Goal: Task Accomplishment & Management: Manage account settings

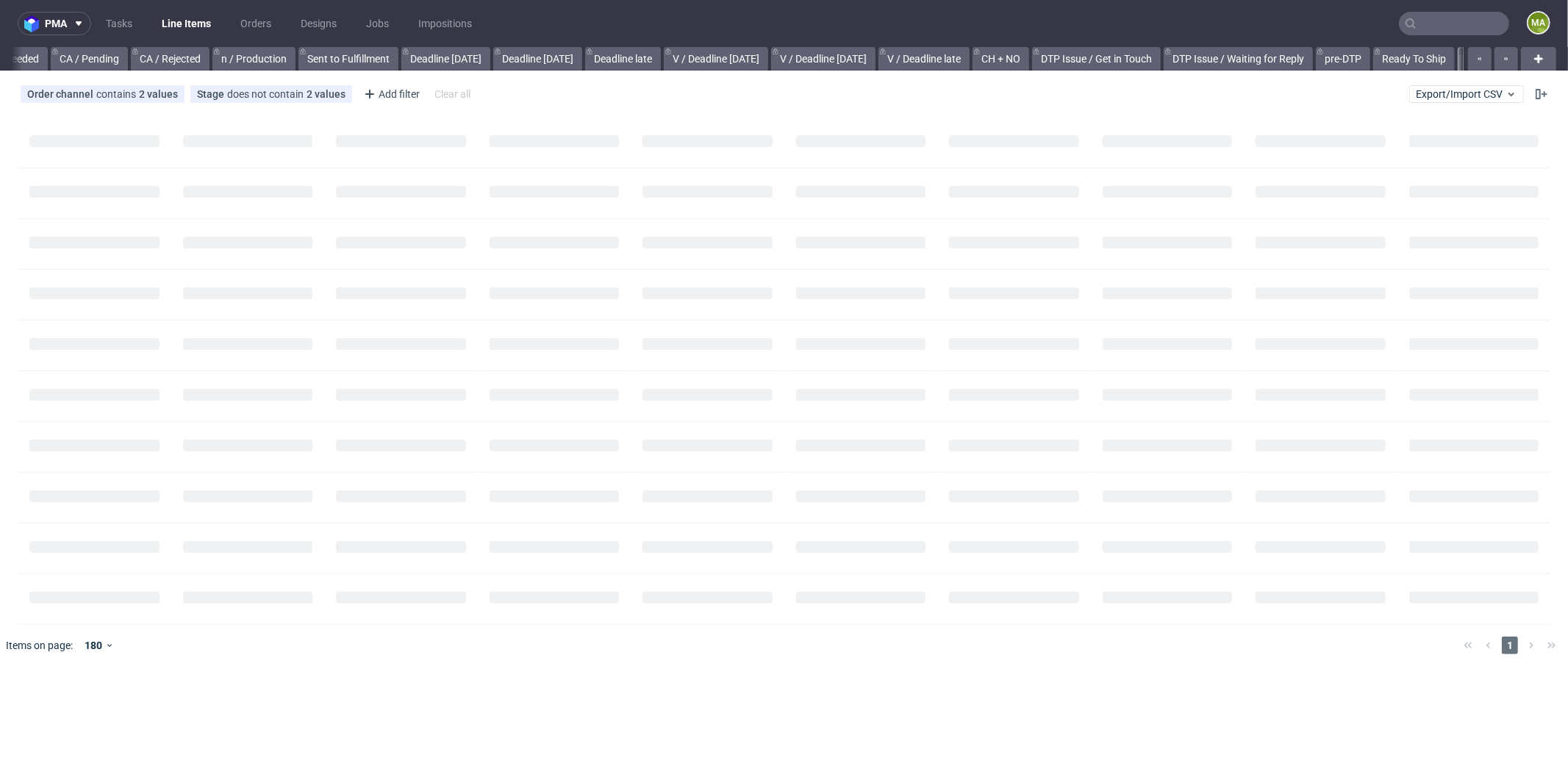
click at [1452, 14] on input "text" at bounding box center [1454, 23] width 111 height 23
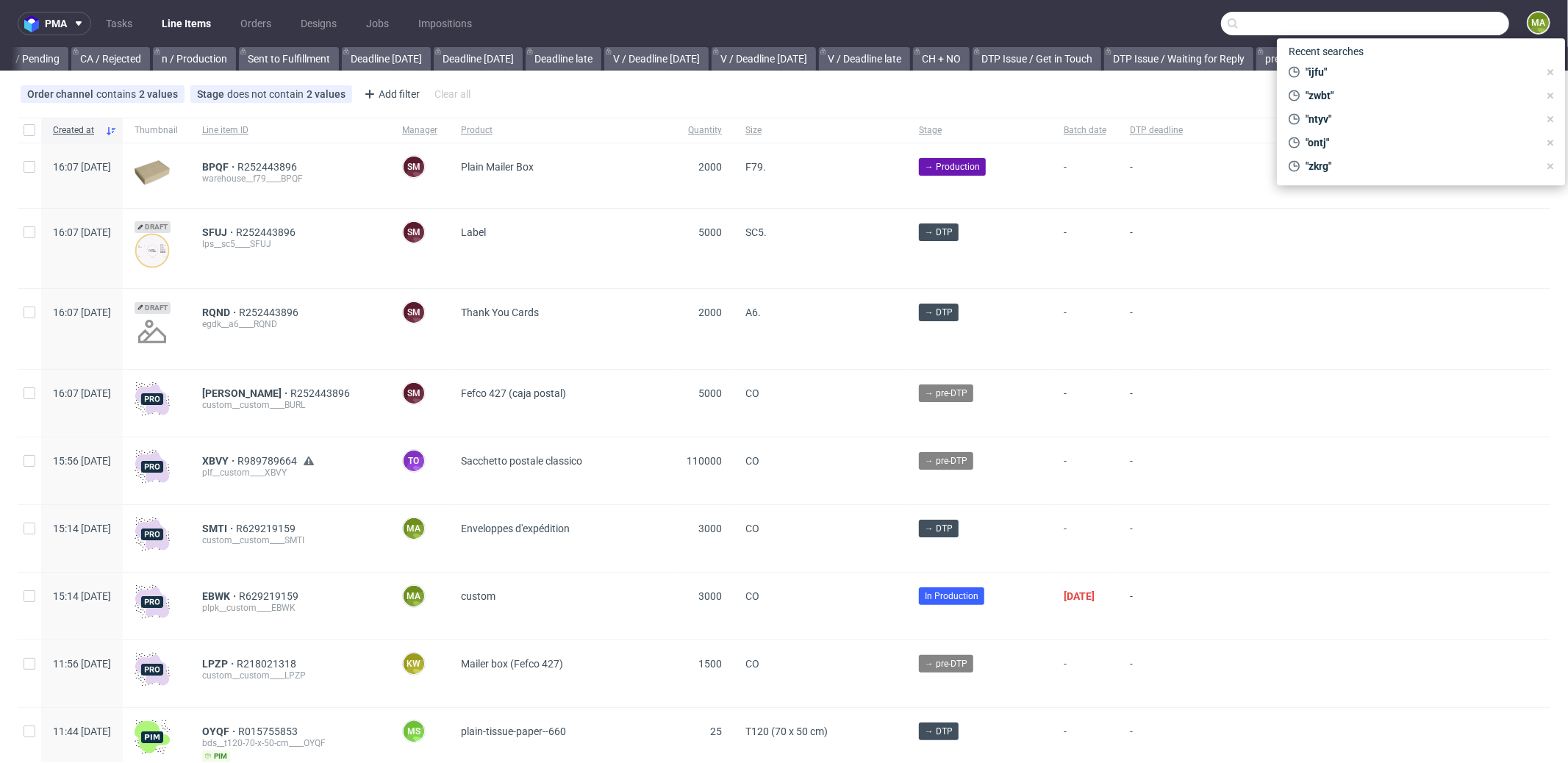
scroll to position [0, 1269]
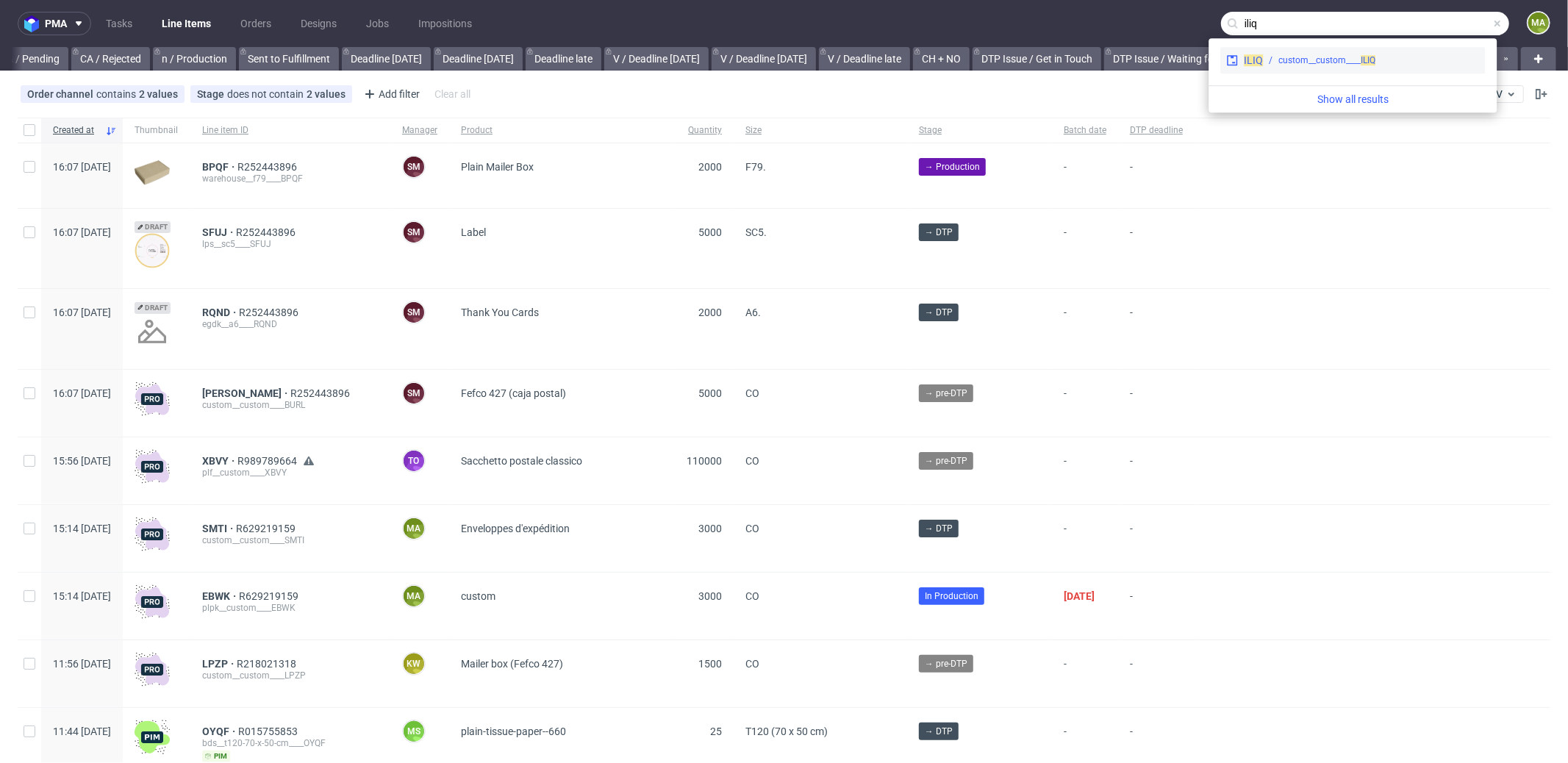
type input "iliq"
click at [1312, 55] on div "custom__custom____ ILIQ" at bounding box center [1327, 60] width 97 height 13
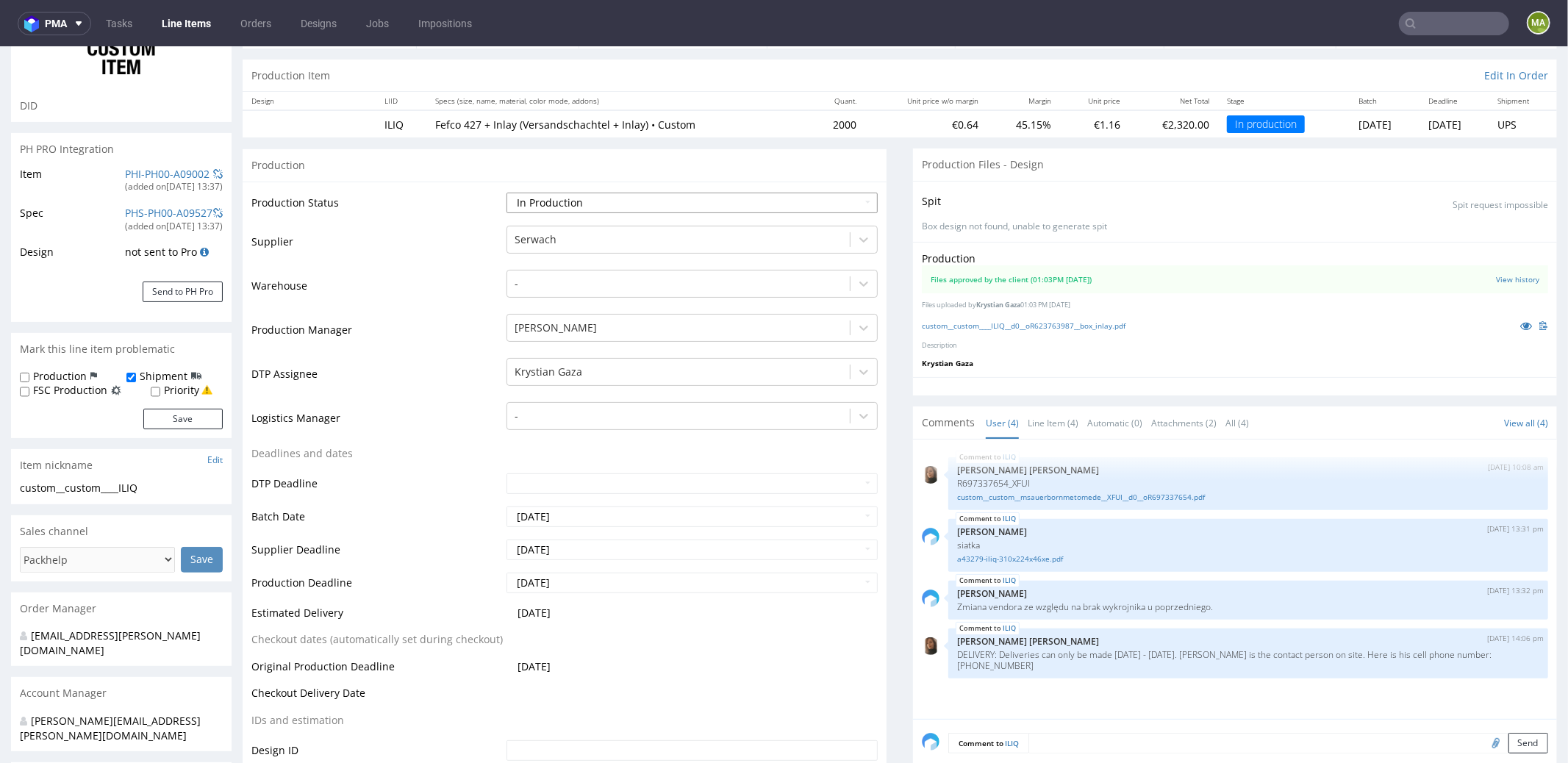
scroll to position [134, 0]
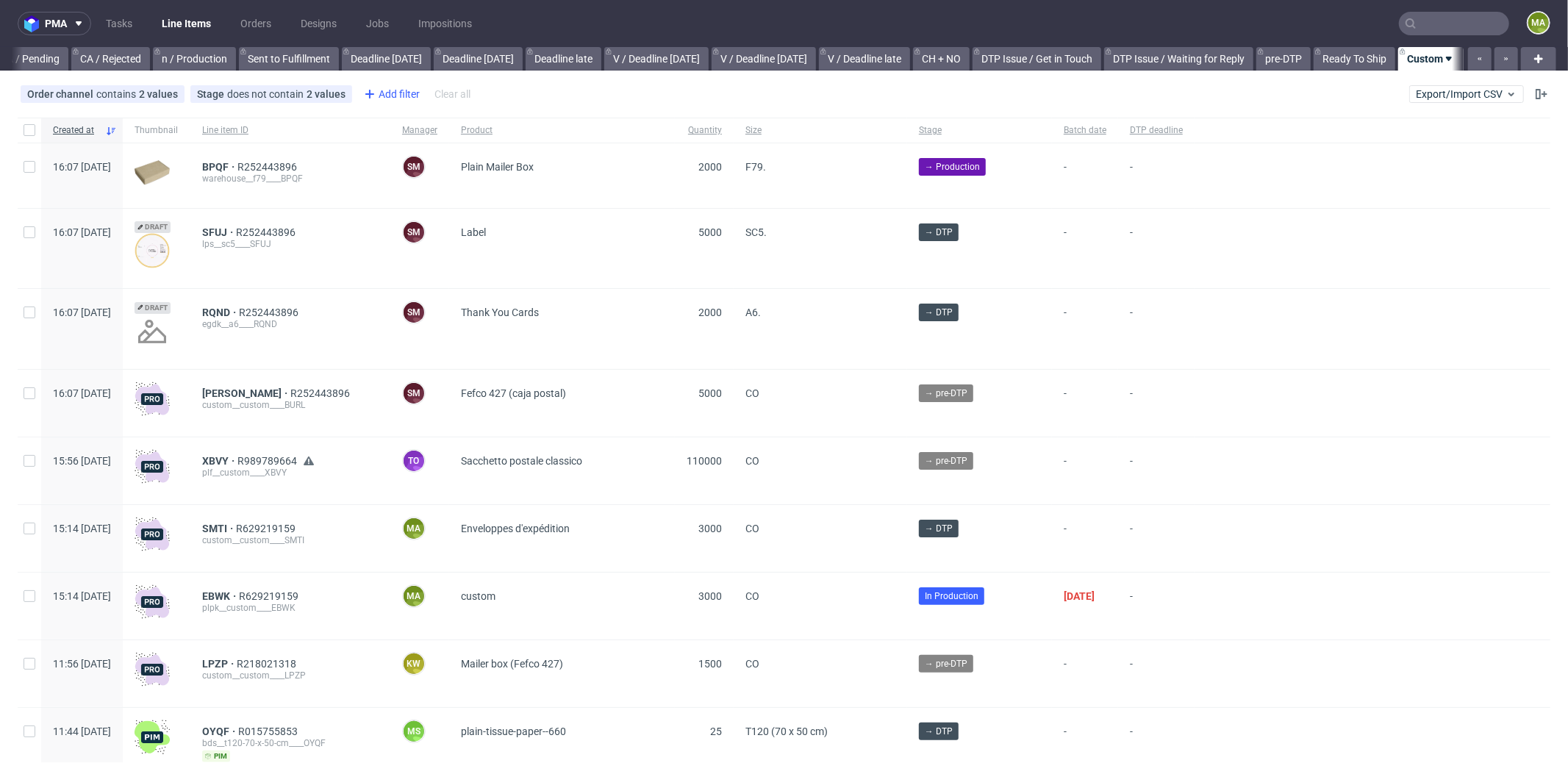
scroll to position [0, 1269]
click at [399, 99] on div "Add filter" at bounding box center [390, 94] width 64 height 23
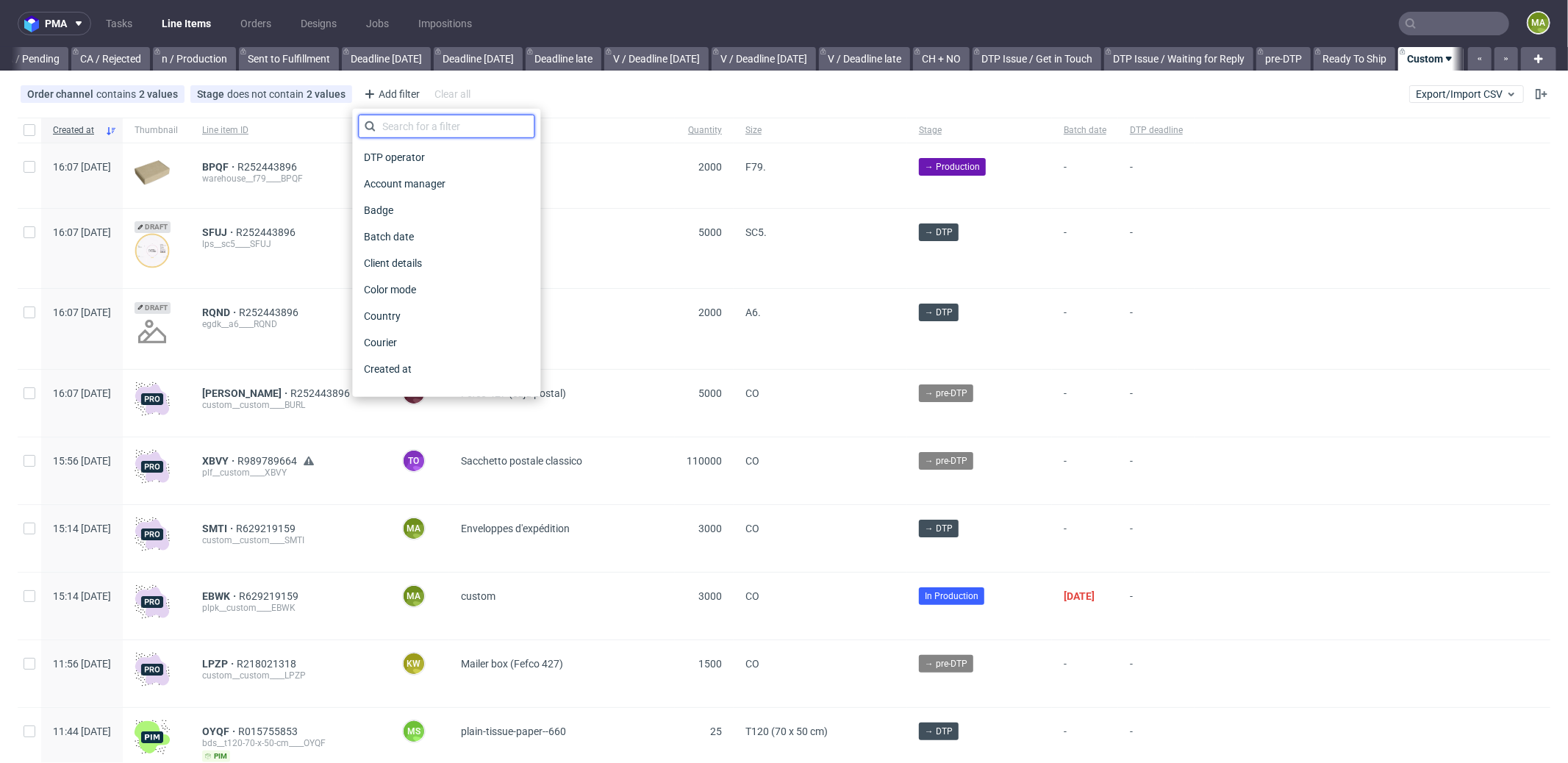
click at [413, 116] on input "text" at bounding box center [446, 126] width 177 height 23
type input "pro"
click at [481, 363] on div "Production manager" at bounding box center [446, 369] width 177 height 21
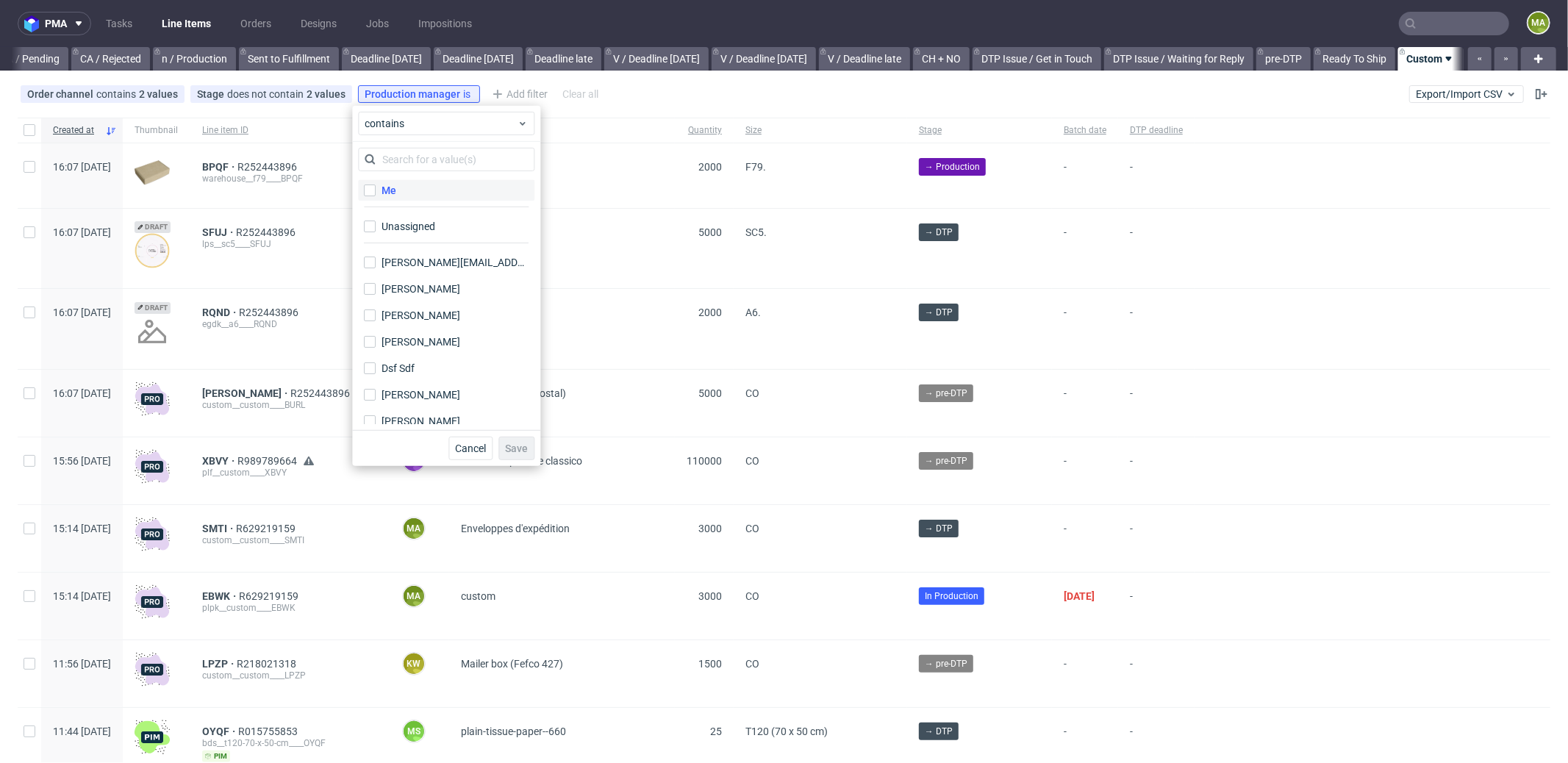
click at [418, 198] on label "Me" at bounding box center [446, 190] width 177 height 21
click at [376, 196] on input "Me" at bounding box center [370, 190] width 12 height 12
checkbox input "true"
click at [529, 441] on button "Save" at bounding box center [516, 449] width 36 height 23
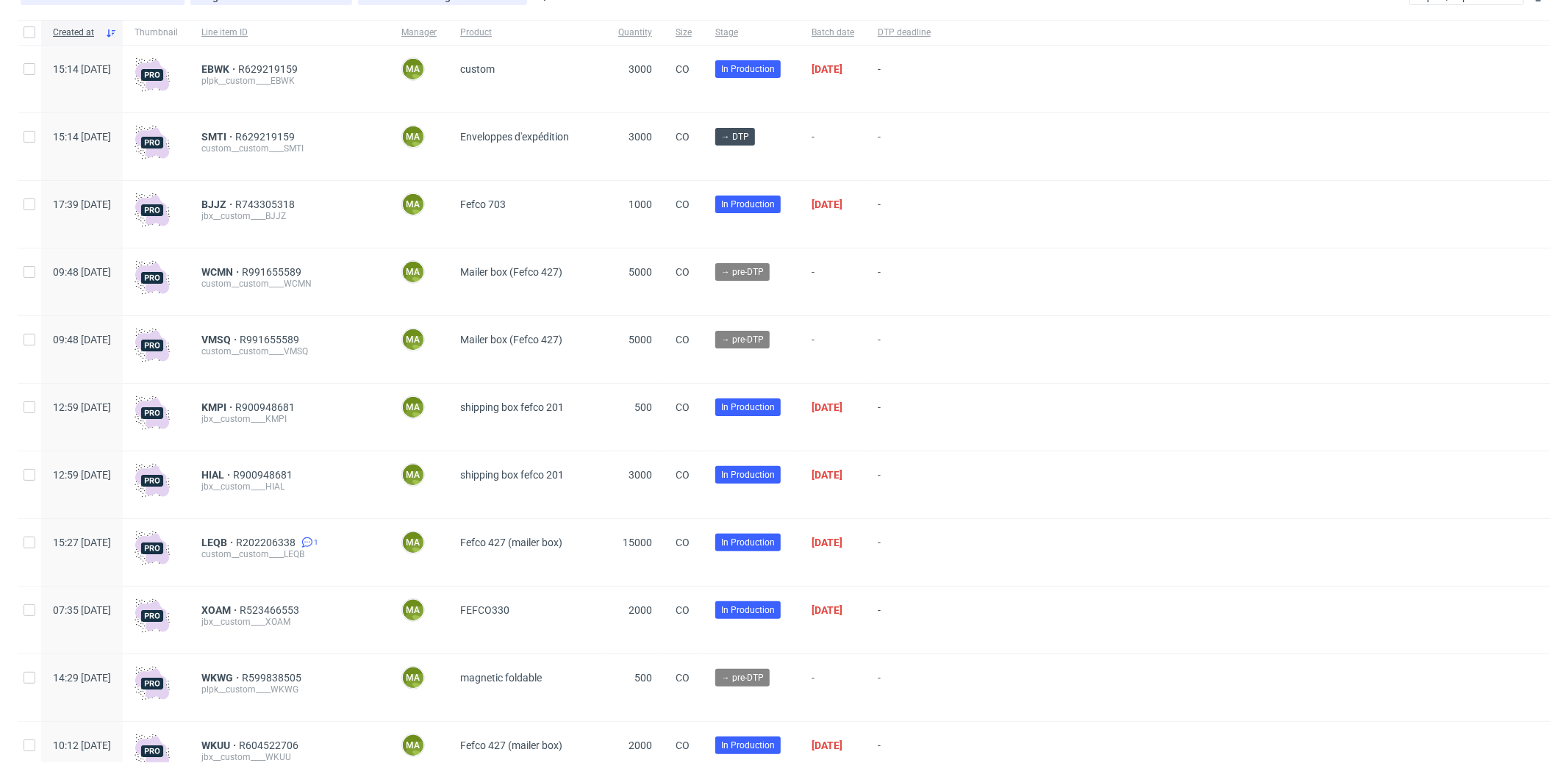
scroll to position [142, 0]
click at [235, 130] on span "SMTI" at bounding box center [218, 136] width 33 height 12
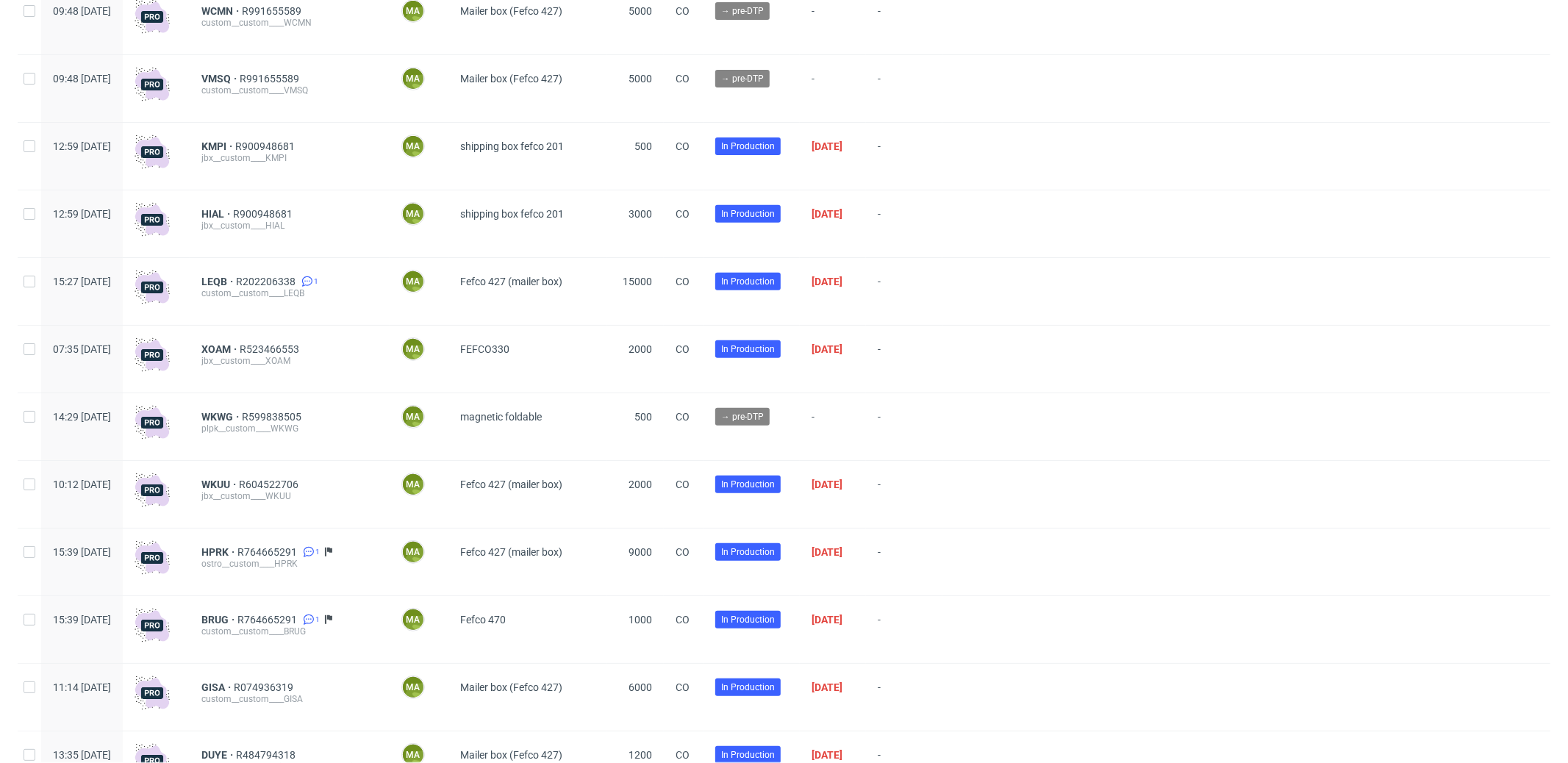
scroll to position [0, 0]
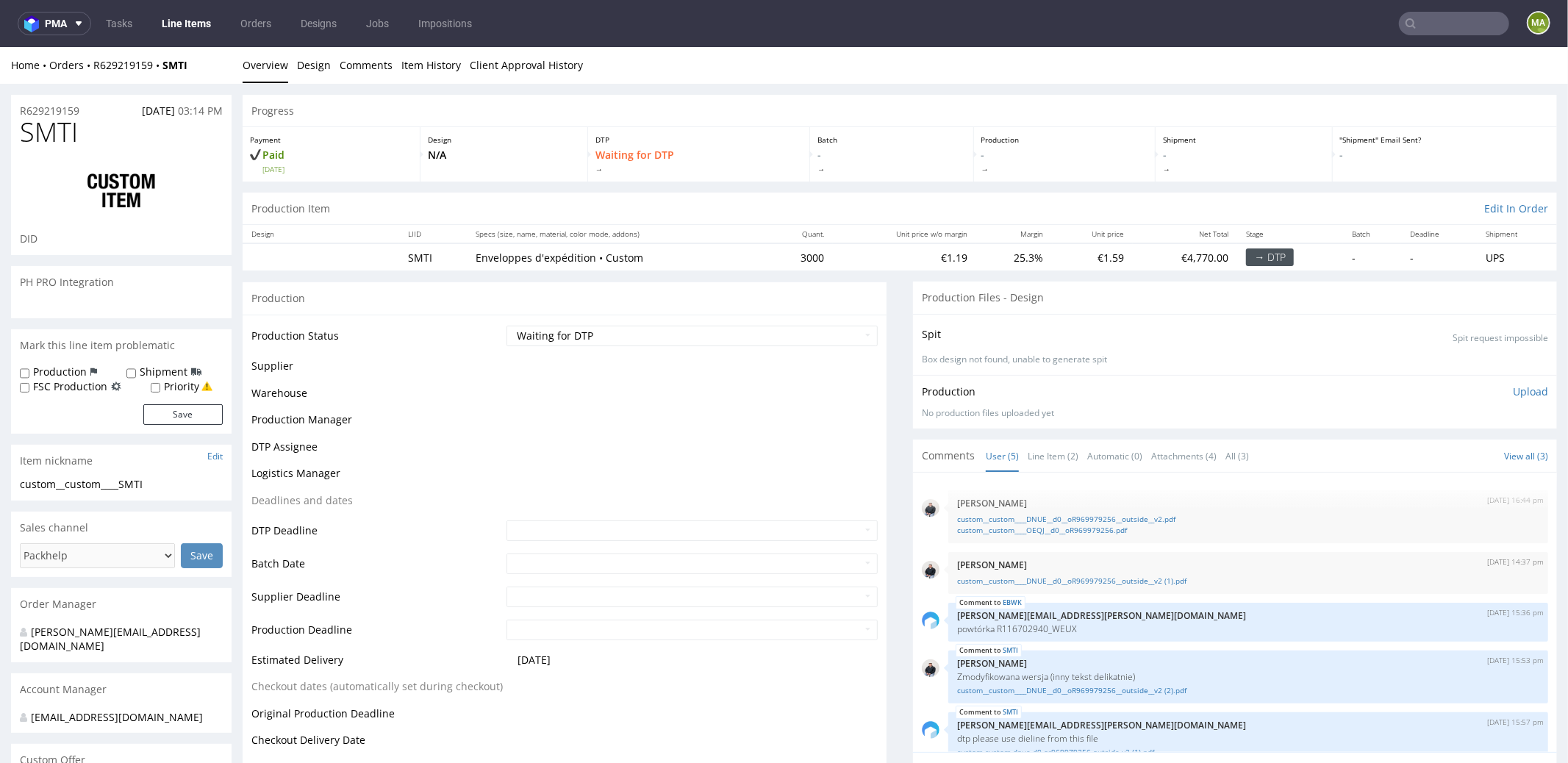
scroll to position [22, 0]
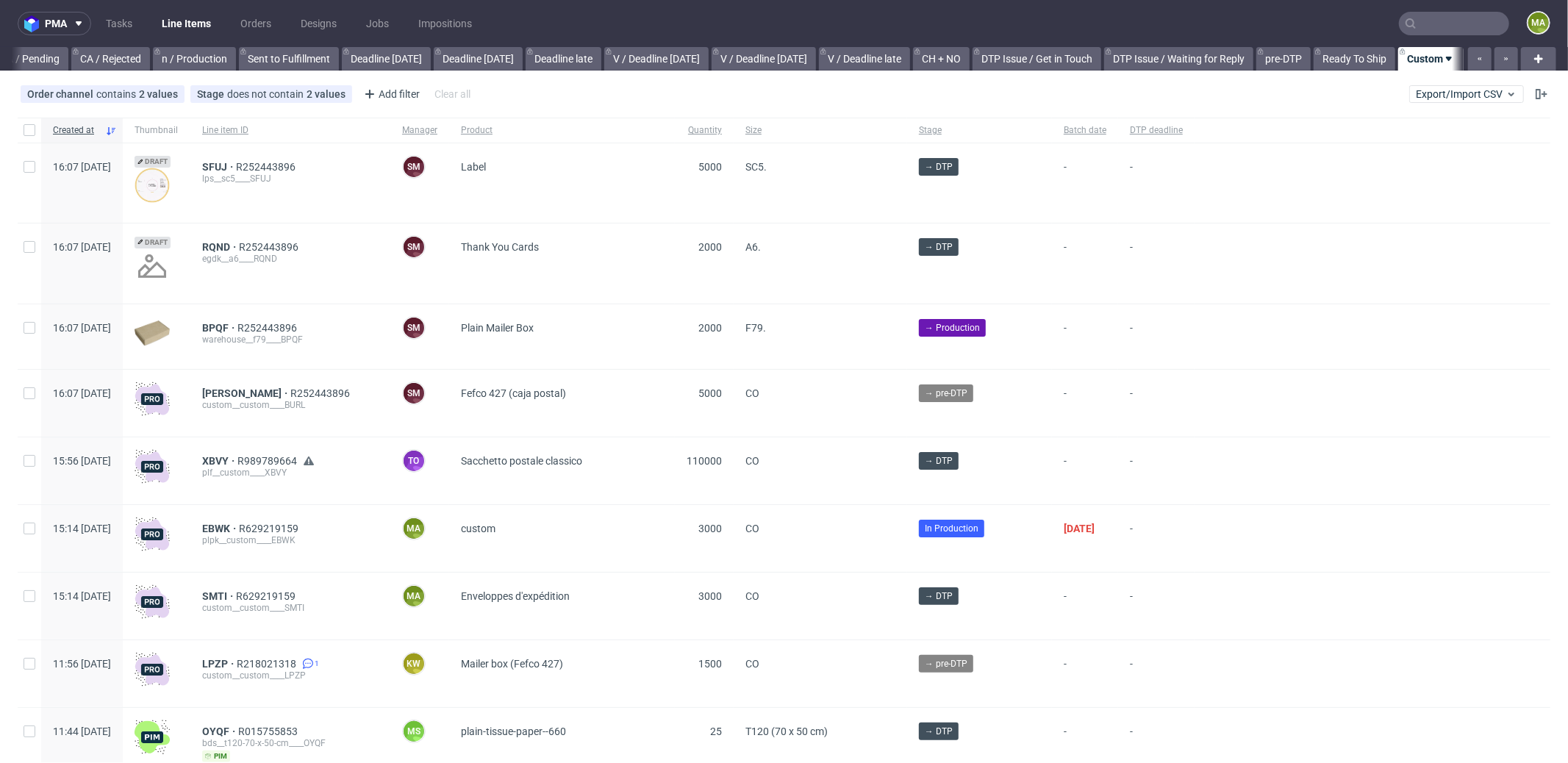
scroll to position [0, 1269]
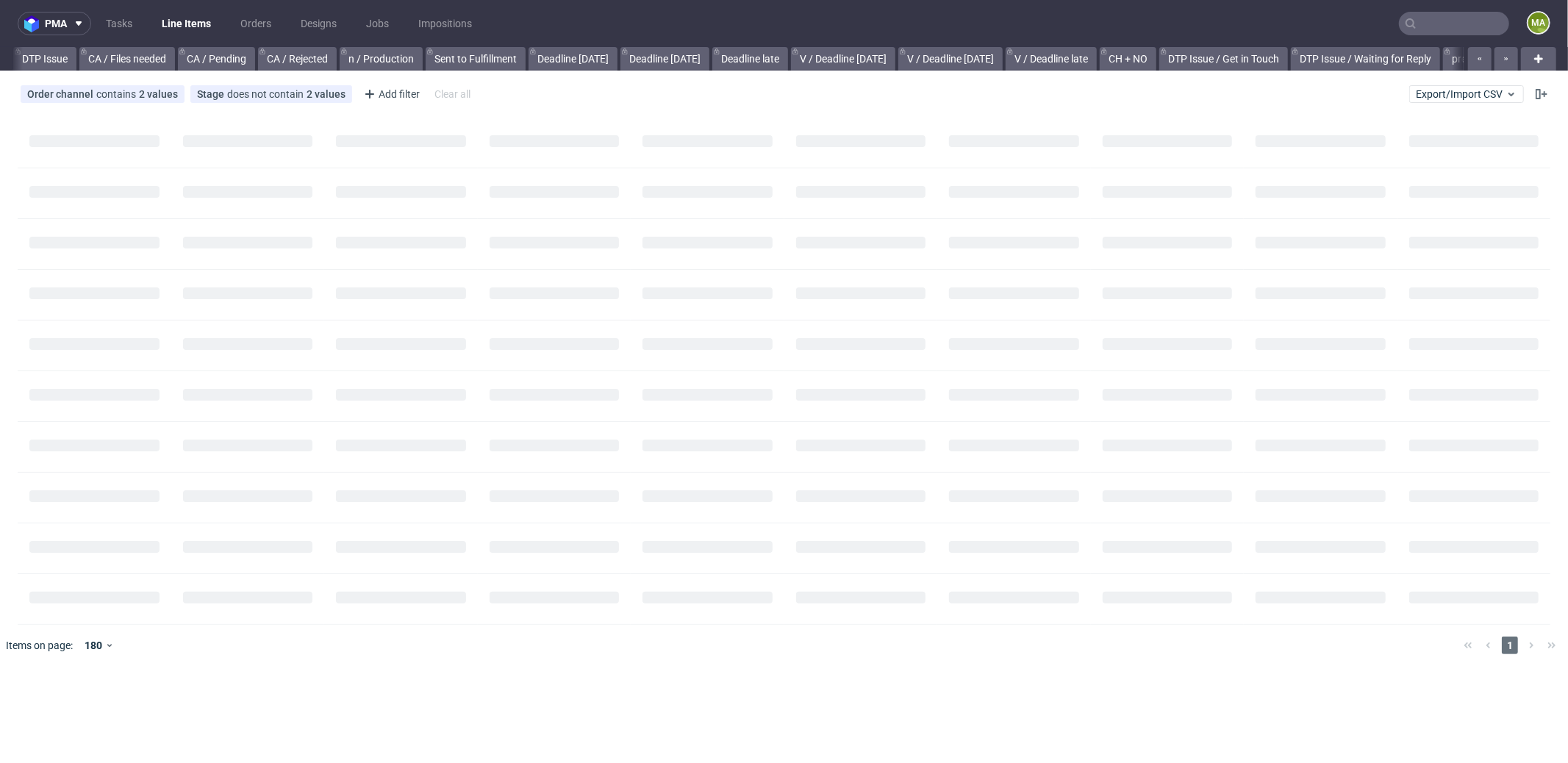
click at [1433, 24] on input "text" at bounding box center [1454, 23] width 111 height 23
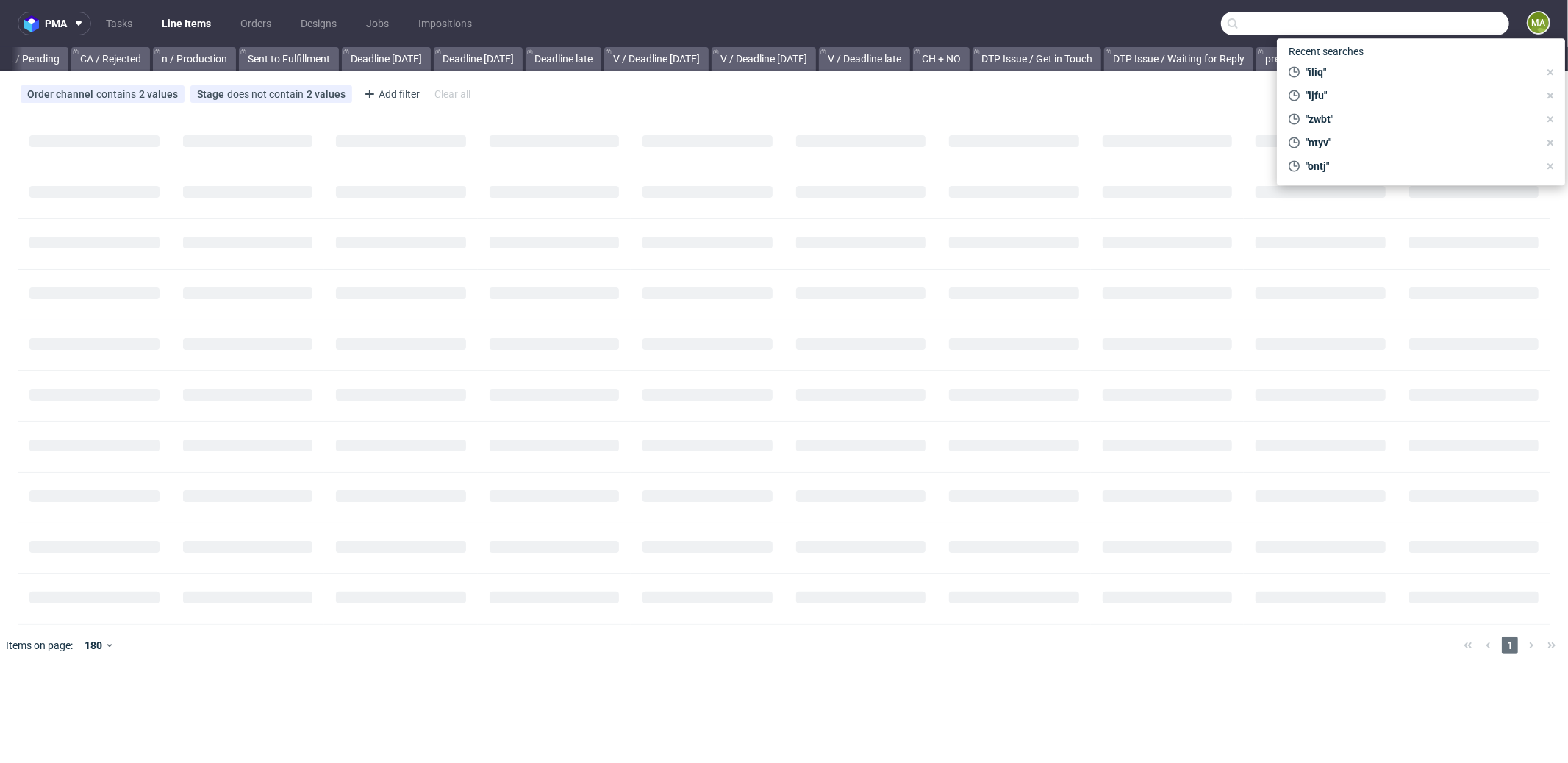
scroll to position [0, 1257]
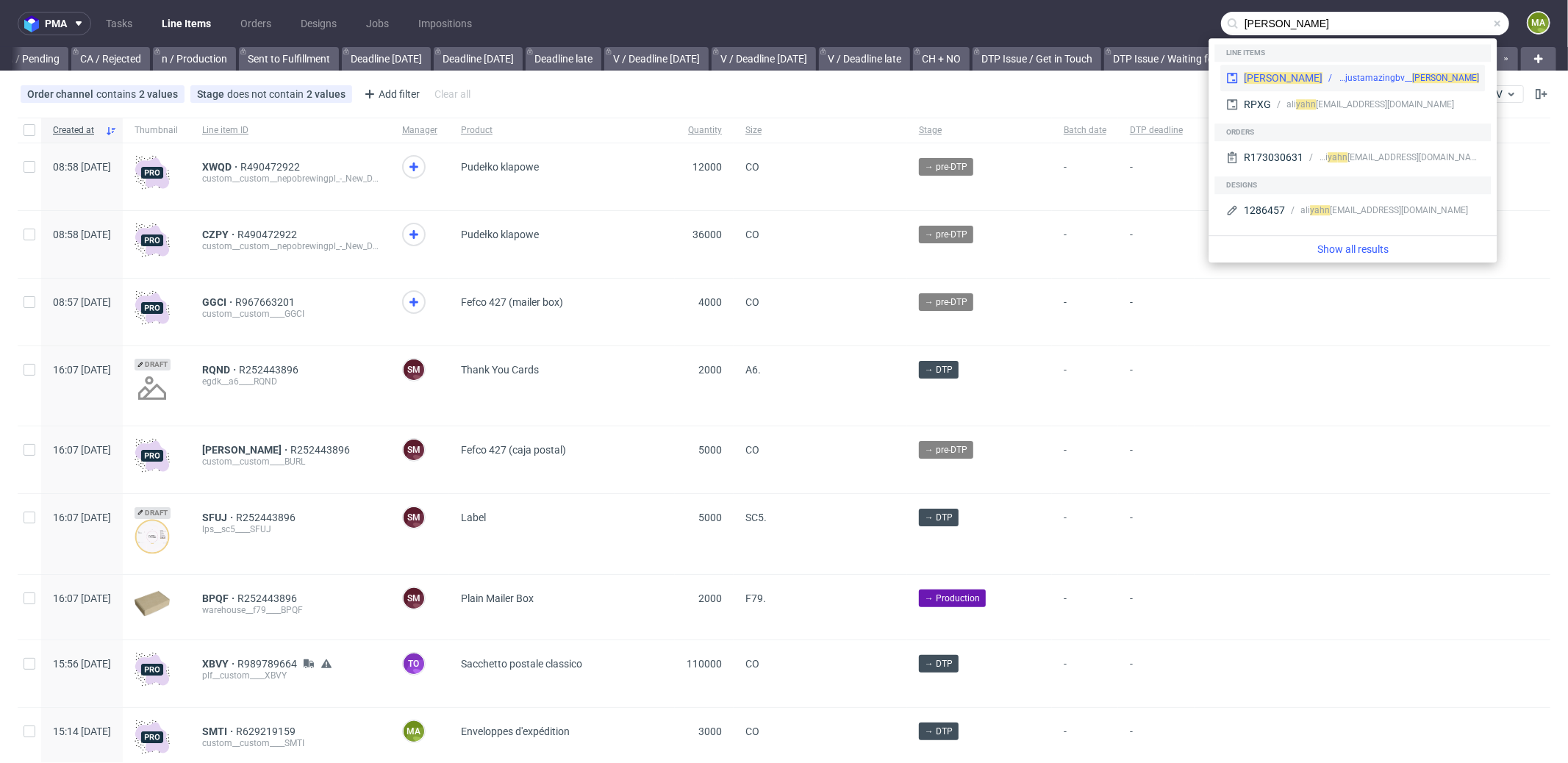
type input "yahn"
click at [1268, 68] on div "YAHN custom__custom__justamazingbv__ YAHN" at bounding box center [1353, 78] width 265 height 27
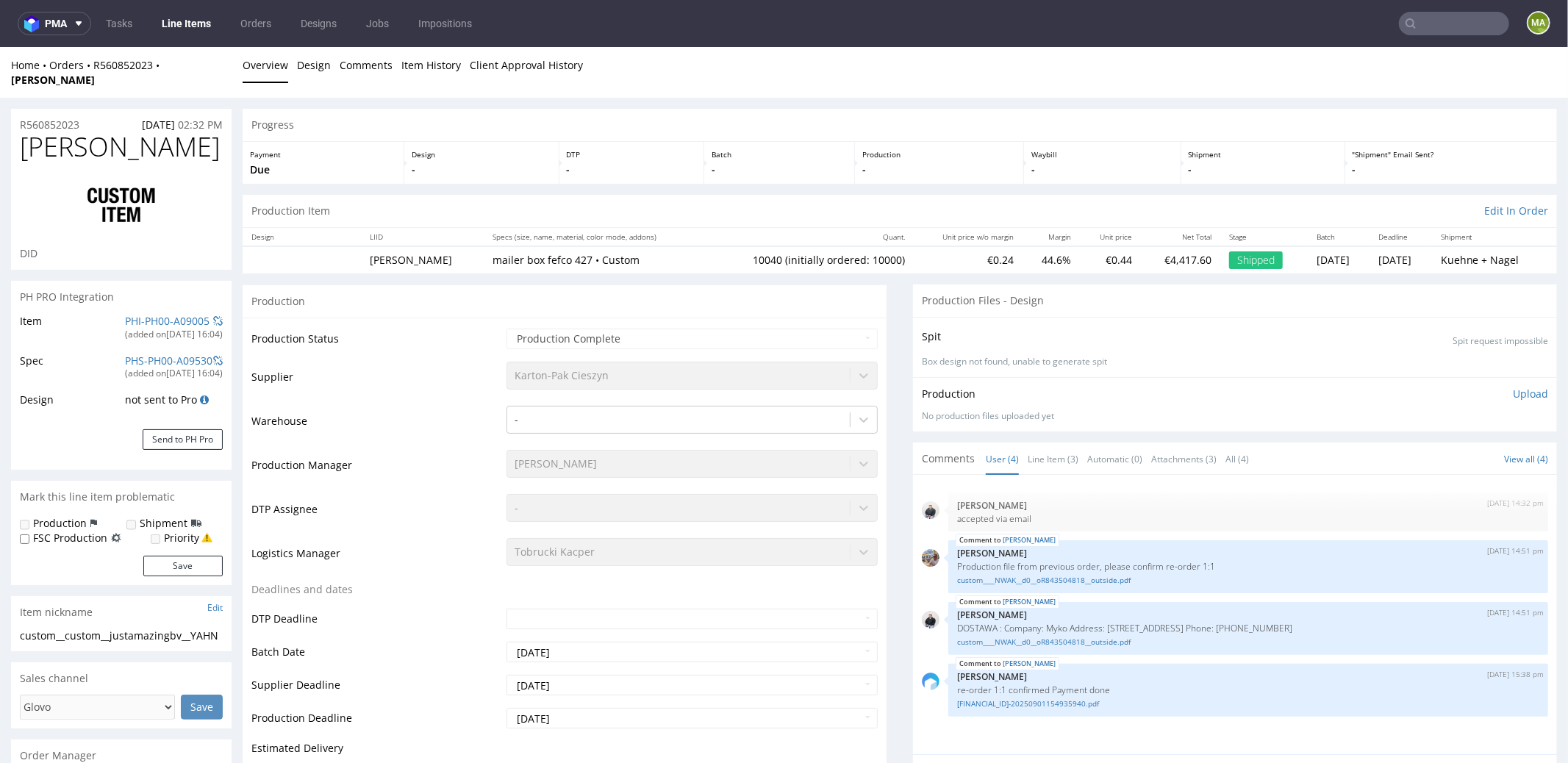
select select "in_progress"
click at [1047, 449] on link "Line Item (3)" at bounding box center [1053, 459] width 51 height 32
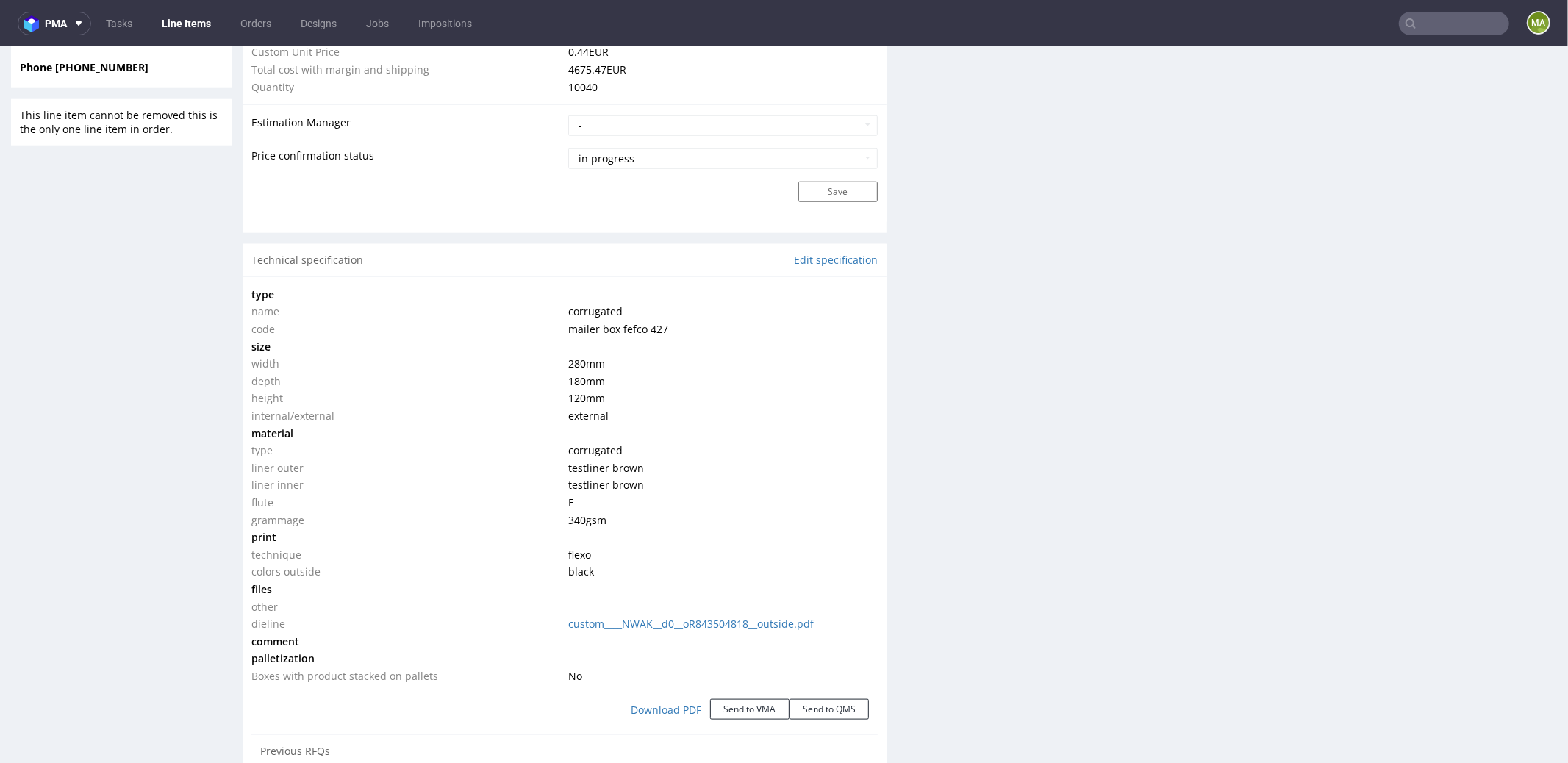
scroll to position [1278, 0]
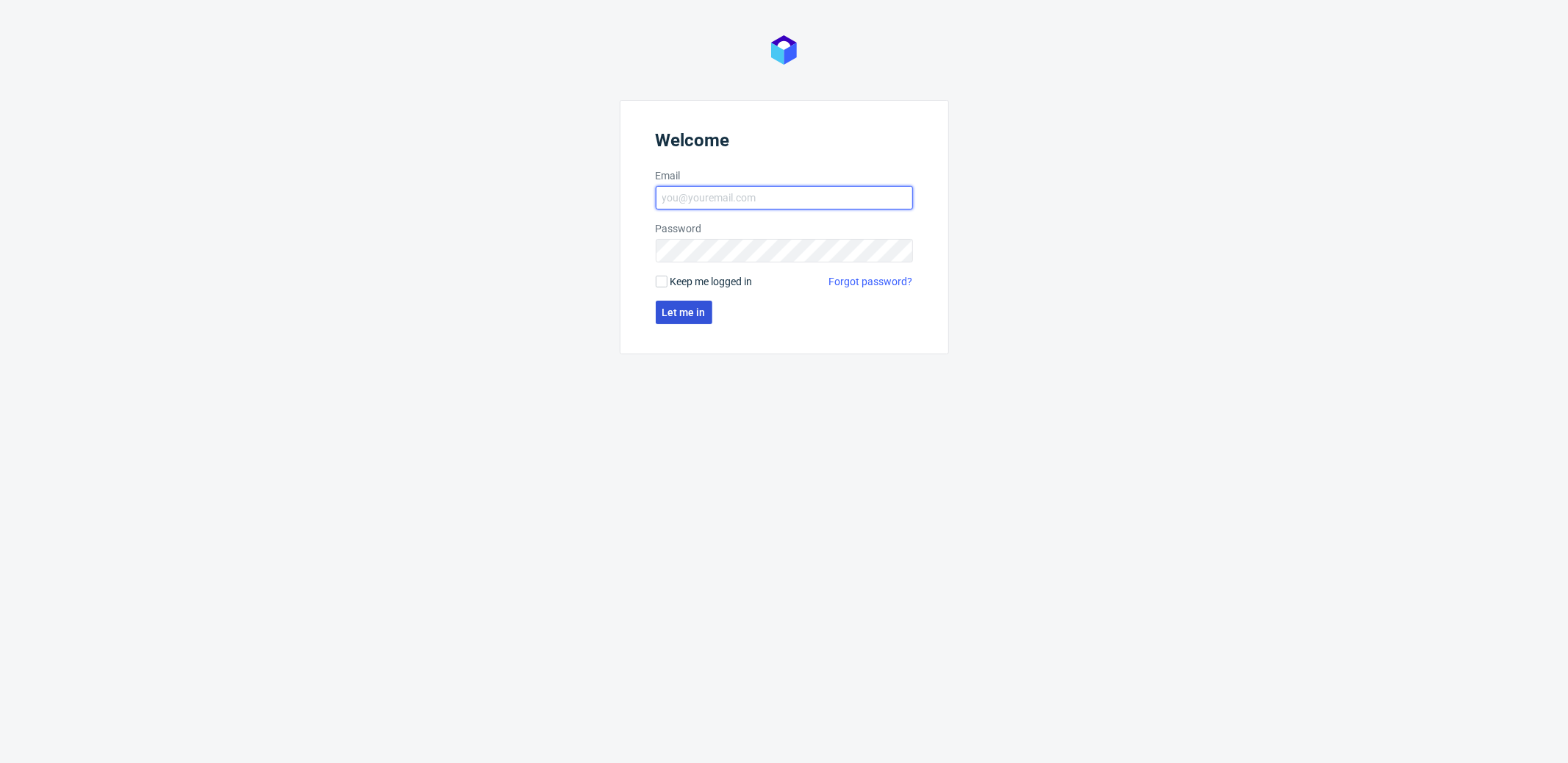
type input "[PERSON_NAME][EMAIL_ADDRESS][PERSON_NAME][DOMAIN_NAME]"
click at [697, 307] on span "Let me in" at bounding box center [684, 312] width 44 height 10
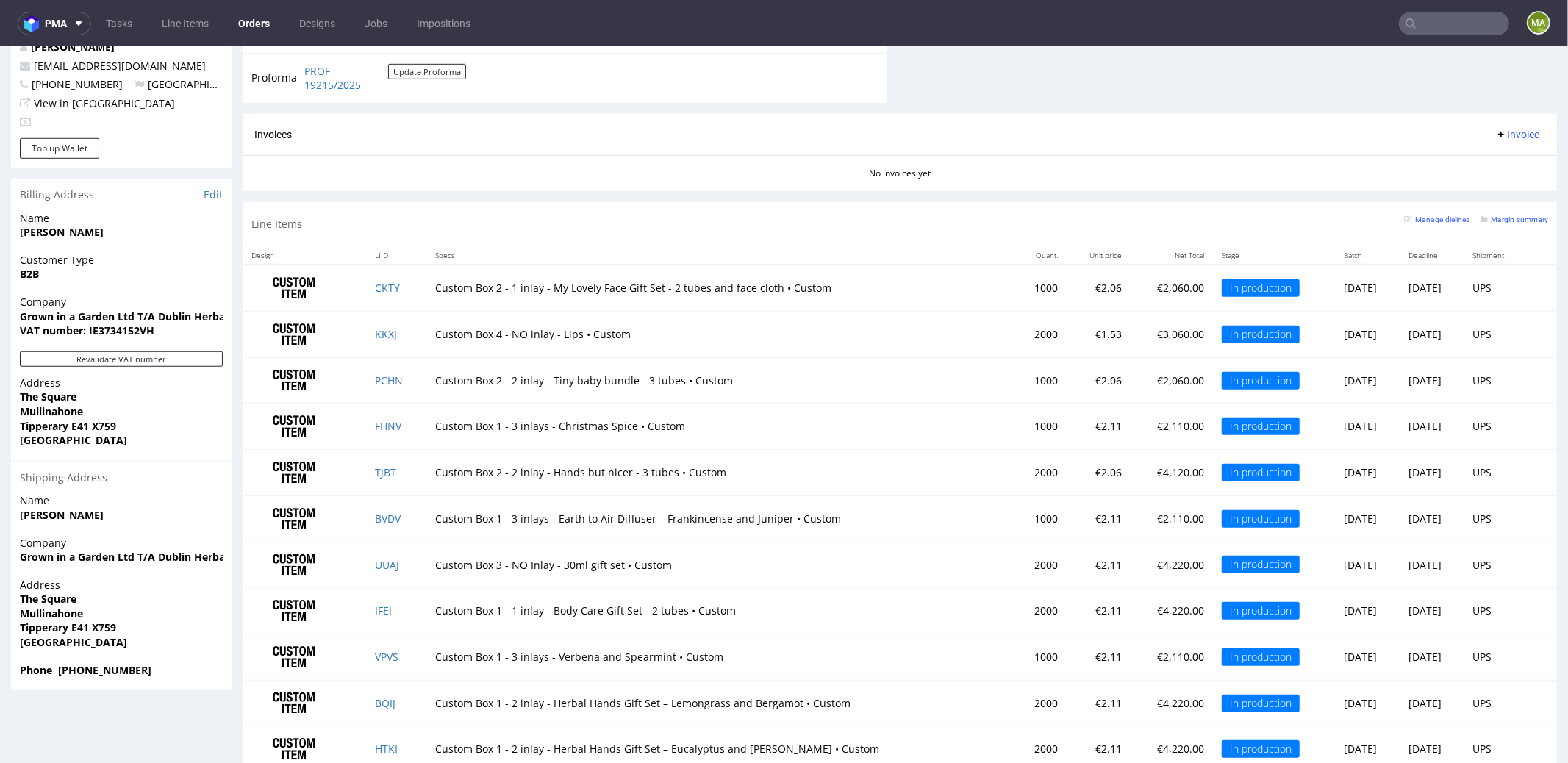
scroll to position [897, 0]
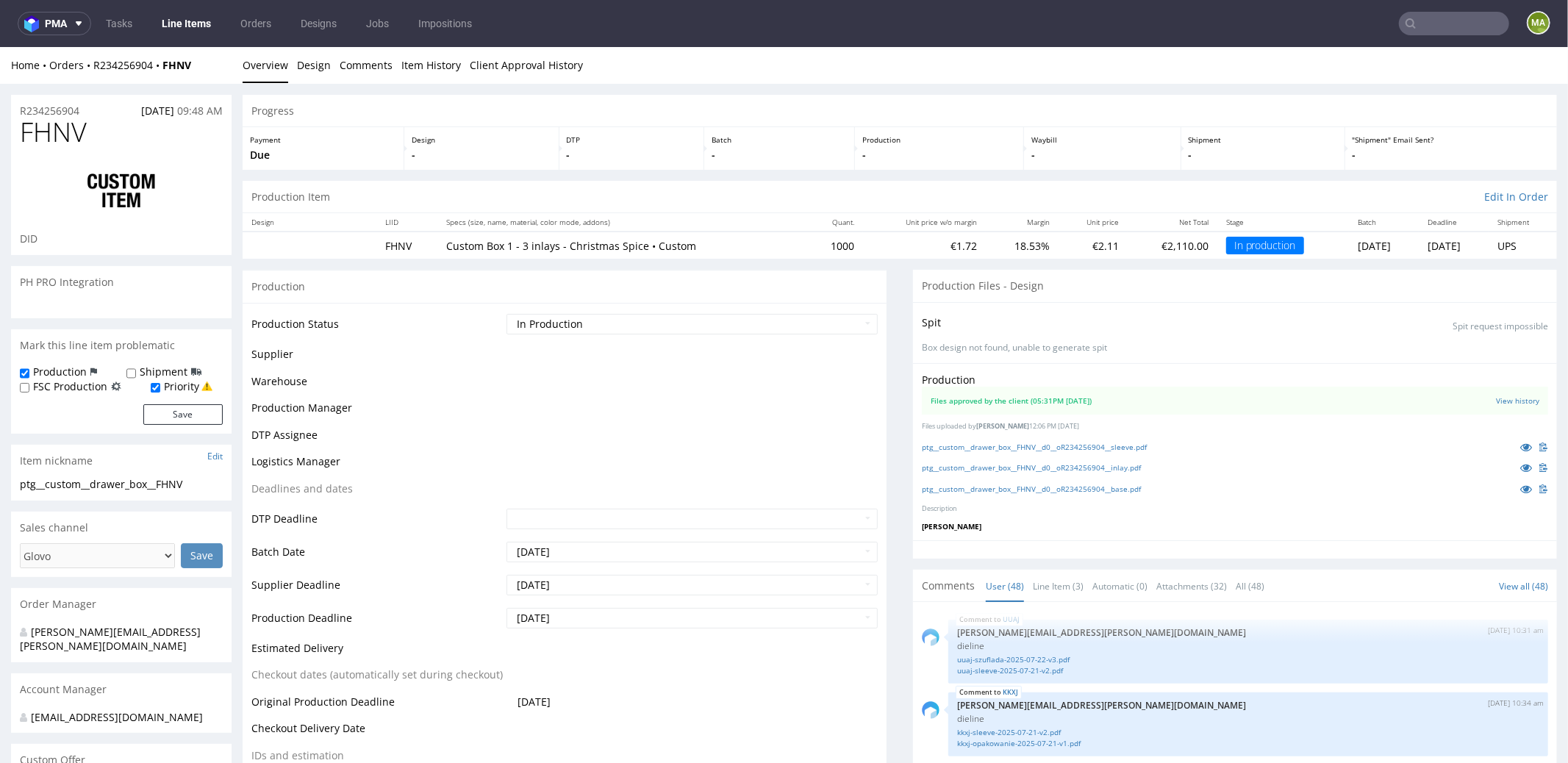
scroll to position [2874, 0]
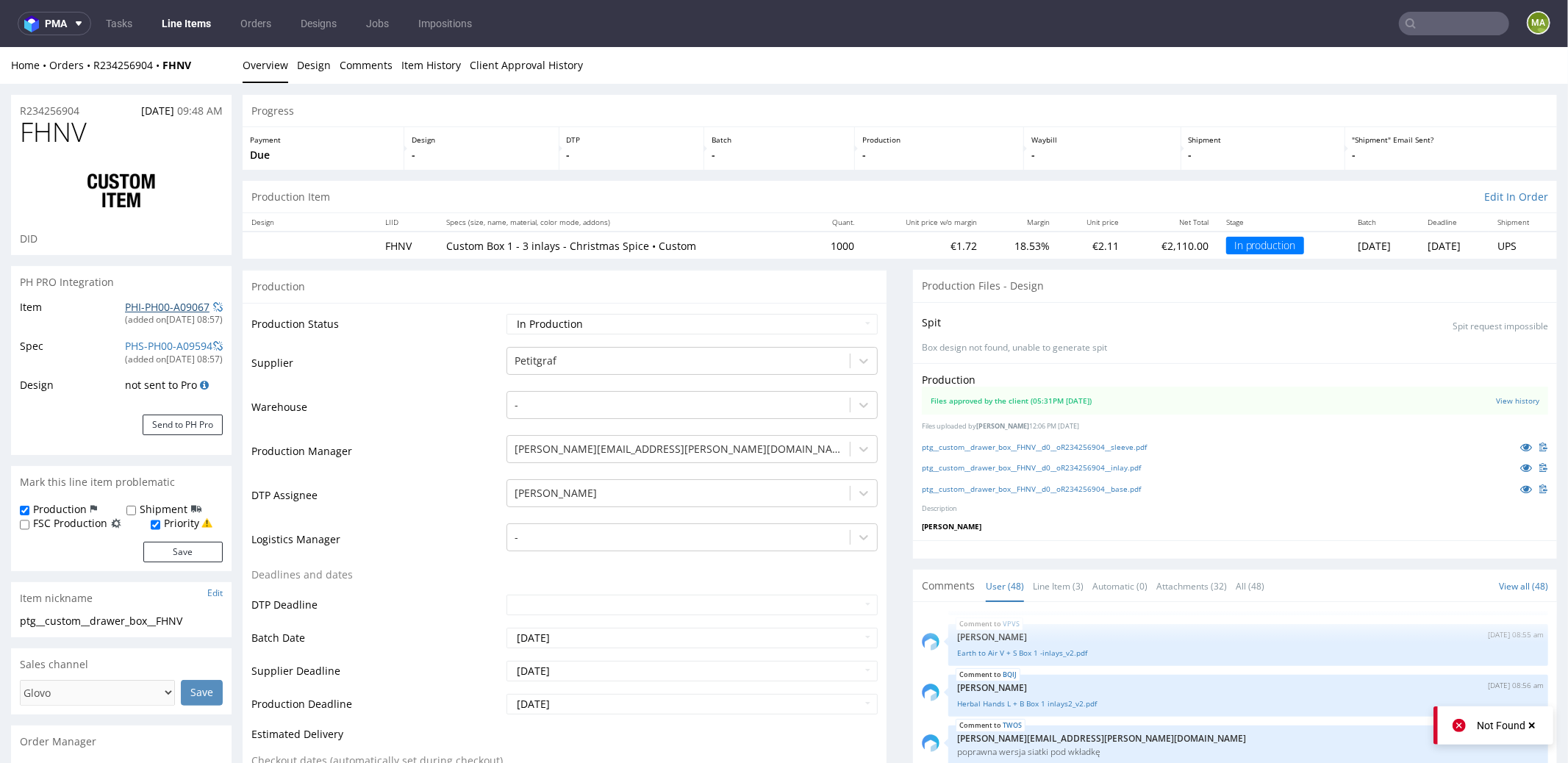
click at [186, 307] on link "PHI-PH00-A09067" at bounding box center [167, 306] width 85 height 14
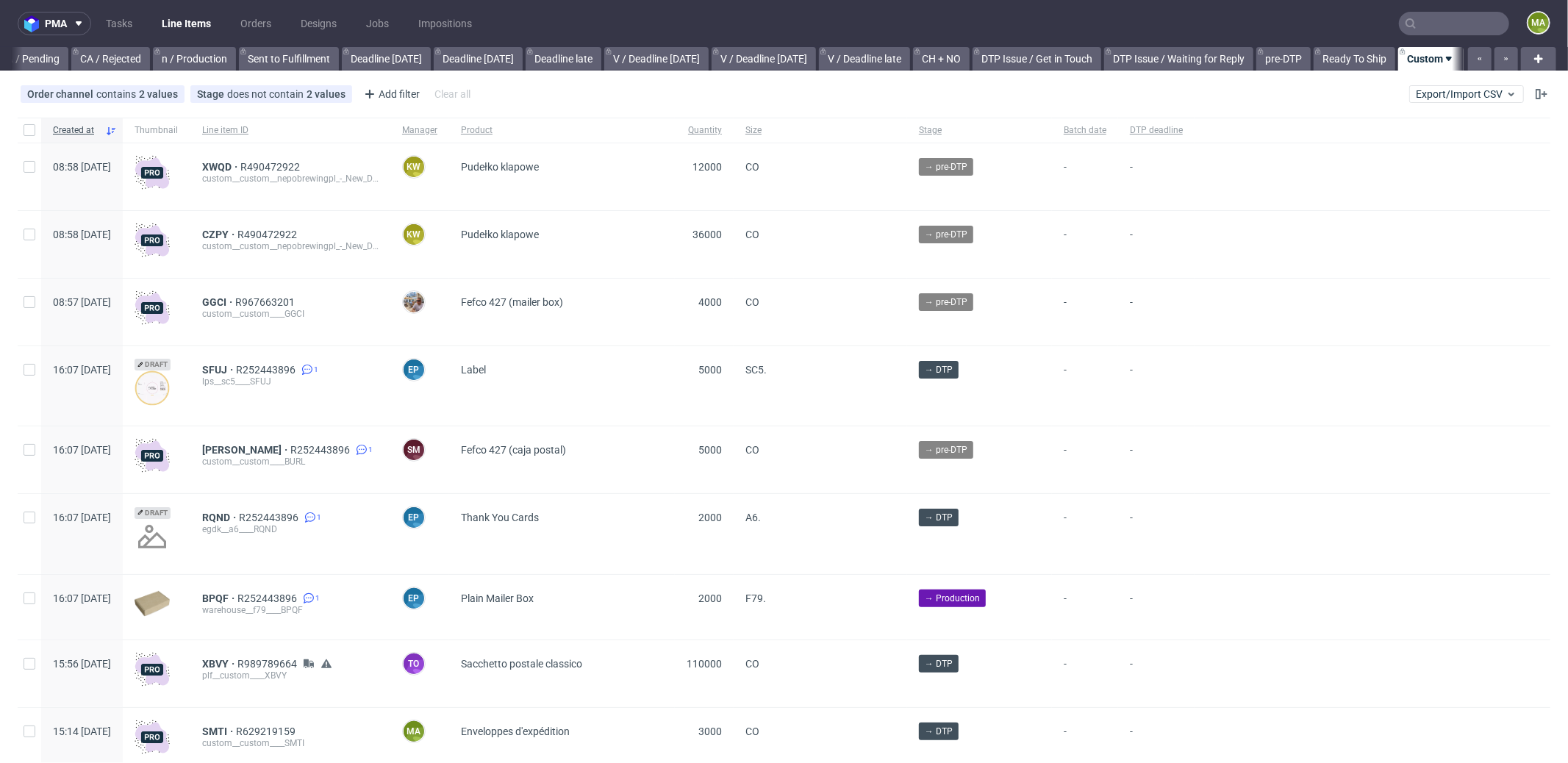
scroll to position [0, 1269]
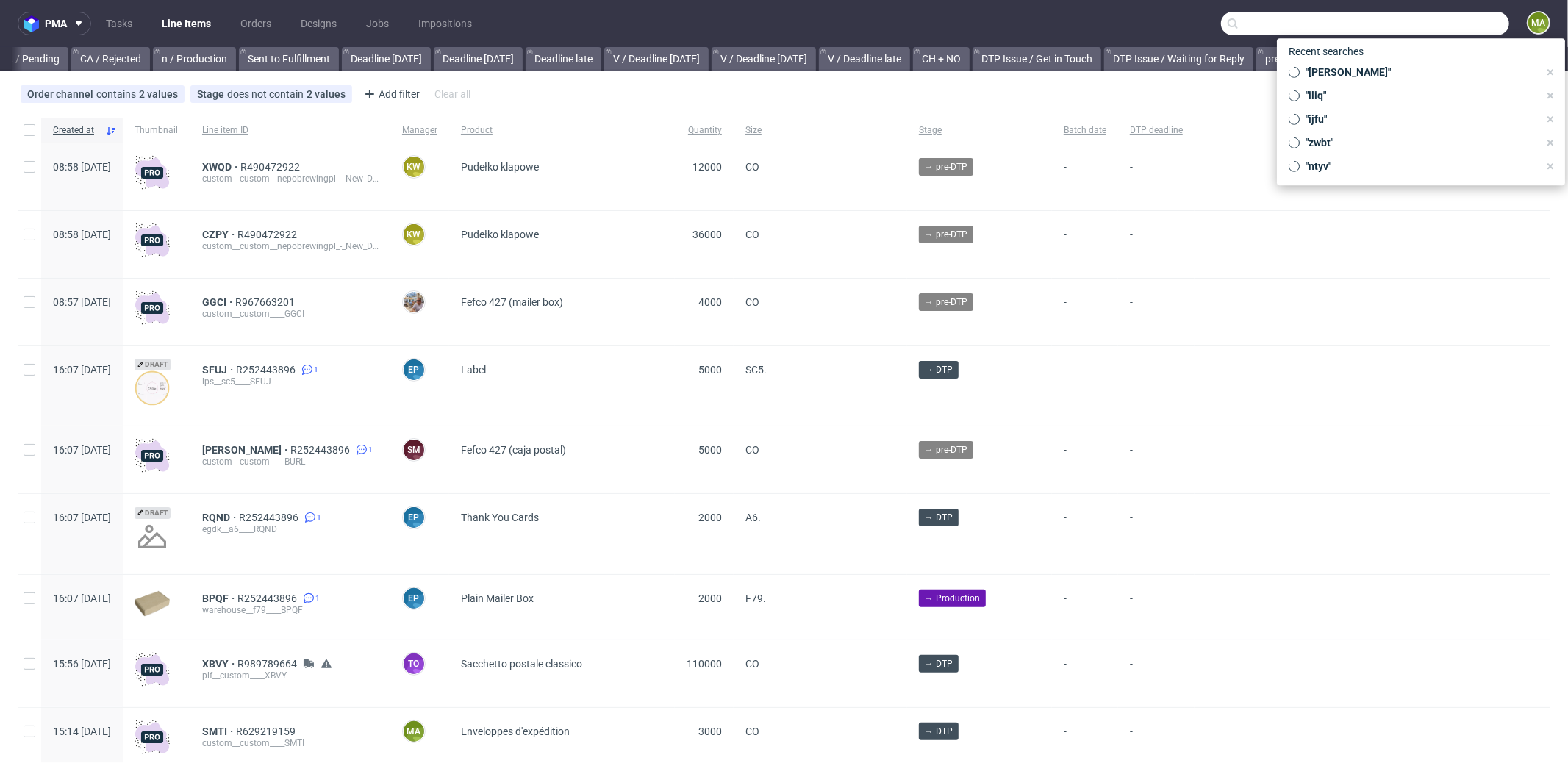
click at [1418, 15] on input "text" at bounding box center [1365, 23] width 288 height 23
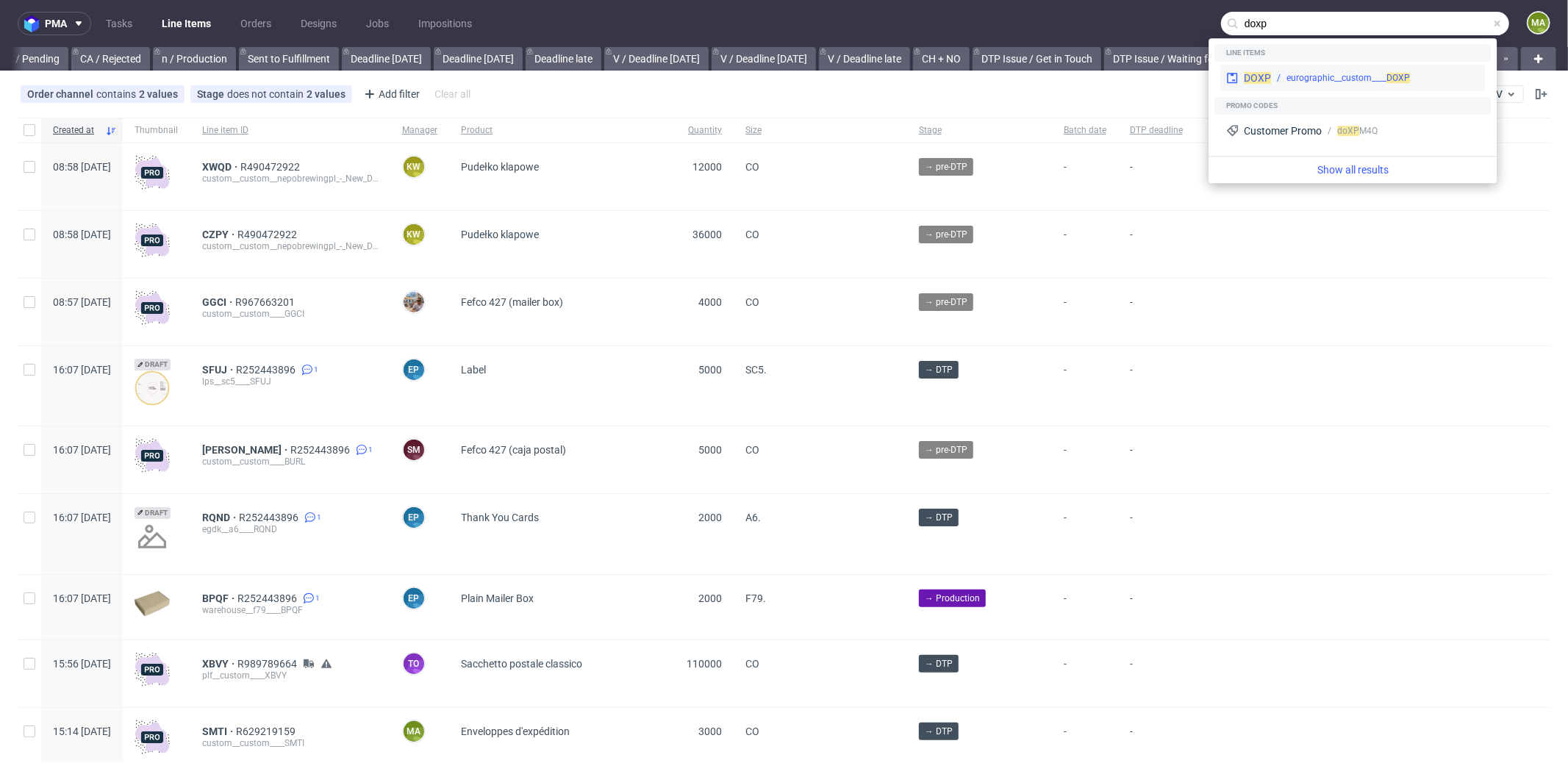
type input "doxp"
click at [1271, 73] on div "eurographic__custom____ DOXP" at bounding box center [1375, 78] width 208 height 13
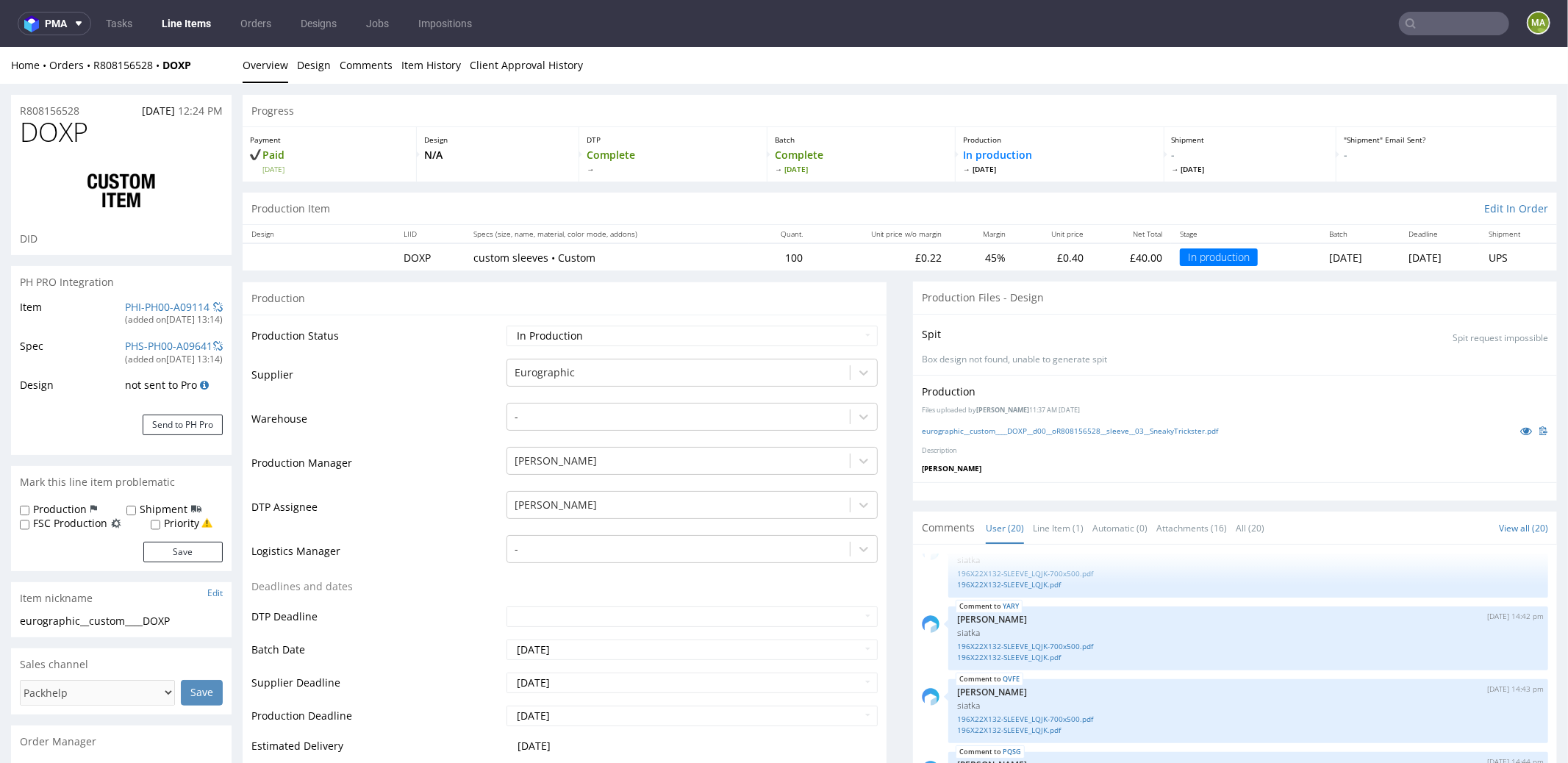
click at [144, 315] on div "(added on [DATE] 13:14 )" at bounding box center [173, 319] width 98 height 13
click at [142, 310] on link "PHI-PH00-A09114" at bounding box center [167, 306] width 85 height 14
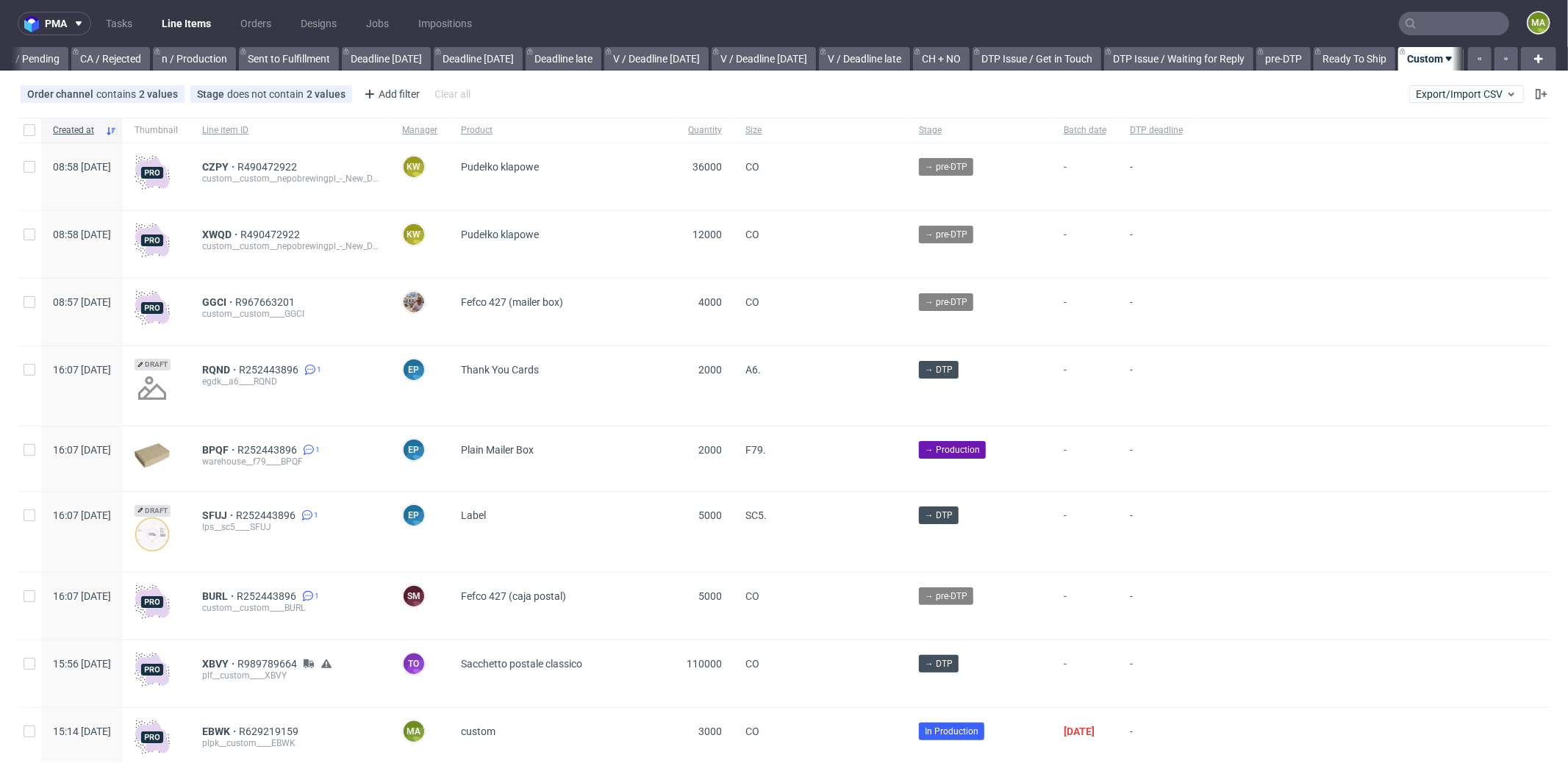
scroll to position [0, 1269]
click at [1462, 21] on input "text" at bounding box center [1454, 23] width 111 height 23
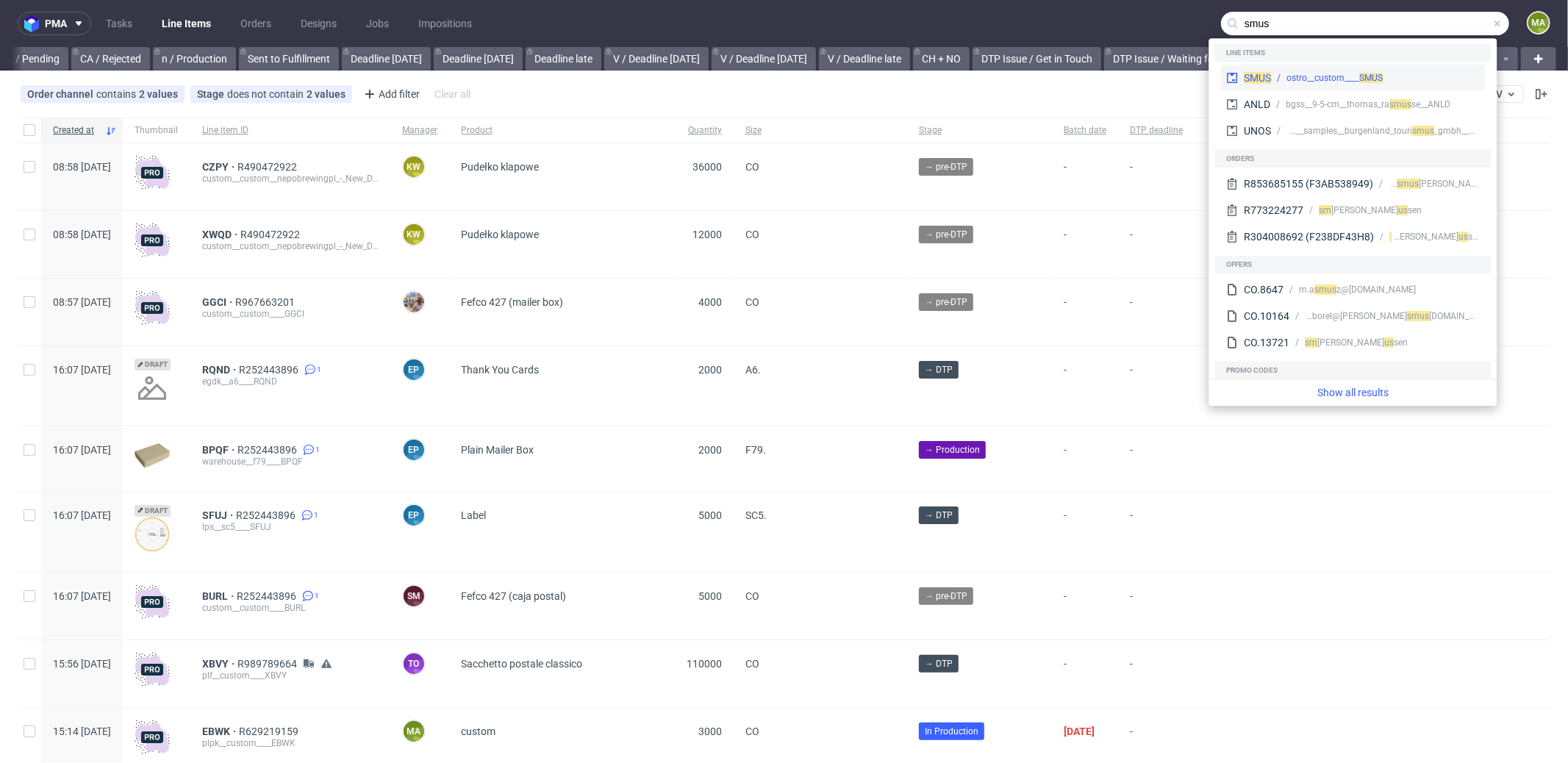
type input "smus"
click at [1303, 74] on div "ostro__custom____ SMUS" at bounding box center [1334, 78] width 96 height 13
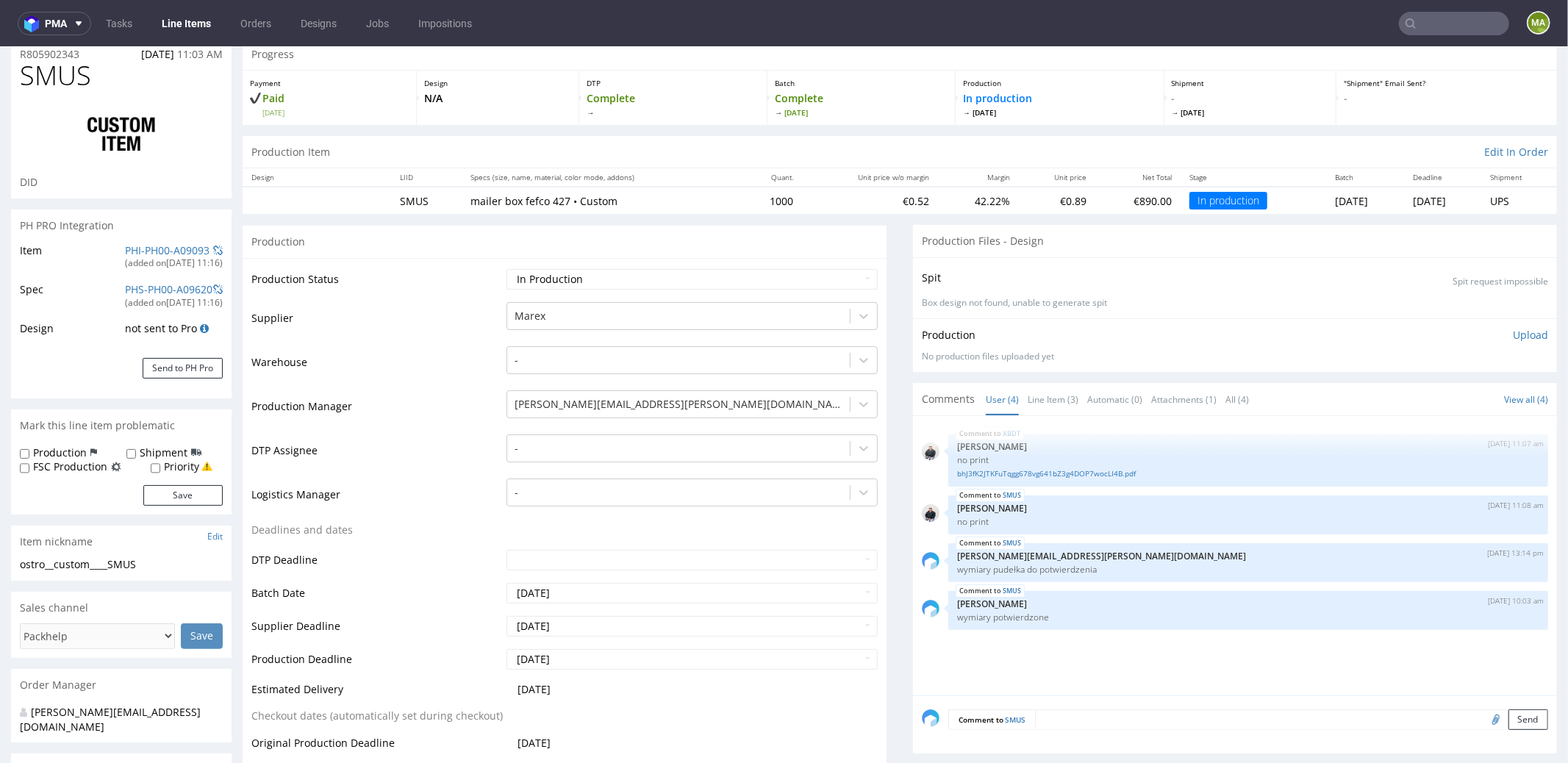
scroll to position [122, 0]
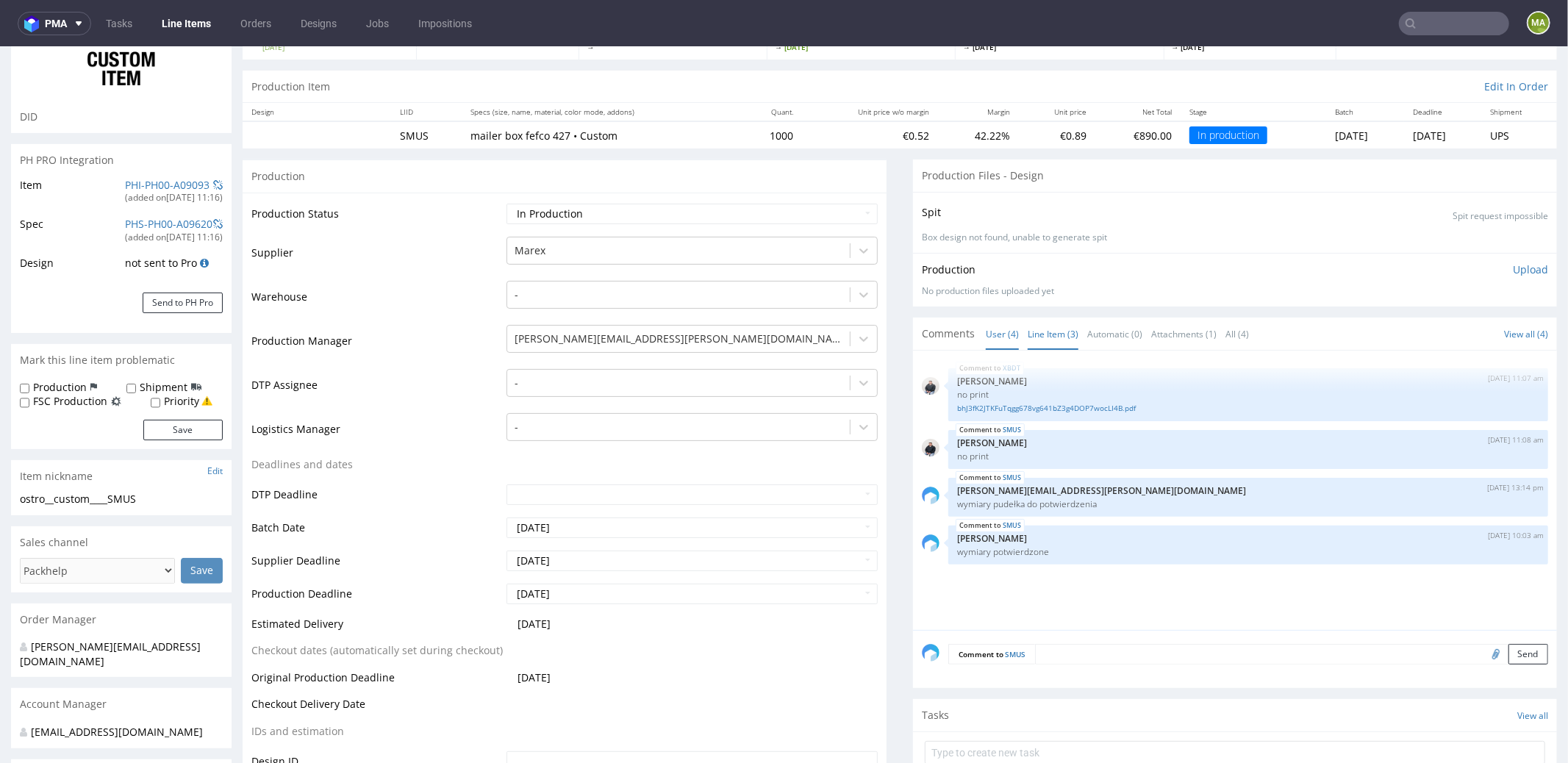
click at [1054, 336] on link "Line Item (3)" at bounding box center [1053, 333] width 51 height 32
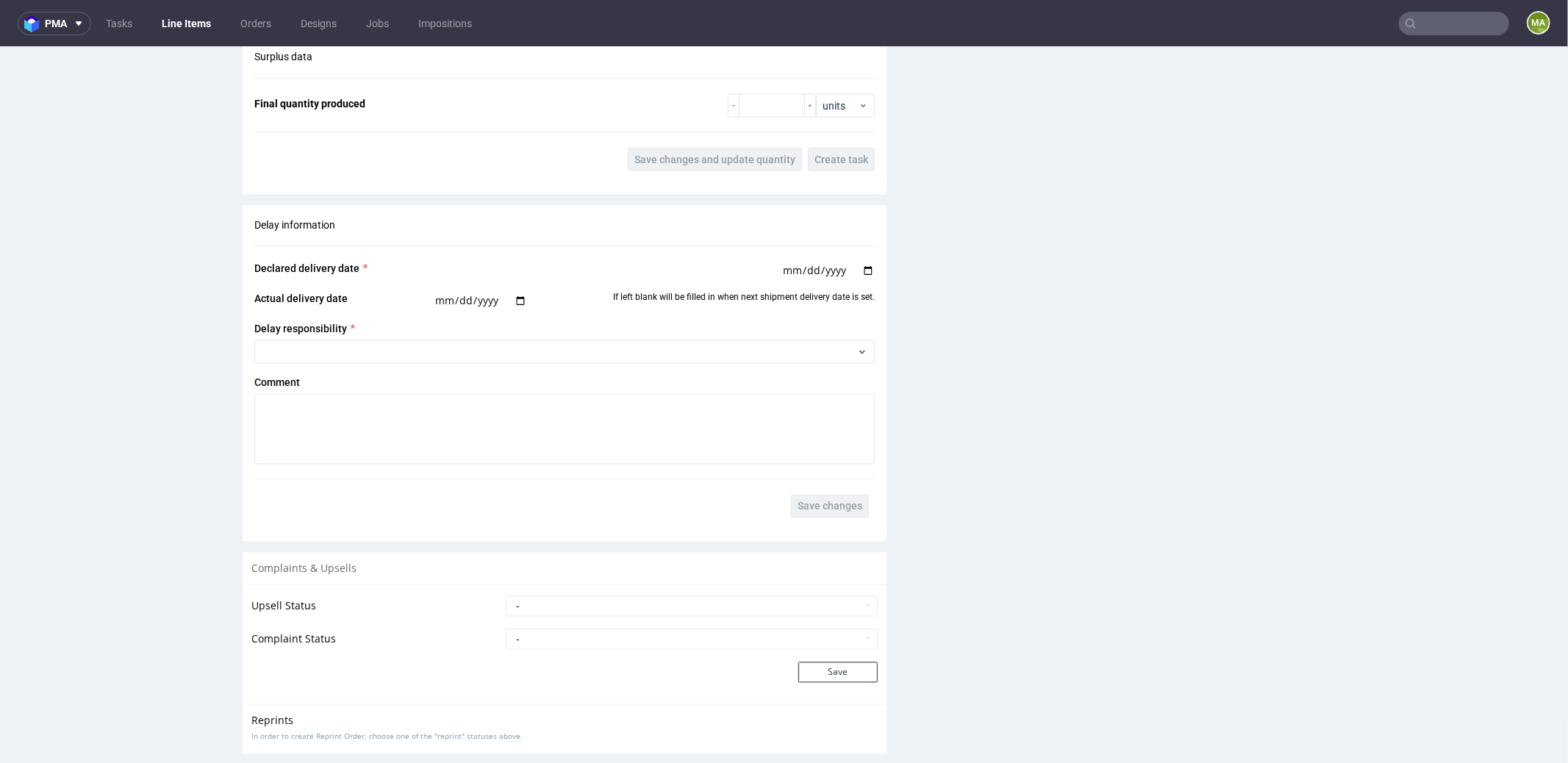
scroll to position [2240, 0]
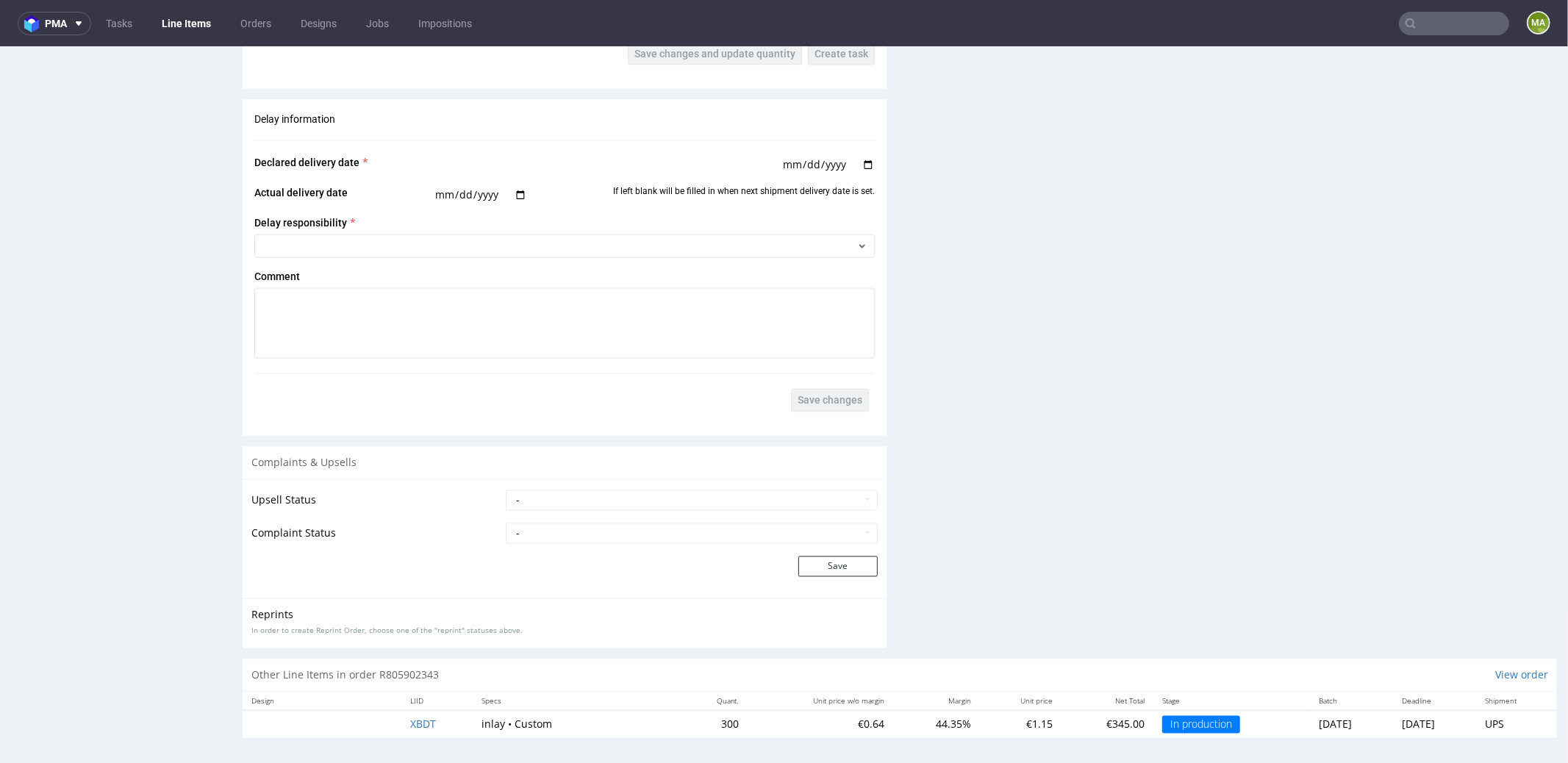
click at [429, 714] on td "XBDT" at bounding box center [436, 724] width 71 height 27
click at [426, 716] on td "XBDT" at bounding box center [436, 724] width 71 height 27
click at [414, 719] on span "XBDT" at bounding box center [423, 724] width 26 height 14
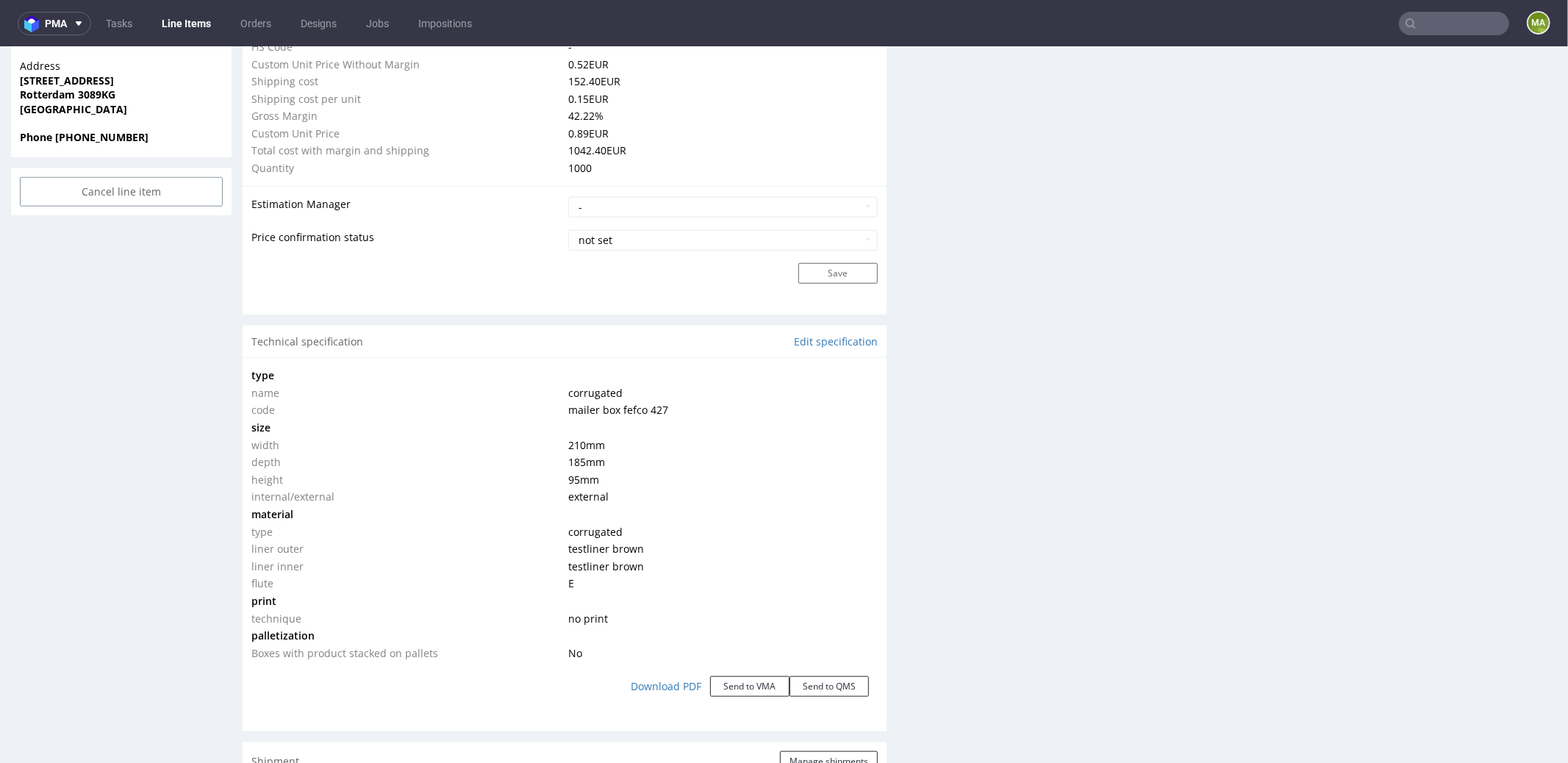
scroll to position [1237, 0]
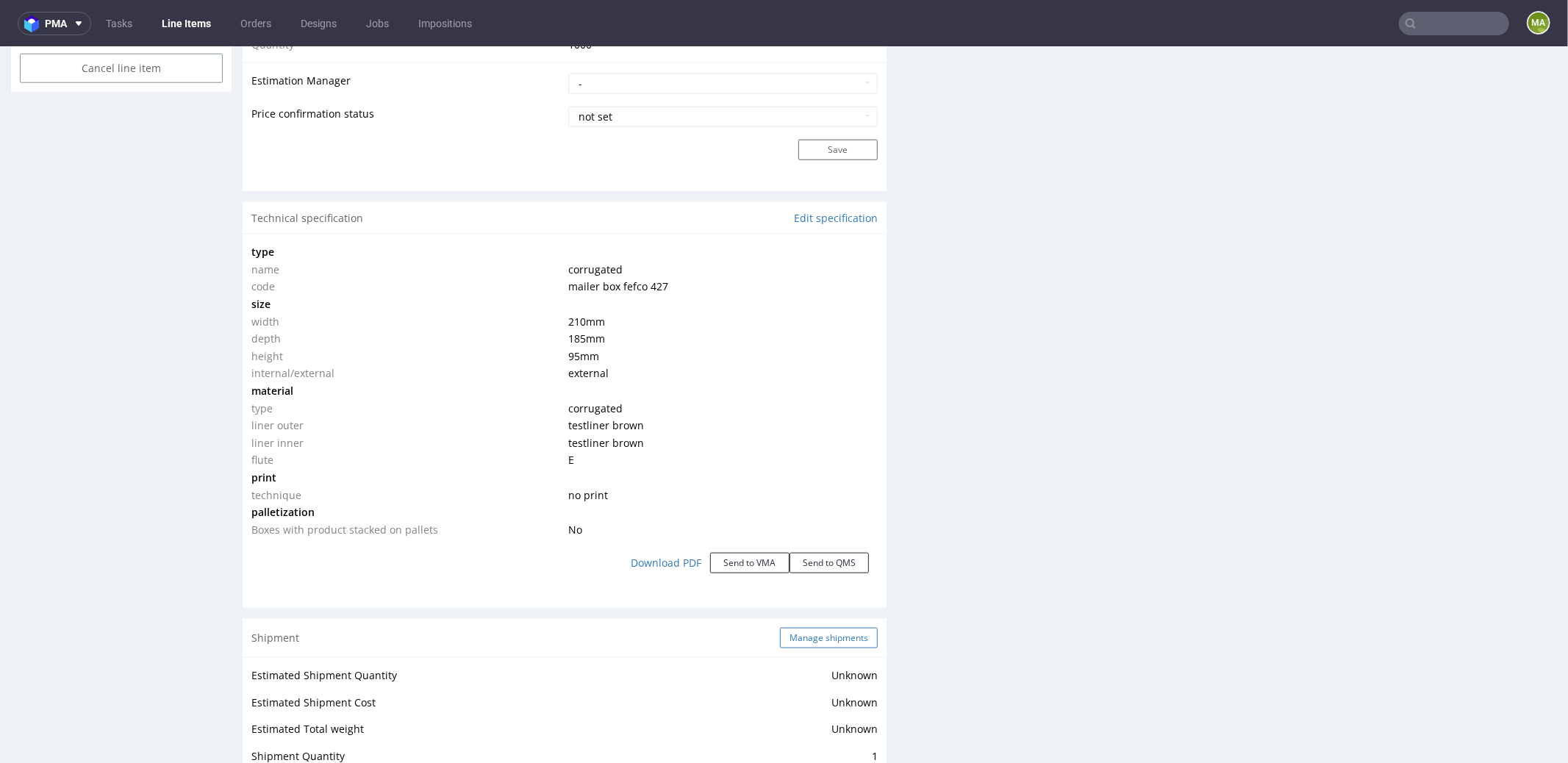
click at [820, 632] on button "Manage shipments" at bounding box center [829, 637] width 98 height 21
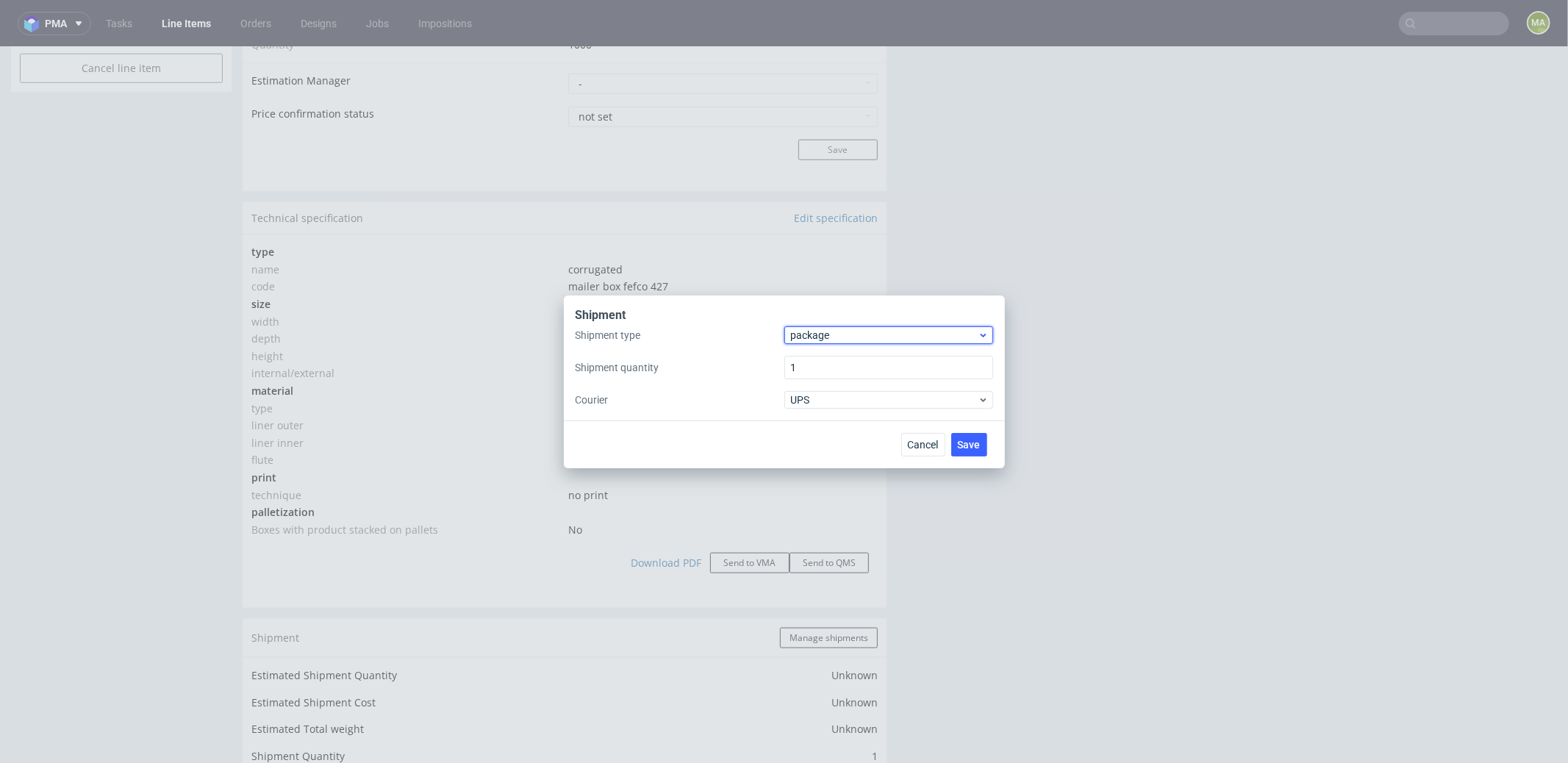
click at [812, 339] on span "package" at bounding box center [885, 336] width 188 height 15
click at [830, 359] on div "pallet" at bounding box center [888, 366] width 197 height 27
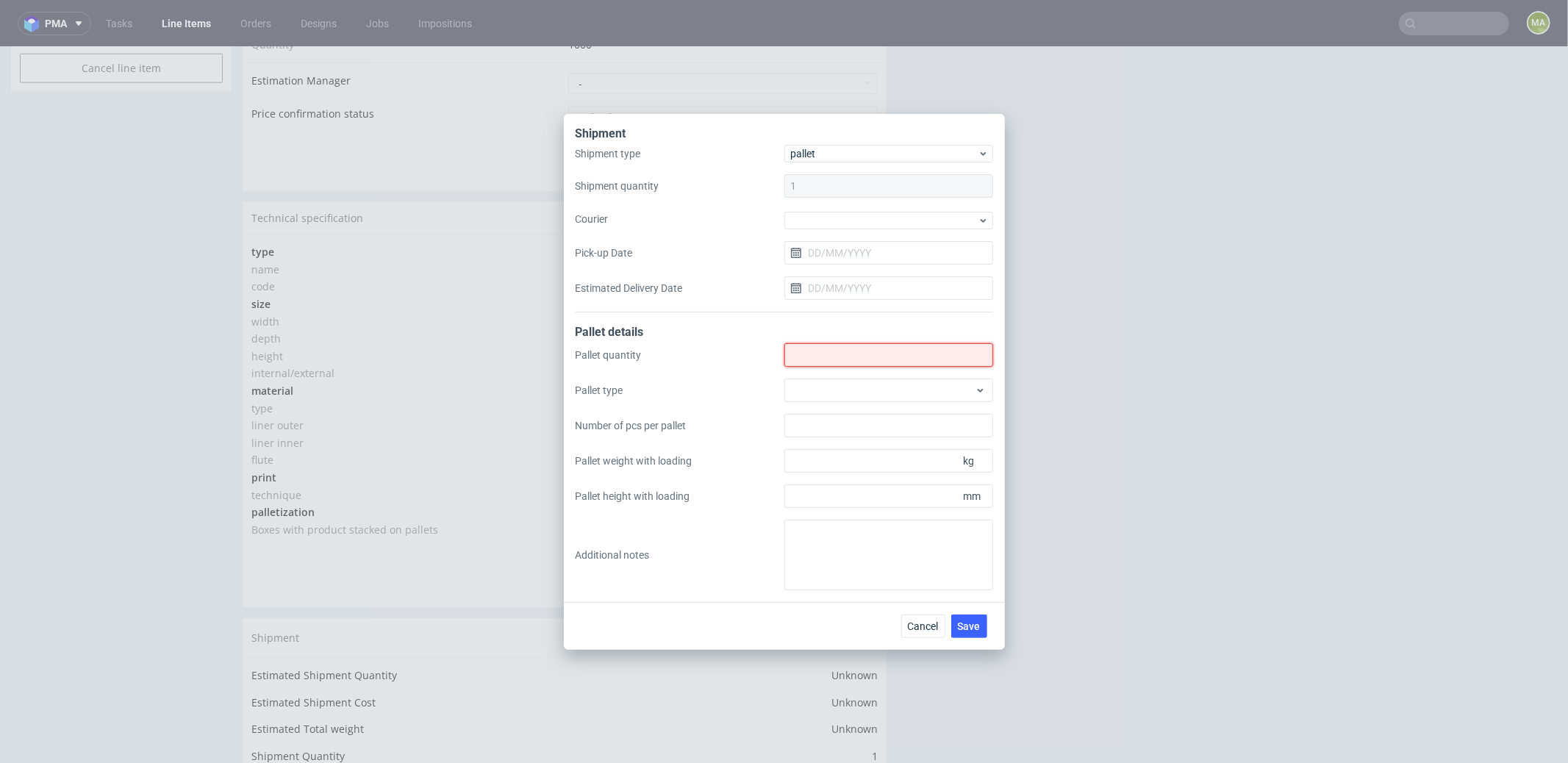
click at [837, 353] on input "Shipment type" at bounding box center [888, 355] width 208 height 23
type input "1"
click at [860, 389] on div at bounding box center [888, 390] width 208 height 23
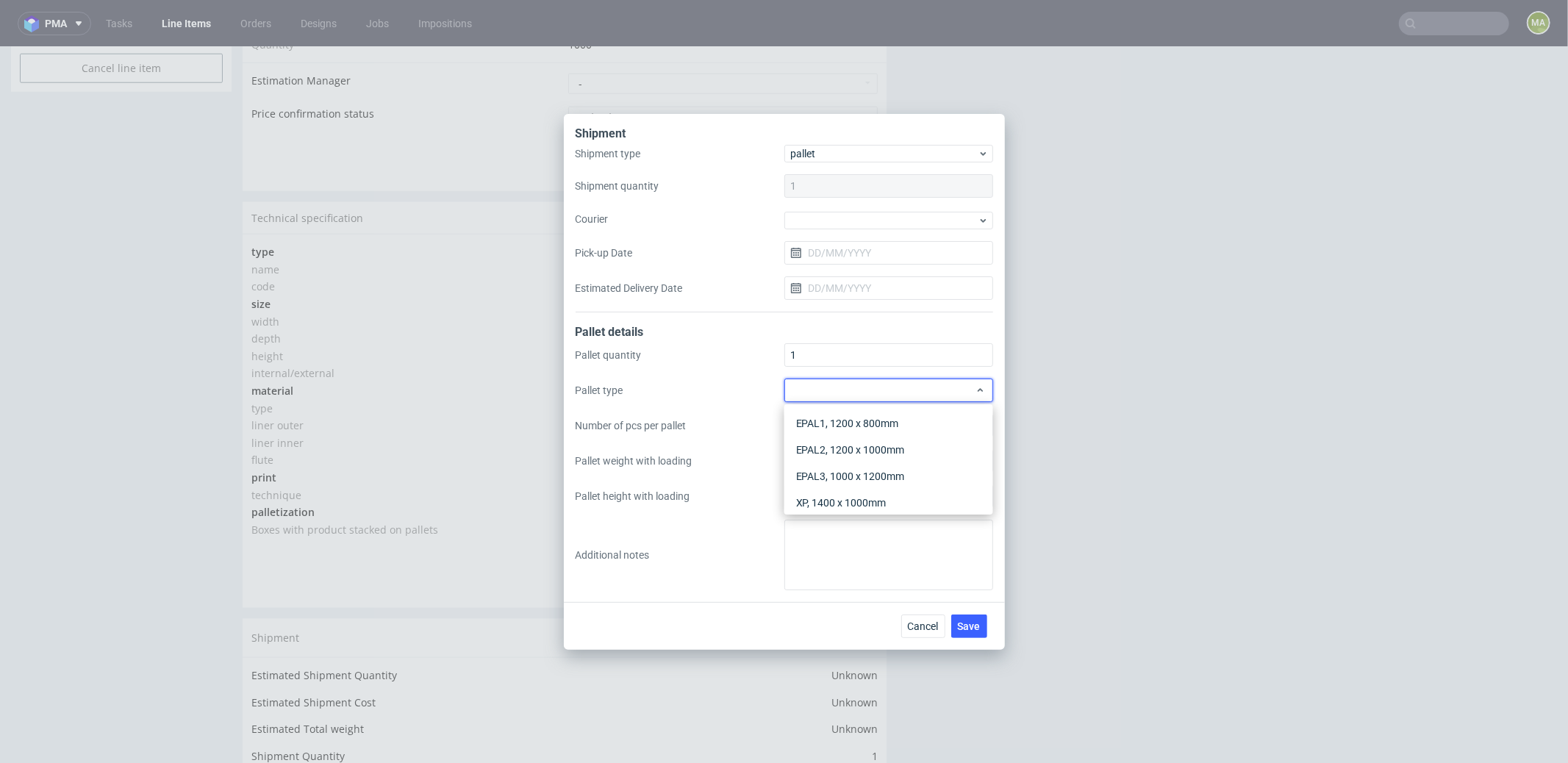
click at [858, 409] on div "EPAL1, 1200 x 800mm EPAL2, 1200 x 1000mm EPAL3, 1000 x 1200mm XP, 1400 x 1000mm…" at bounding box center [888, 460] width 208 height 111
click at [858, 414] on div "EPAL1, 1200 x 800mm" at bounding box center [888, 424] width 197 height 27
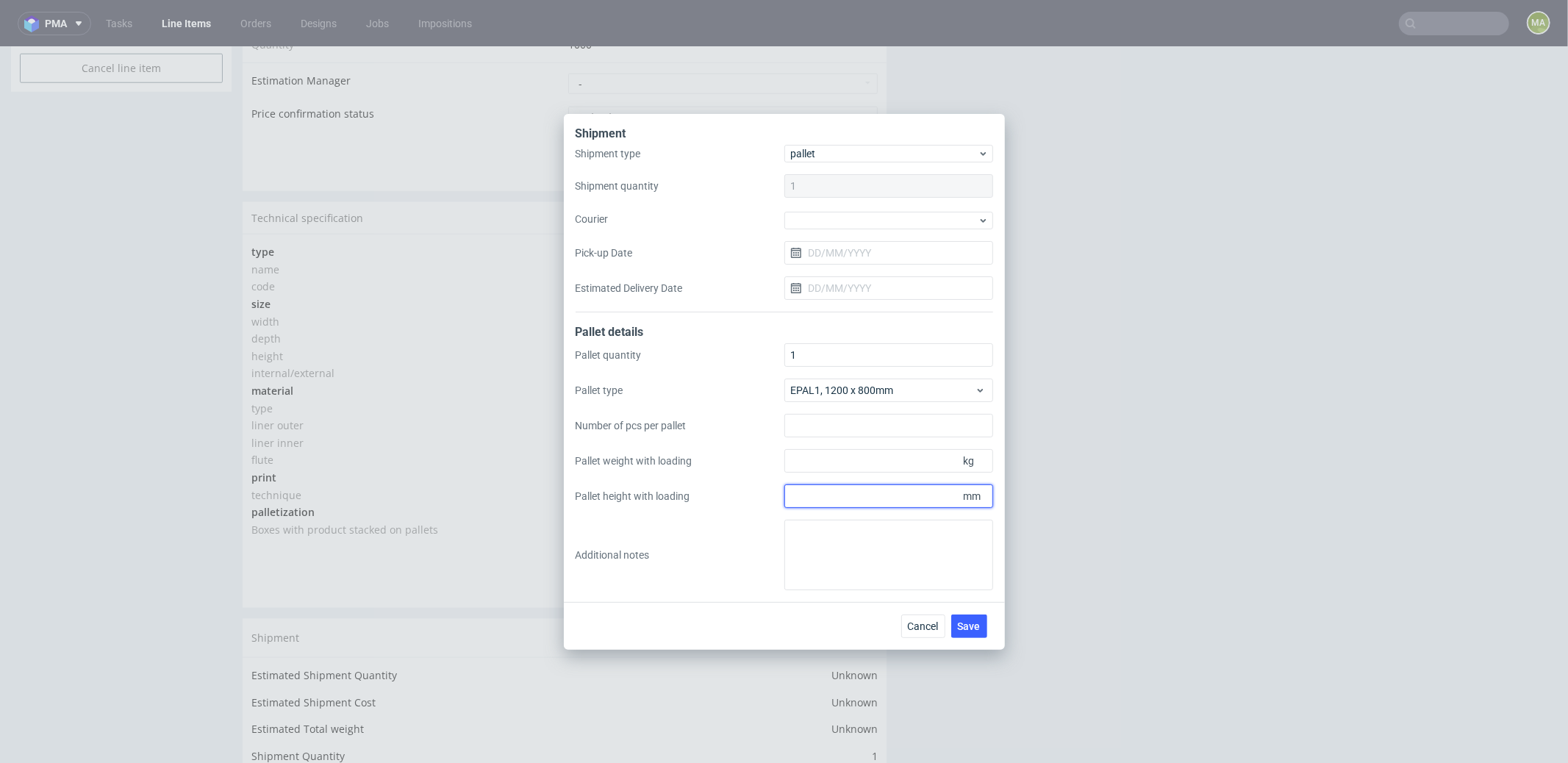
click at [853, 503] on input "Pallet height with loading" at bounding box center [888, 497] width 208 height 23
type input "1500"
click at [843, 476] on div "Pallet quantity 1 Pallet type EPAL1, 1200 x 800mm Number of pcs per pallet Pall…" at bounding box center [784, 467] width 418 height 247
click at [845, 467] on input "Pallet weight with loading" at bounding box center [888, 461] width 208 height 23
type input "160"
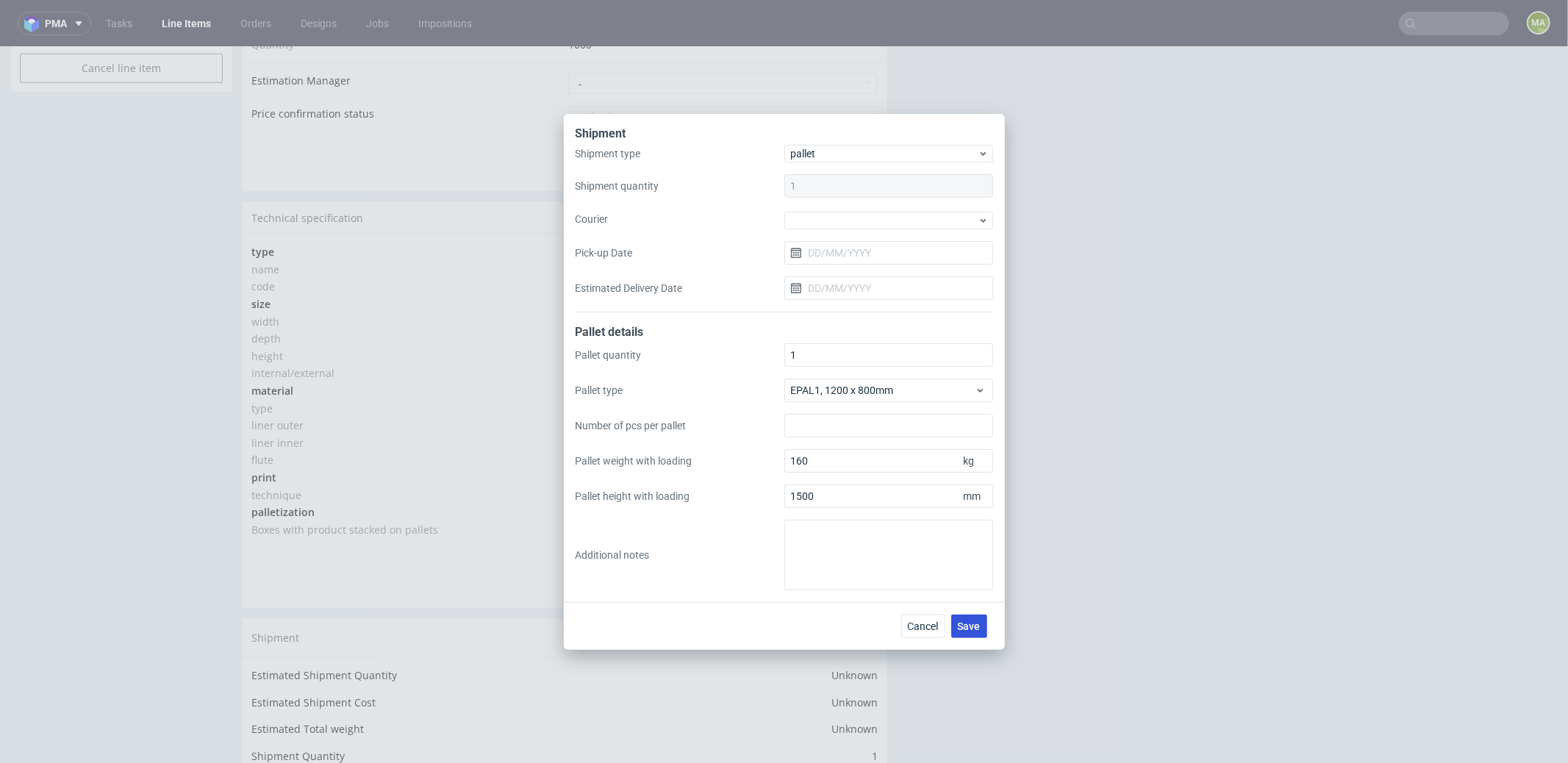
click at [974, 621] on span "Save" at bounding box center [969, 626] width 23 height 10
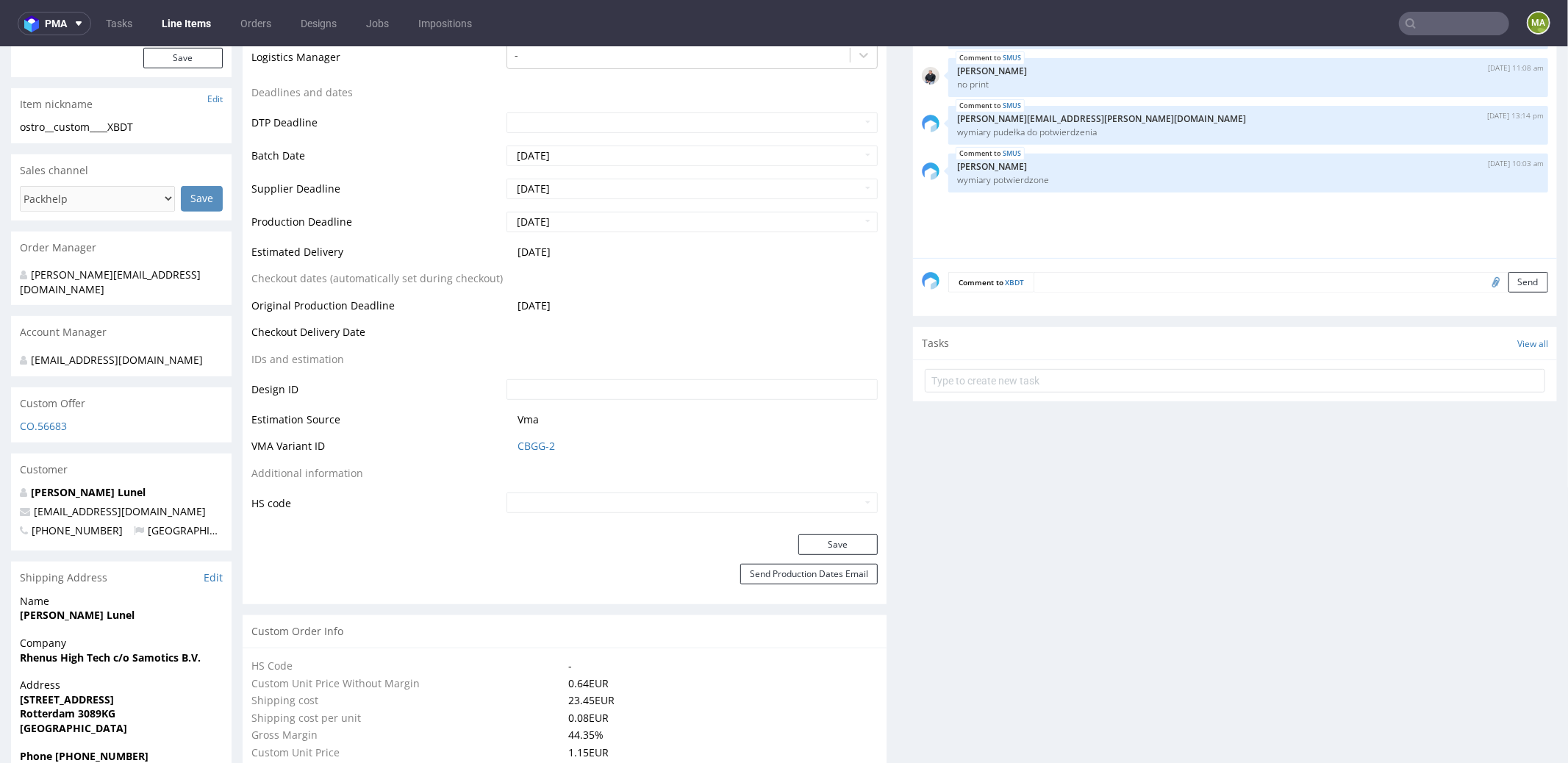
scroll to position [134, 0]
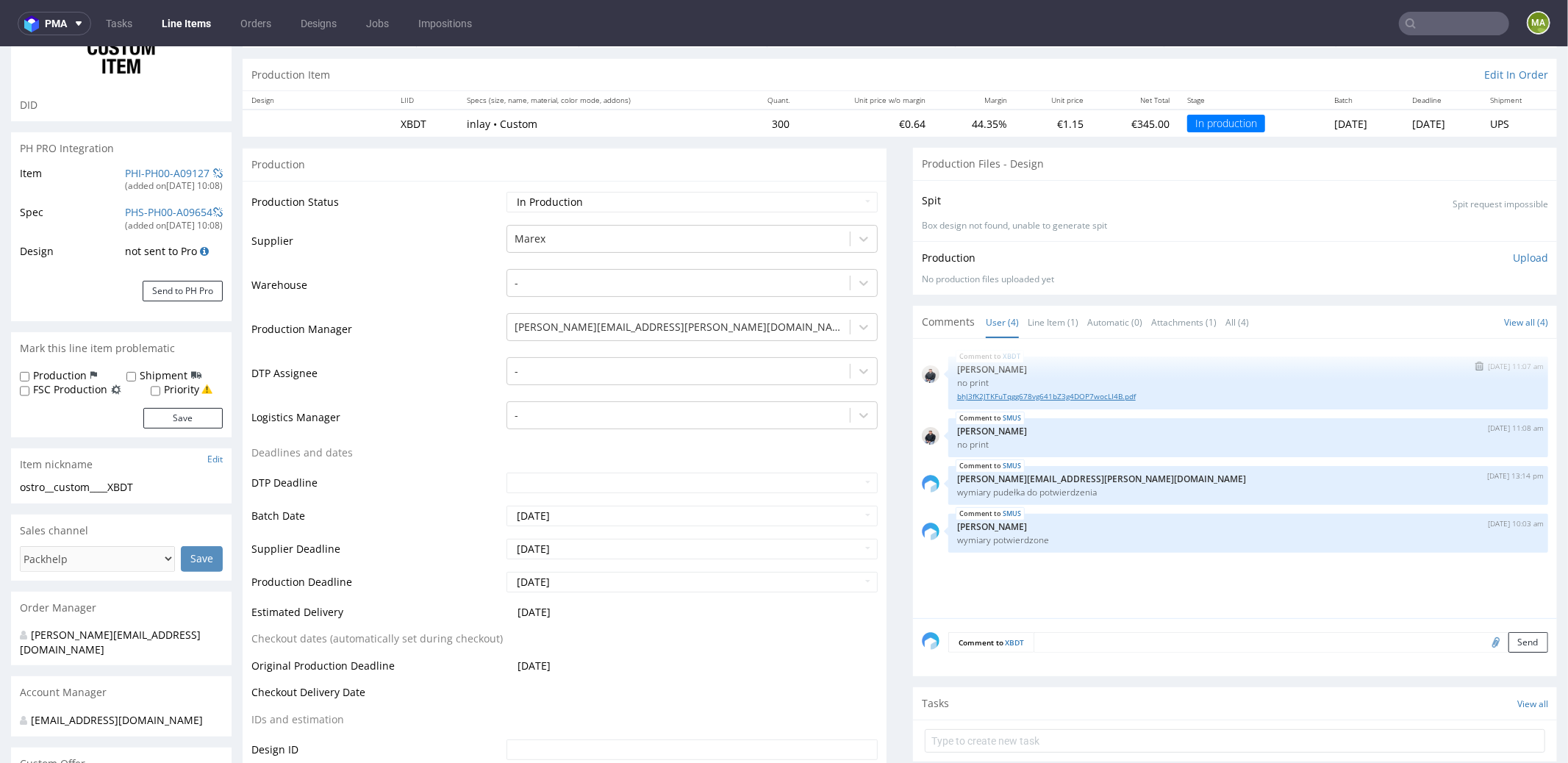
click at [1043, 395] on link "bhJ3fK2JTKFuTqgg678vg641bZ3g4DOP7wocLI4B.pdf" at bounding box center [1247, 395] width 582 height 11
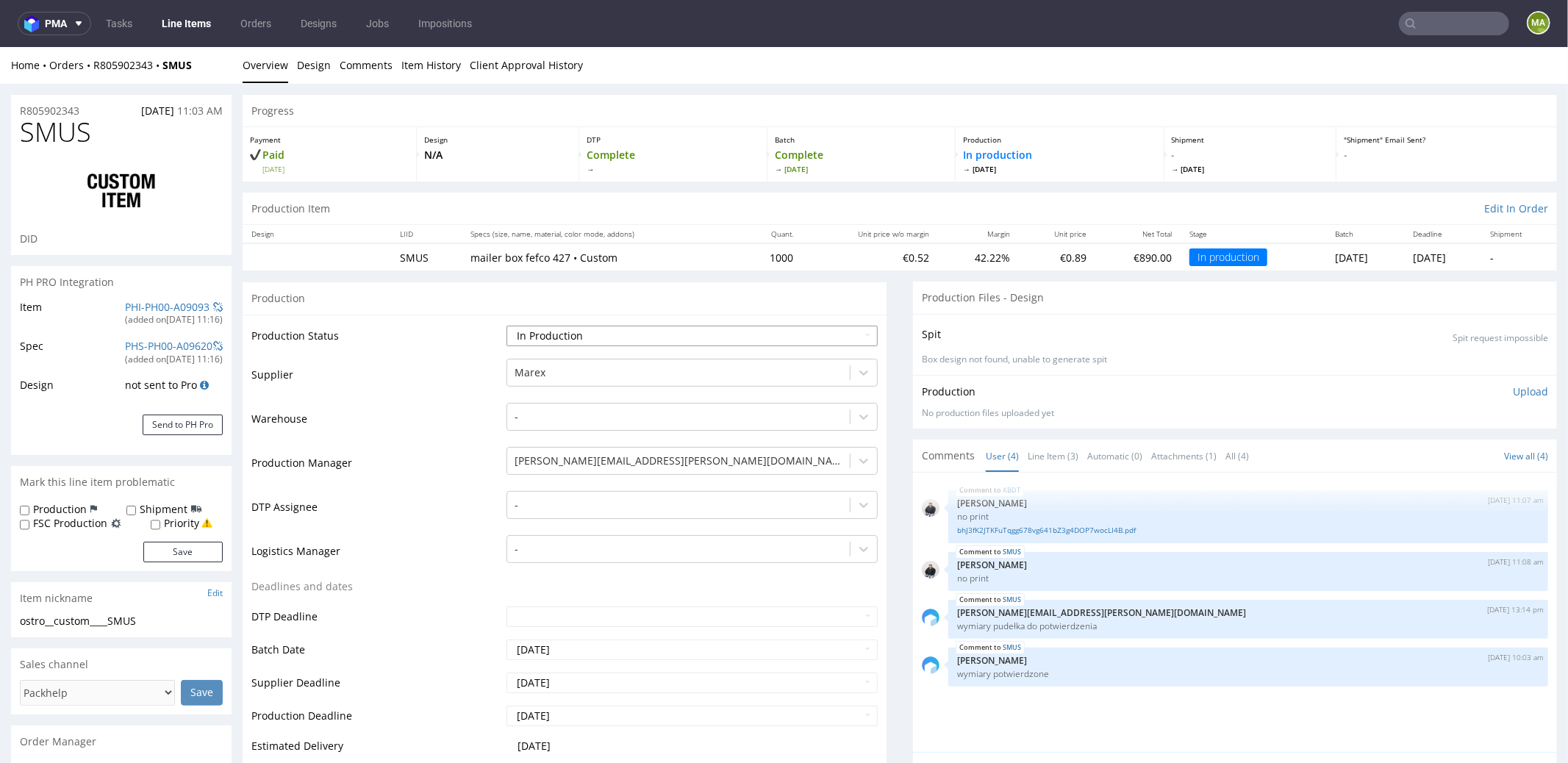
click at [607, 329] on select "Waiting for Artwork Waiting for Diecut Waiting for Mockup Waiting for DTP Waiti…" at bounding box center [691, 335] width 371 height 21
click at [506, 325] on select "Waiting for Artwork Waiting for Diecut Waiting for Mockup Waiting for DTP Waiti…" at bounding box center [691, 335] width 371 height 21
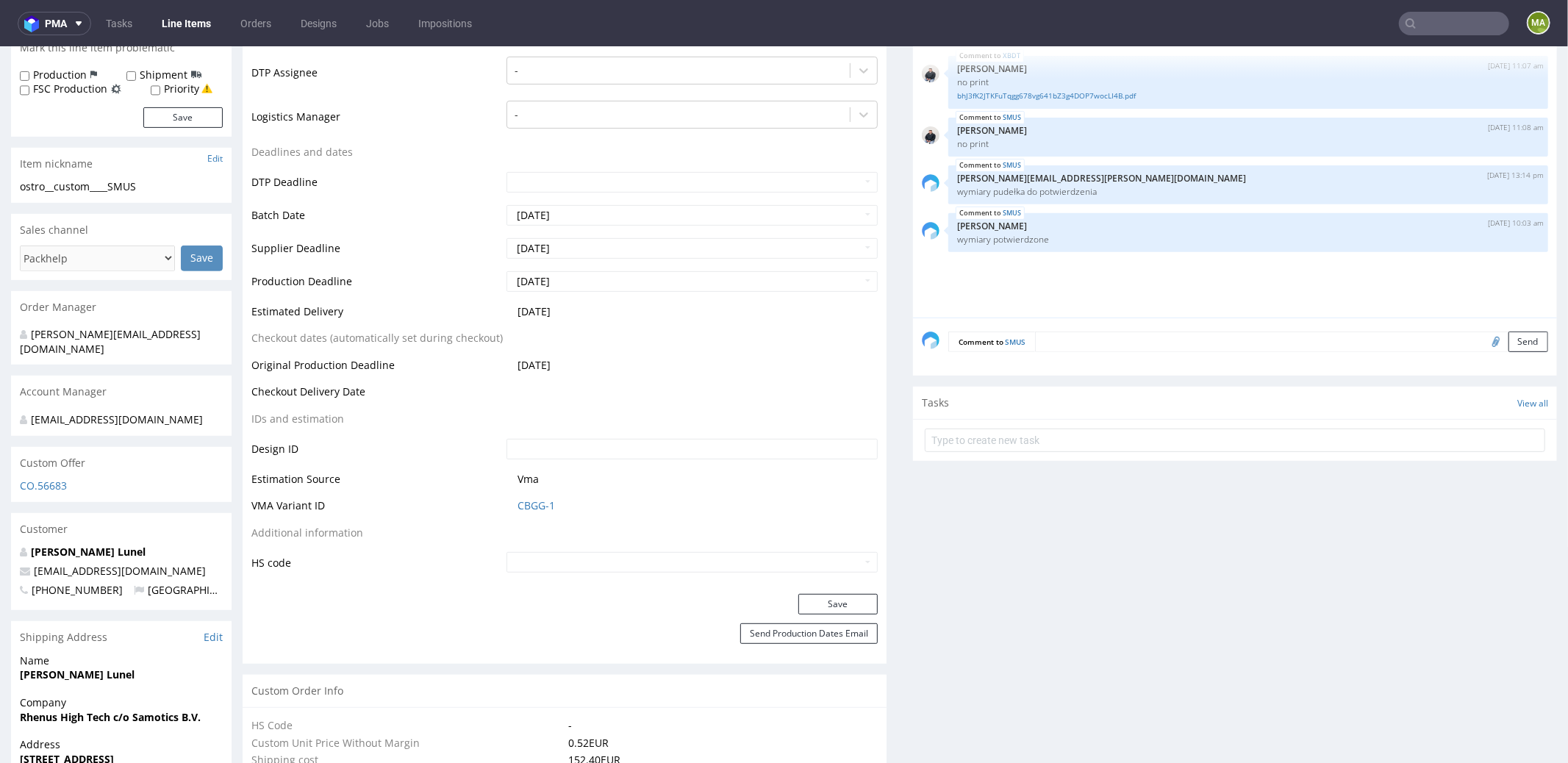
scroll to position [560, 0]
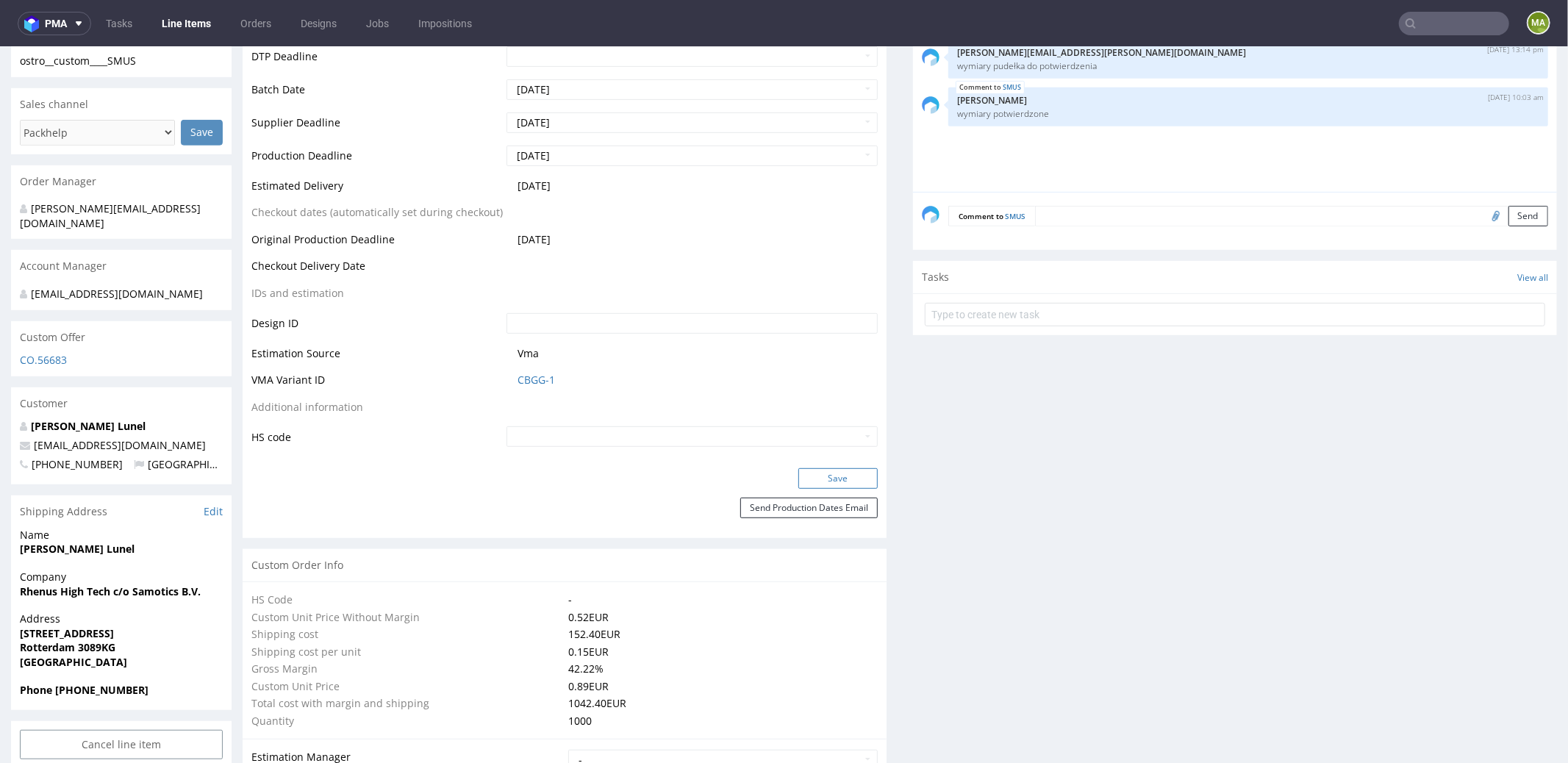
click at [834, 469] on button "Save" at bounding box center [838, 477] width 80 height 21
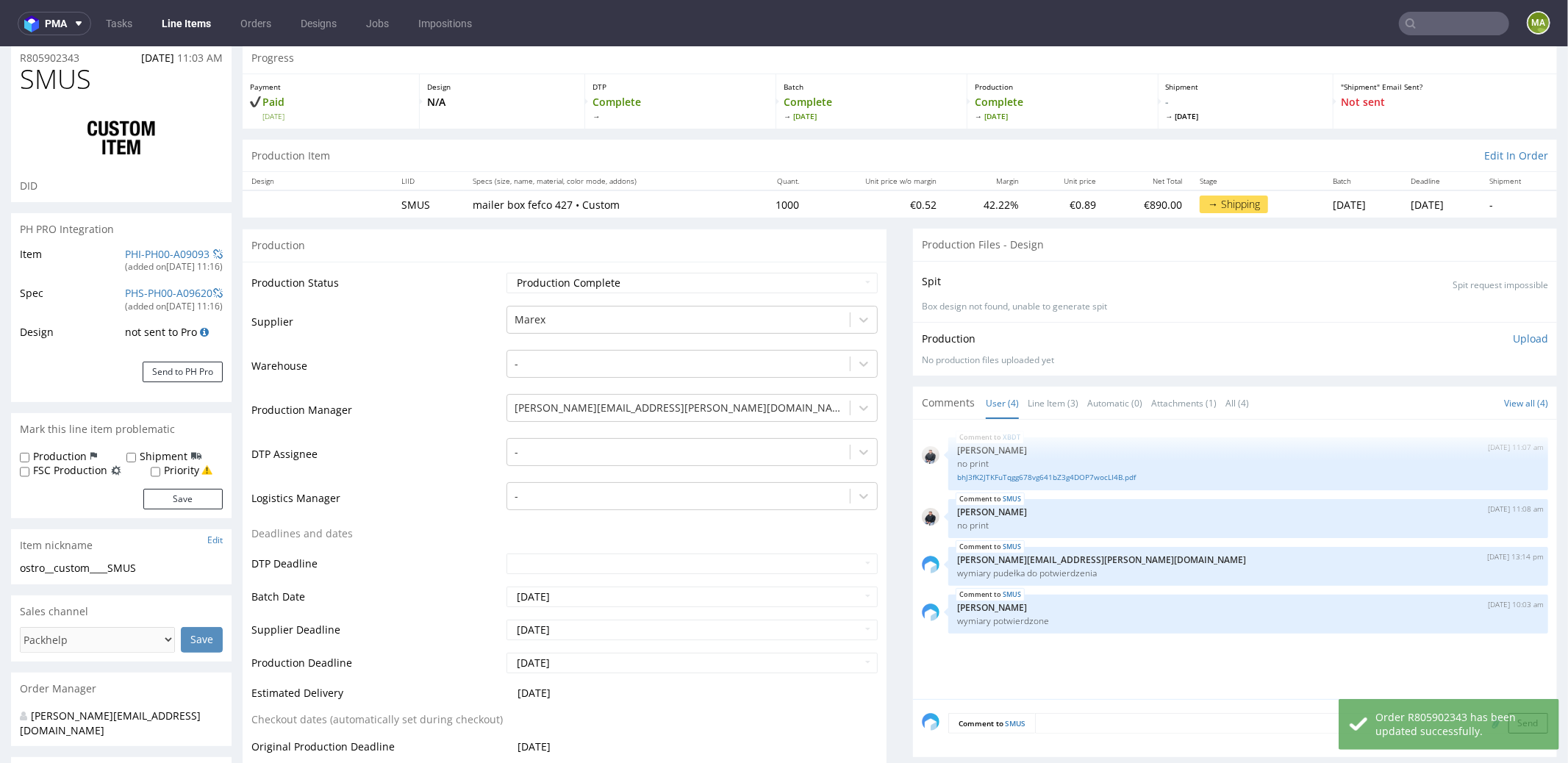
scroll to position [0, 0]
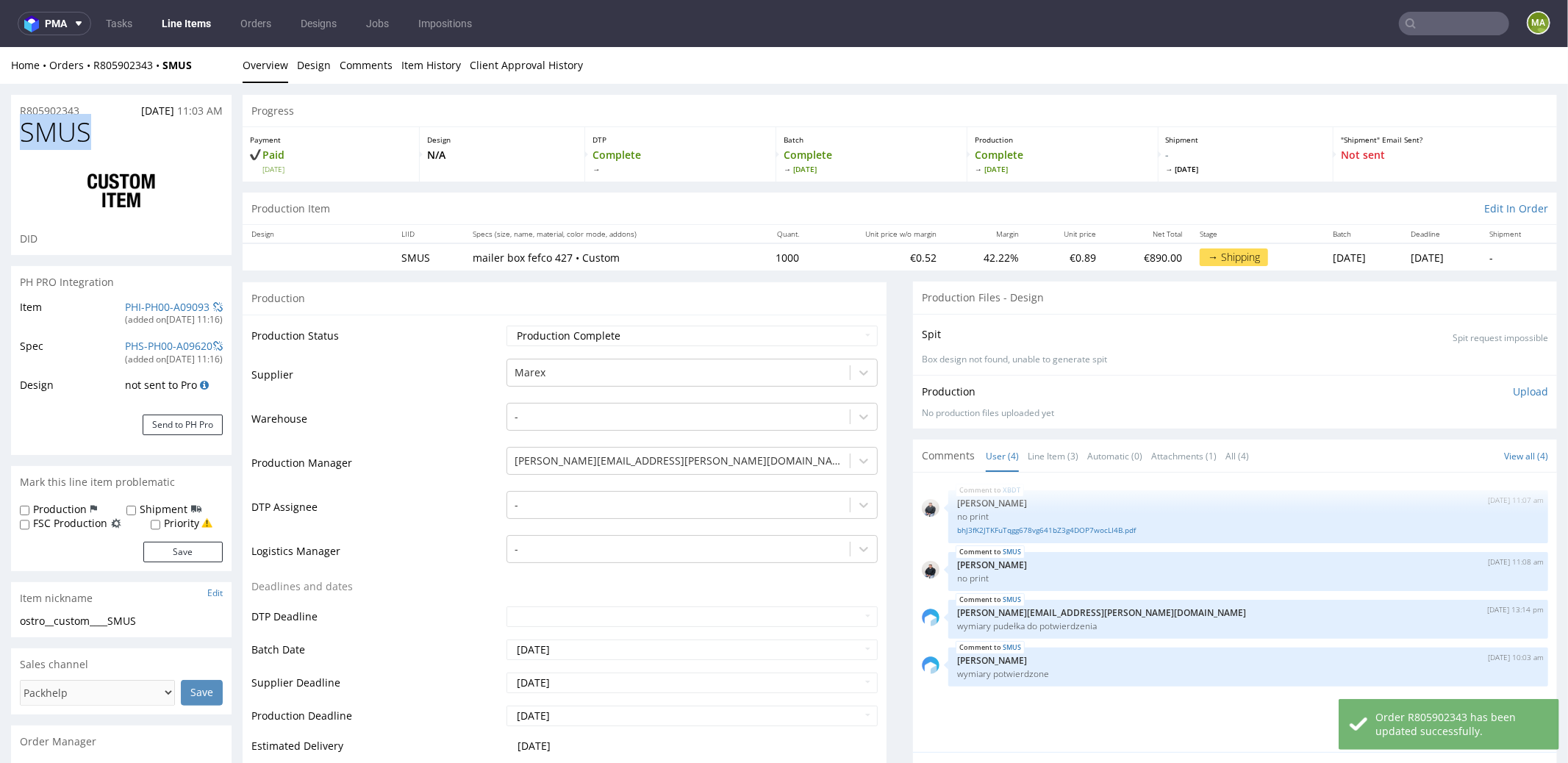
drag, startPoint x: 63, startPoint y: 142, endPoint x: 0, endPoint y: 138, distance: 63.1
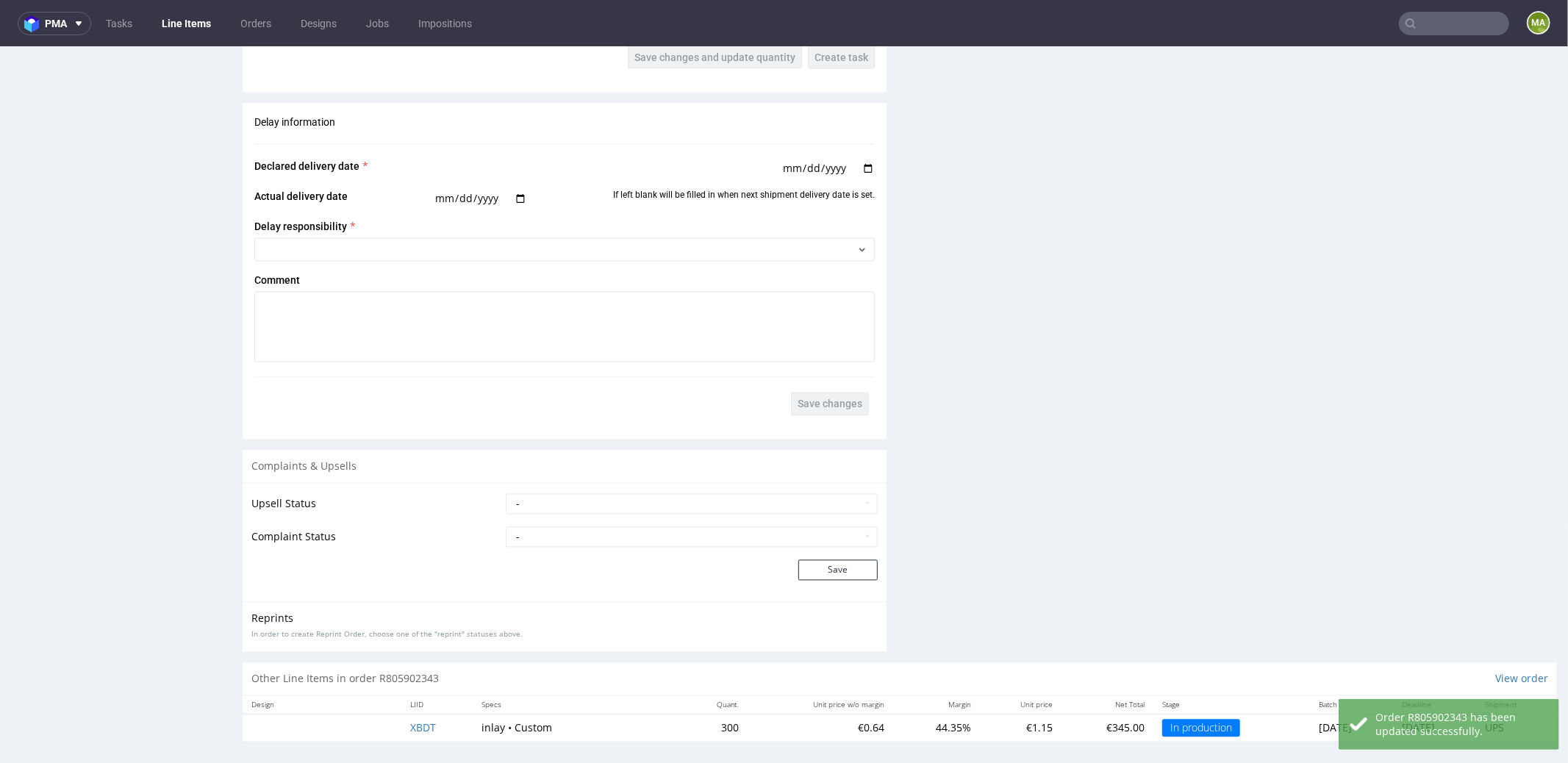
scroll to position [2343, 0]
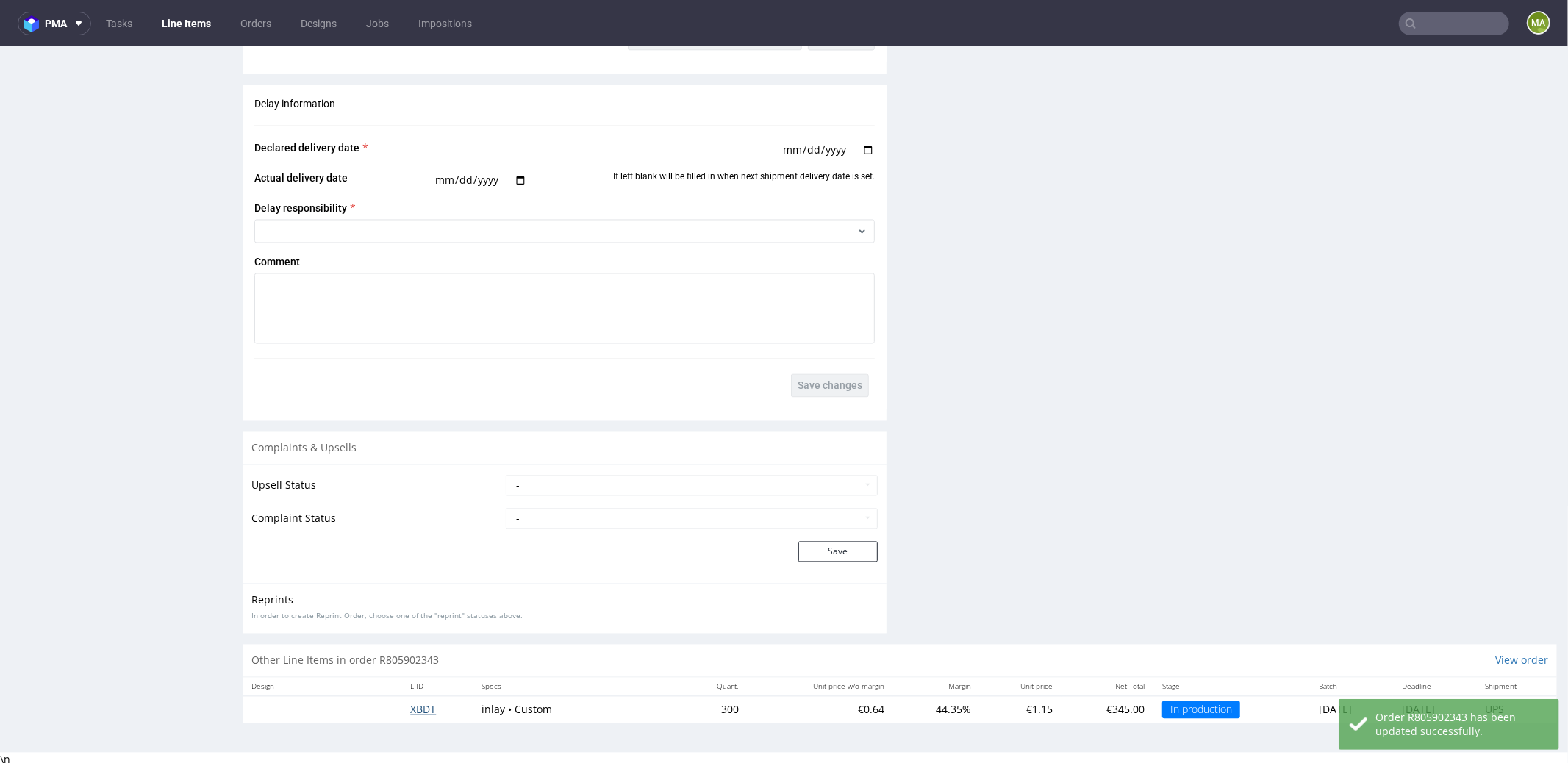
click at [410, 704] on span "XBDT" at bounding box center [423, 709] width 26 height 14
click at [410, 709] on span "XBDT" at bounding box center [423, 709] width 26 height 14
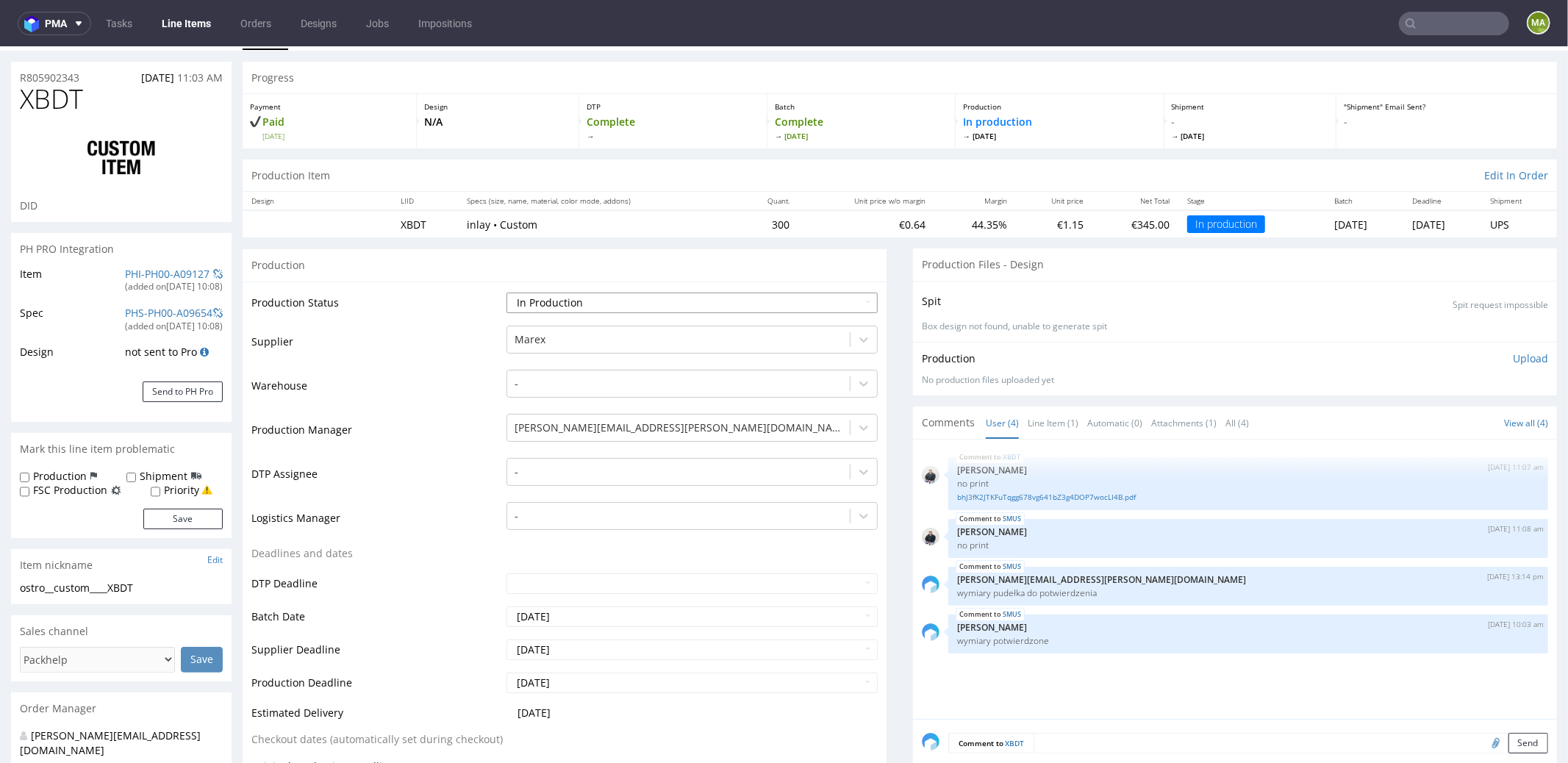
scroll to position [34, 0]
click at [578, 302] on select "Waiting for Artwork Waiting for Diecut Waiting for Mockup Waiting for DTP Waiti…" at bounding box center [691, 302] width 371 height 21
select select "production_complete"
click at [506, 292] on select "Waiting for Artwork Waiting for Diecut Waiting for Mockup Waiting for DTP Waiti…" at bounding box center [691, 302] width 371 height 21
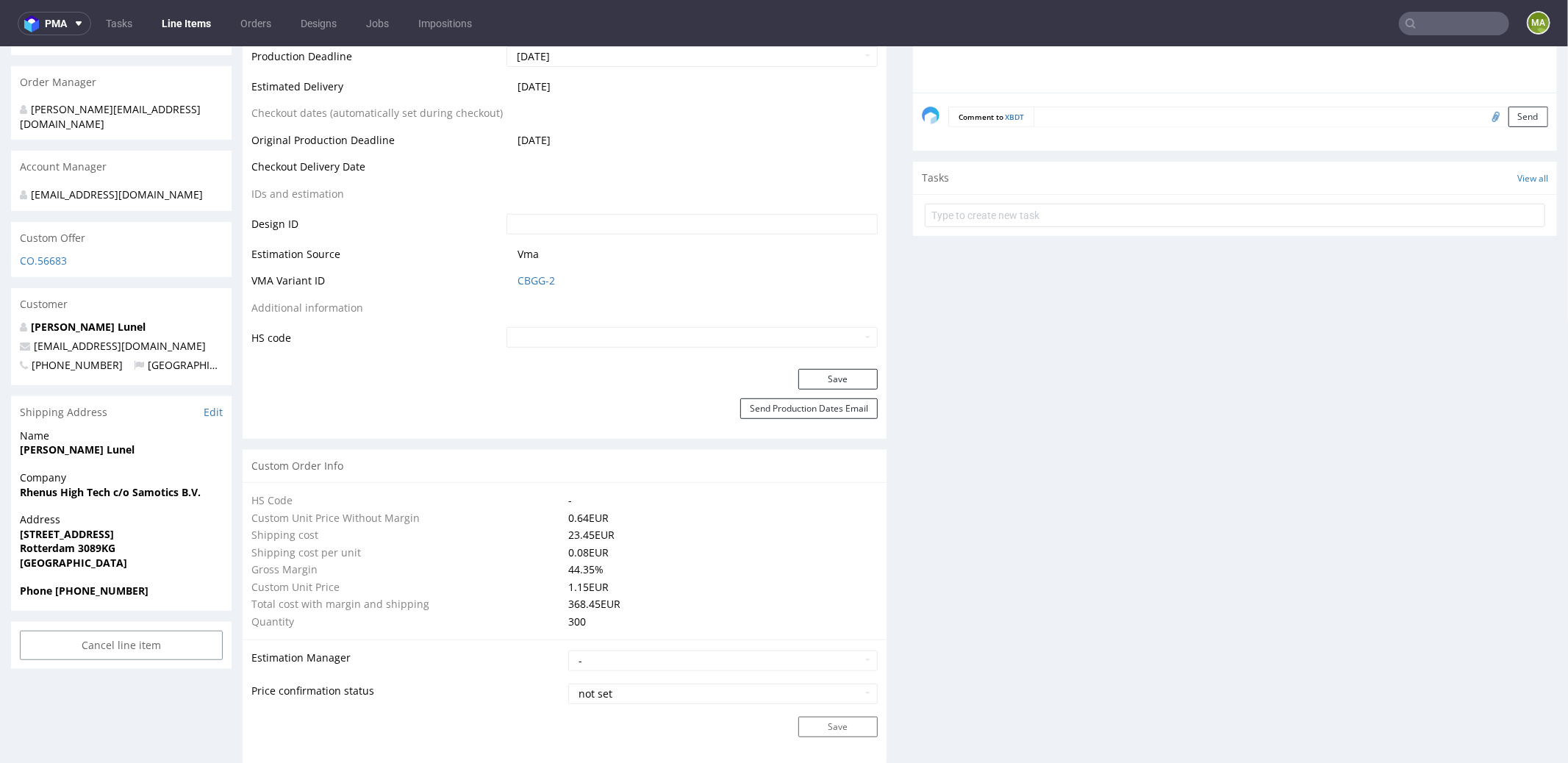
scroll to position [833, 0]
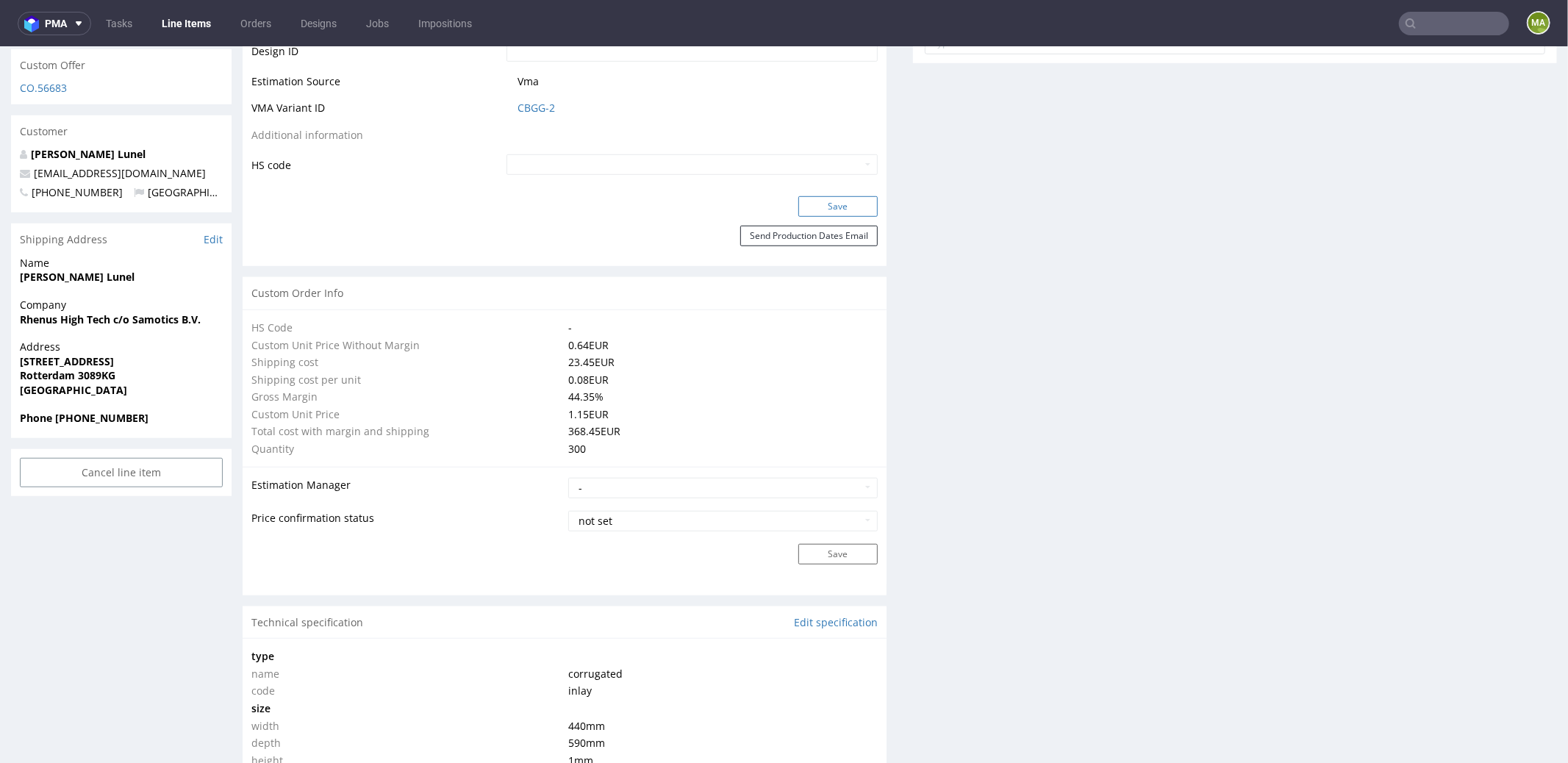
click at [840, 209] on button "Save" at bounding box center [838, 206] width 80 height 21
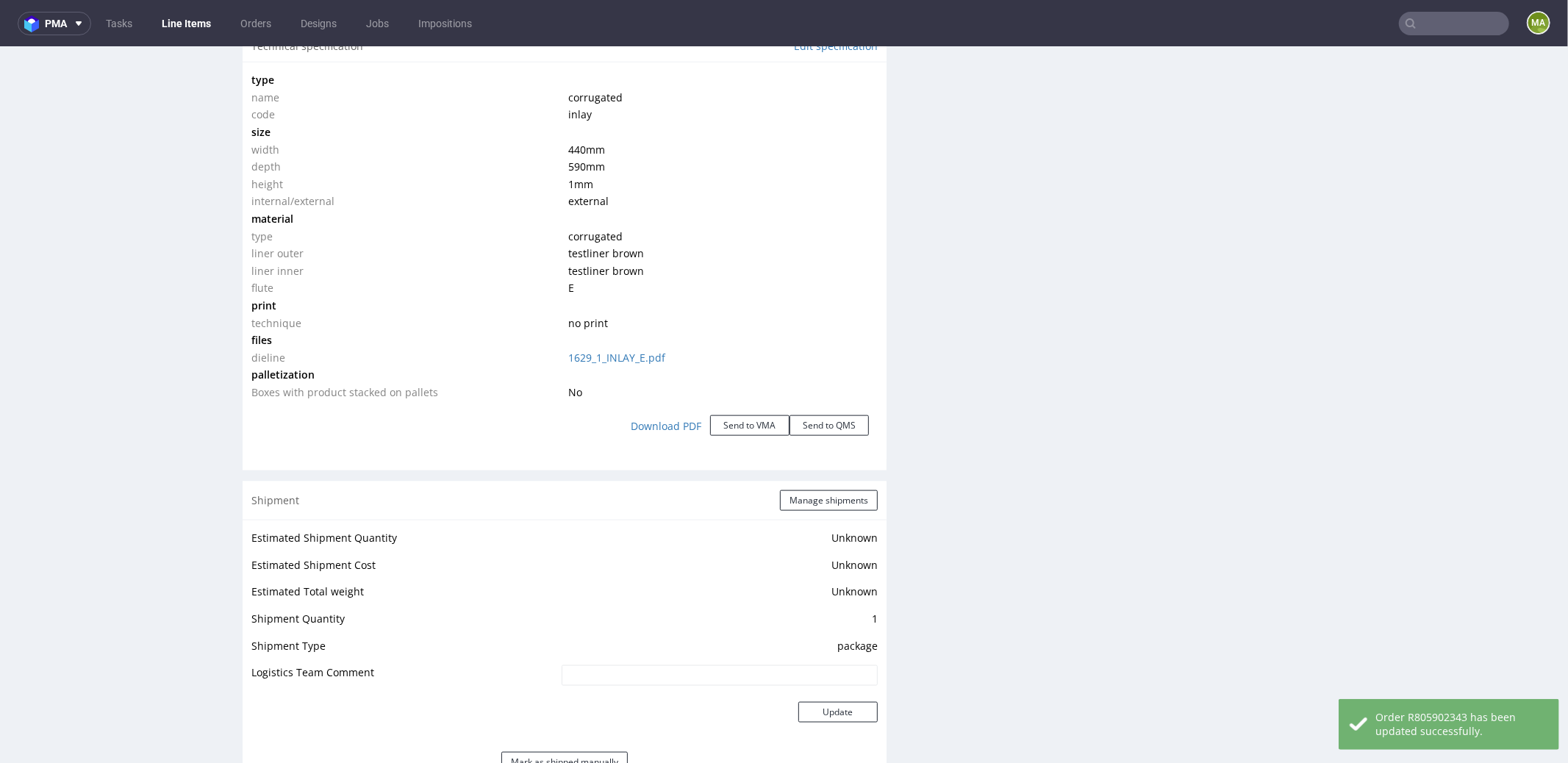
scroll to position [1632, 0]
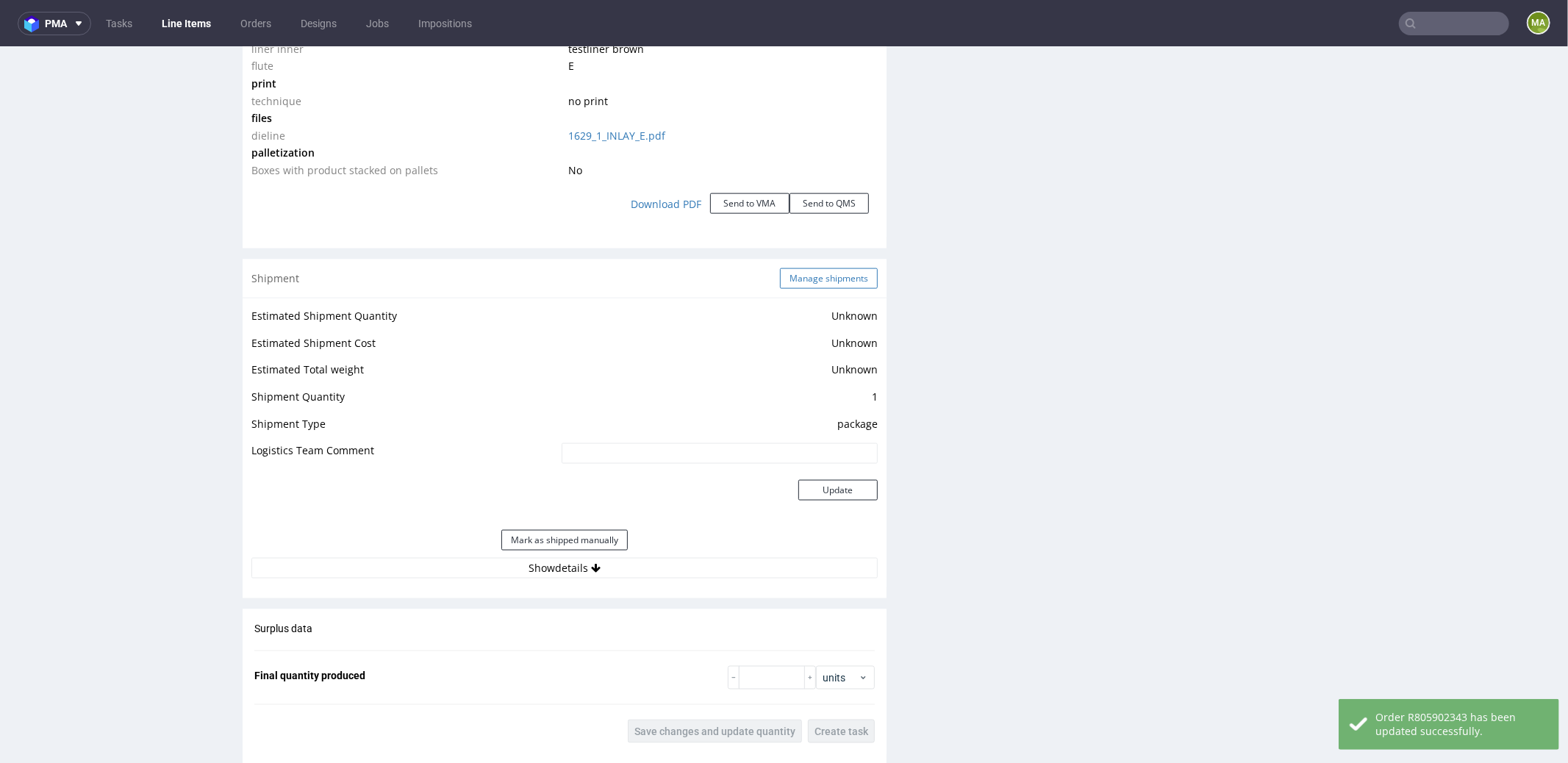
click at [817, 268] on button "Manage shipments" at bounding box center [829, 278] width 98 height 21
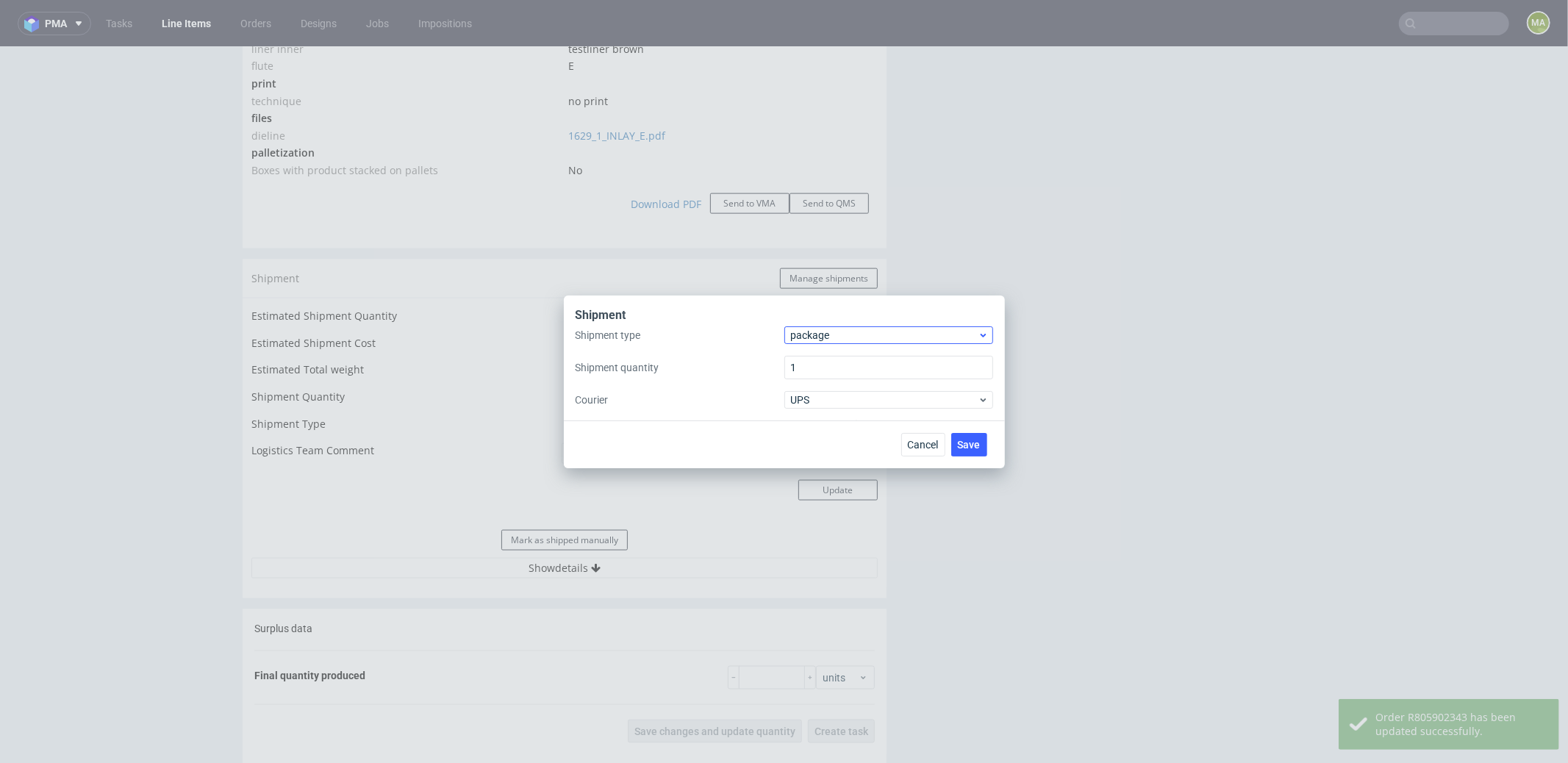
click at [825, 327] on div "Shipment Shipment type package Shipment quantity 1 Courier UPS" at bounding box center [784, 358] width 441 height 125
click at [825, 331] on span "package" at bounding box center [885, 336] width 188 height 15
click at [825, 357] on div "pallet" at bounding box center [888, 366] width 197 height 27
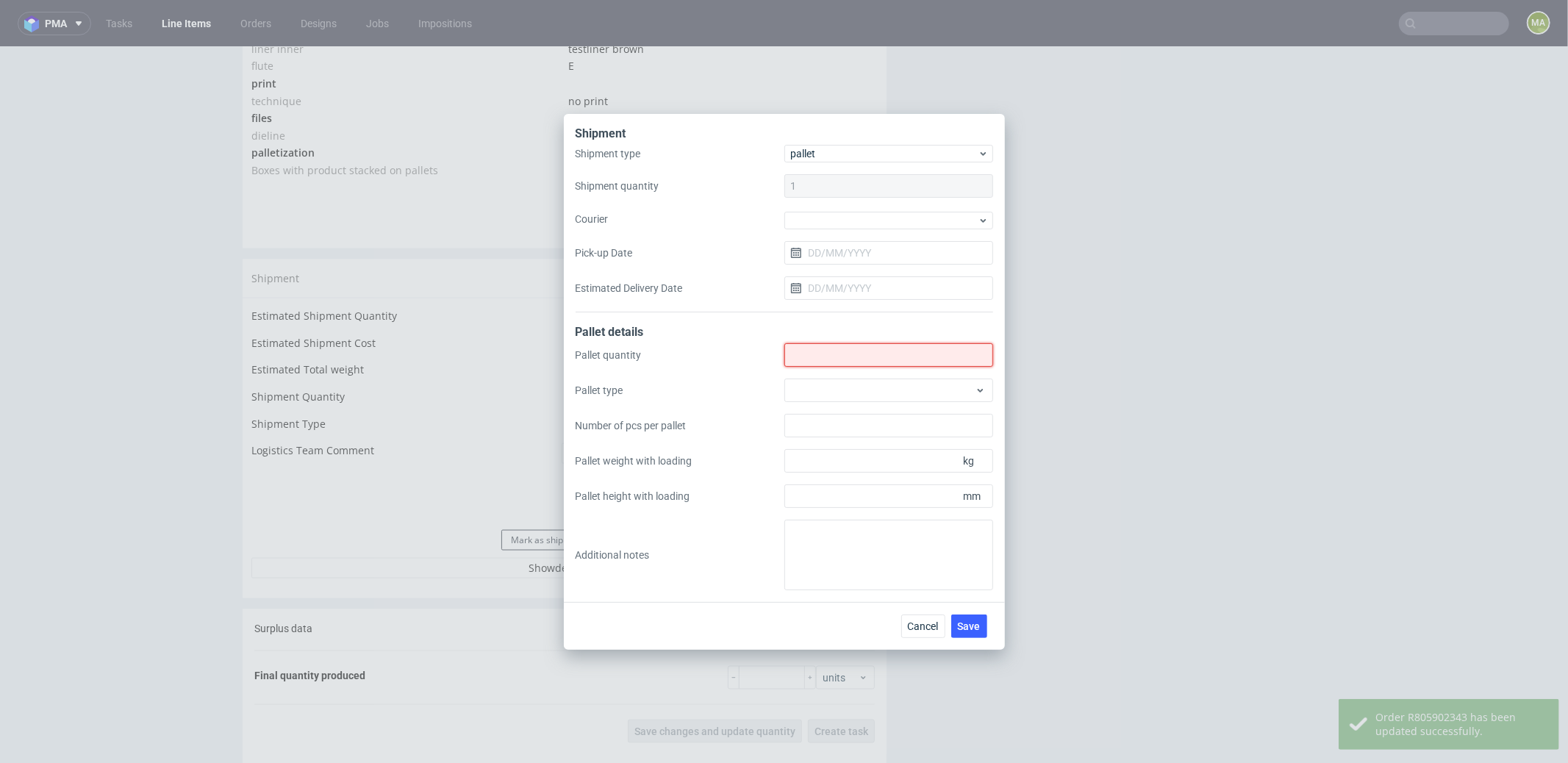
click at [825, 357] on input "Shipment type" at bounding box center [888, 355] width 208 height 23
type input "0"
click at [860, 546] on textarea at bounding box center [888, 555] width 208 height 70
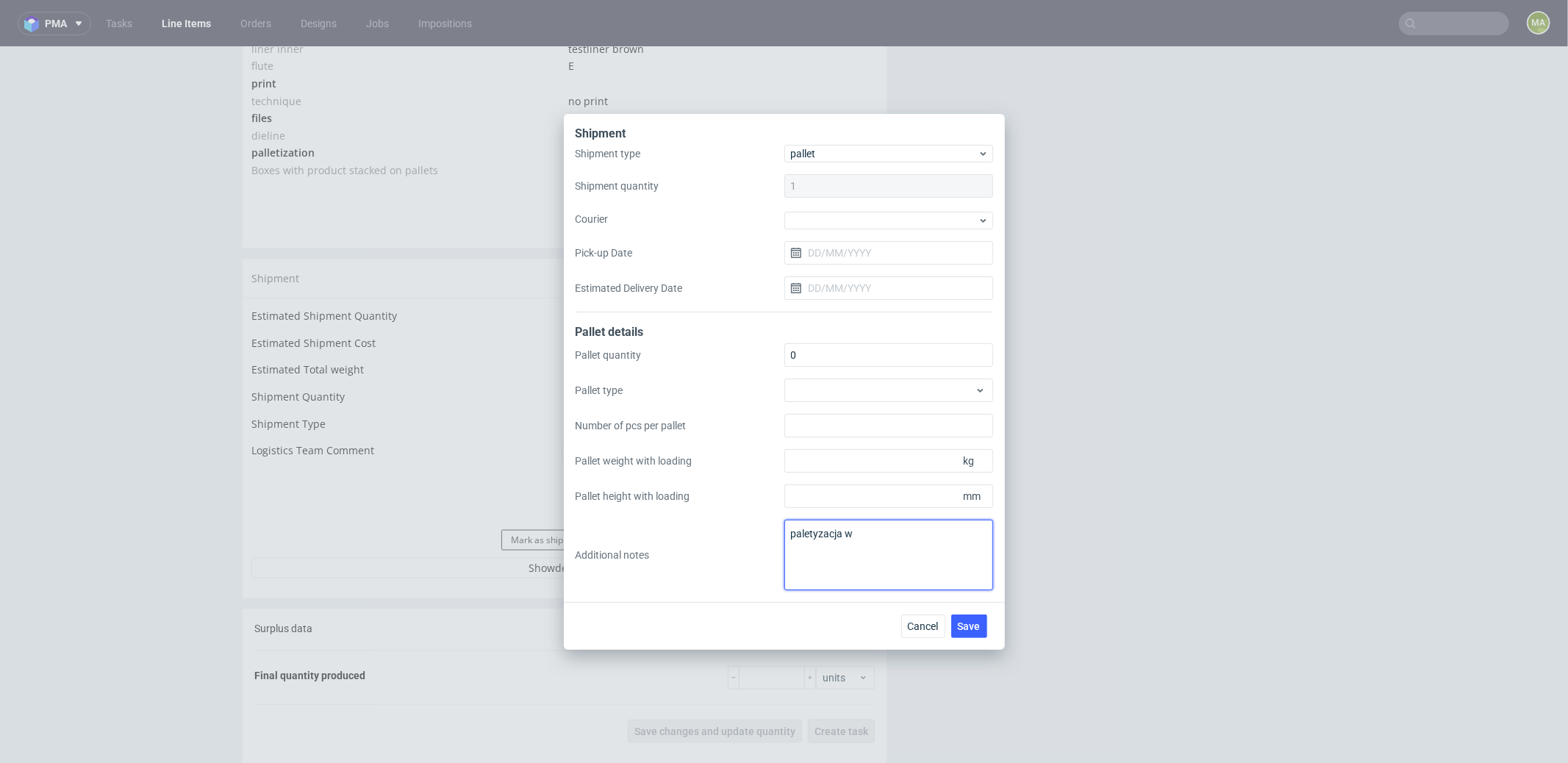
paste textarea "SMUS"
type textarea "paletyzacja w SMUS"
click at [988, 634] on div "Cancel Save" at bounding box center [948, 626] width 92 height 23
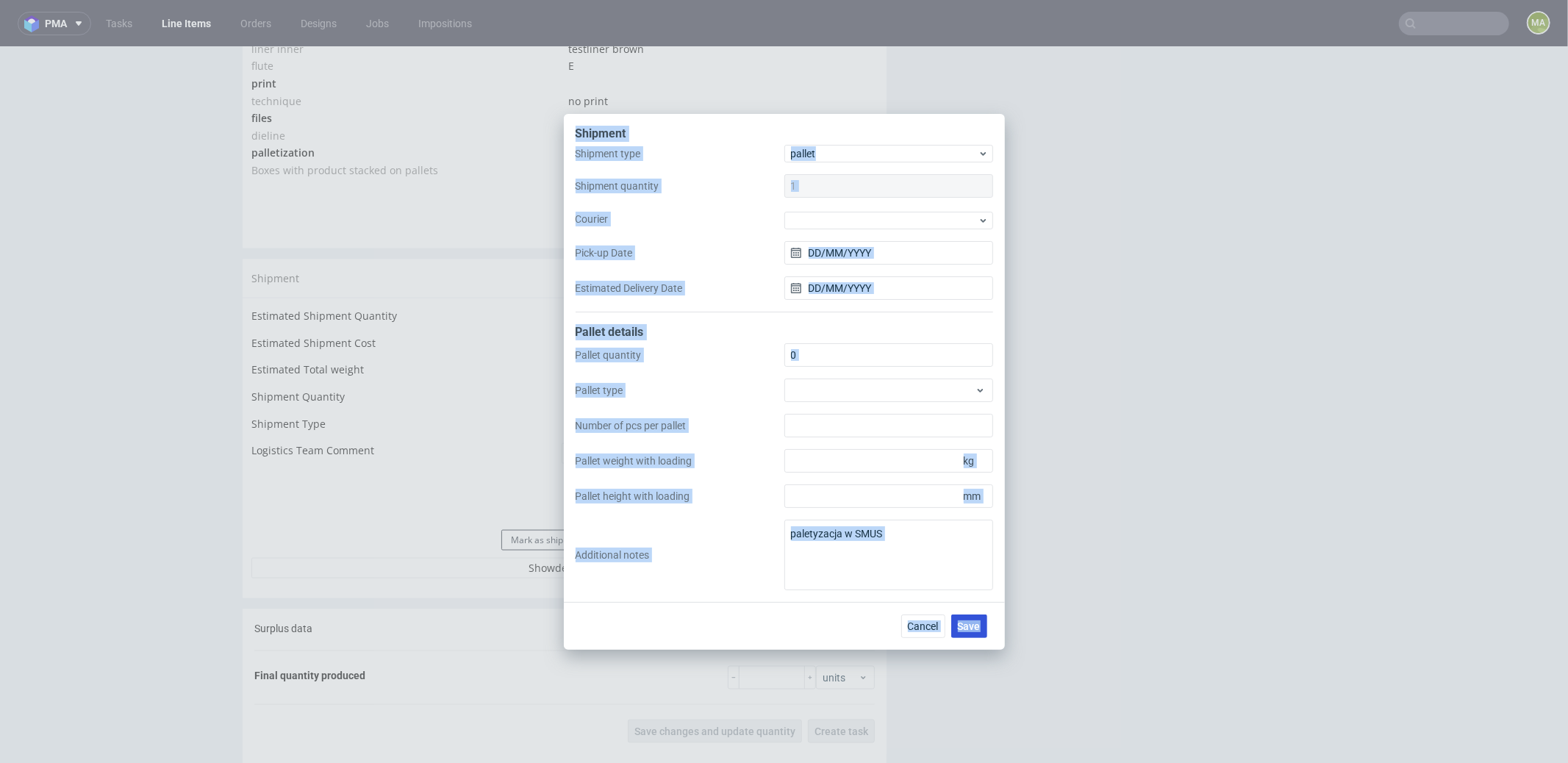
click at [986, 634] on div "Cancel Save" at bounding box center [948, 626] width 92 height 23
click at [983, 632] on button "Save" at bounding box center [969, 626] width 36 height 23
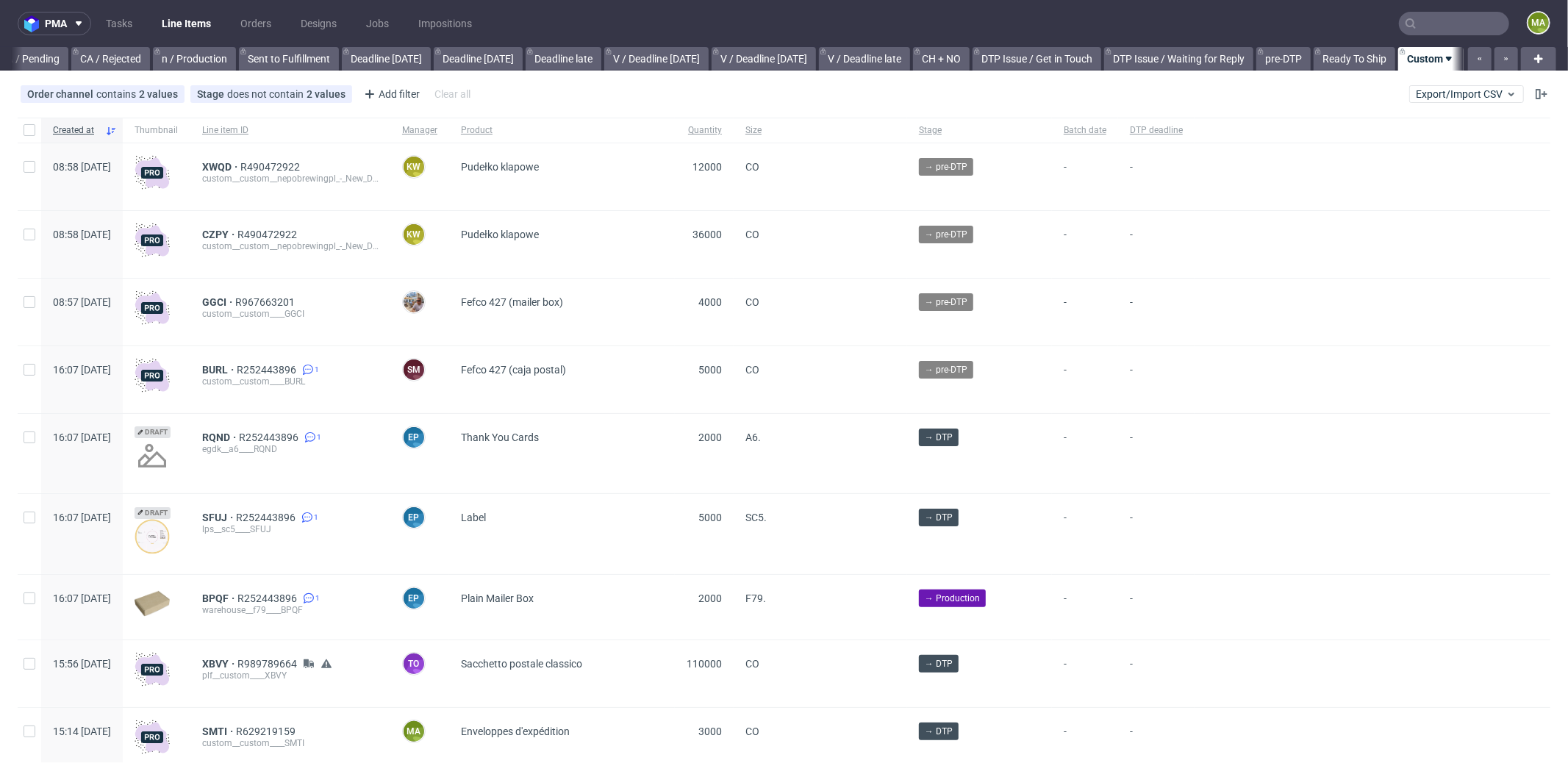
scroll to position [0, 1269]
click at [387, 100] on div "Add filter" at bounding box center [390, 94] width 64 height 23
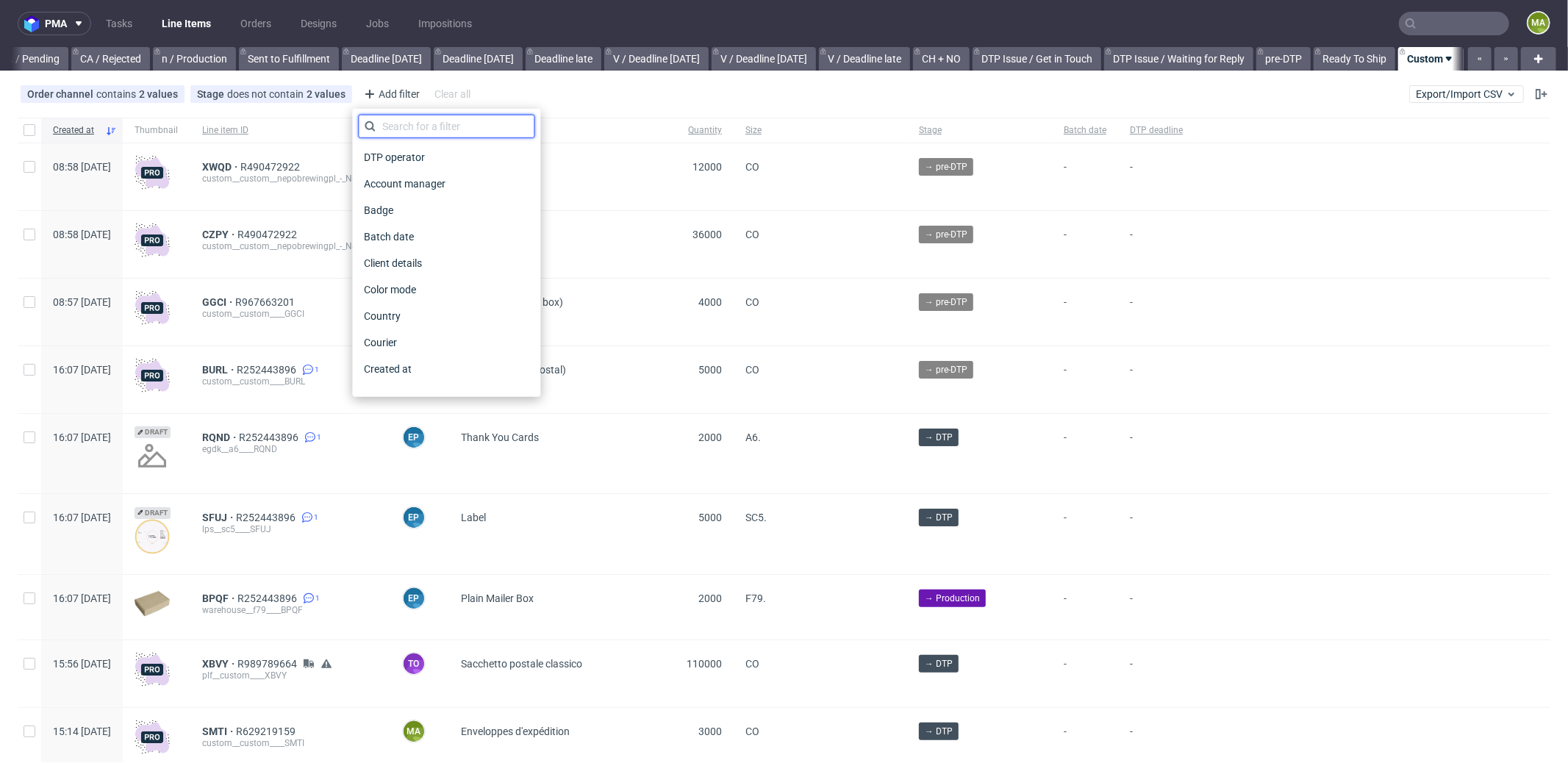
click at [454, 131] on input "text" at bounding box center [446, 126] width 177 height 23
type input "pro"
click at [463, 348] on div "Production deadline" at bounding box center [446, 343] width 177 height 21
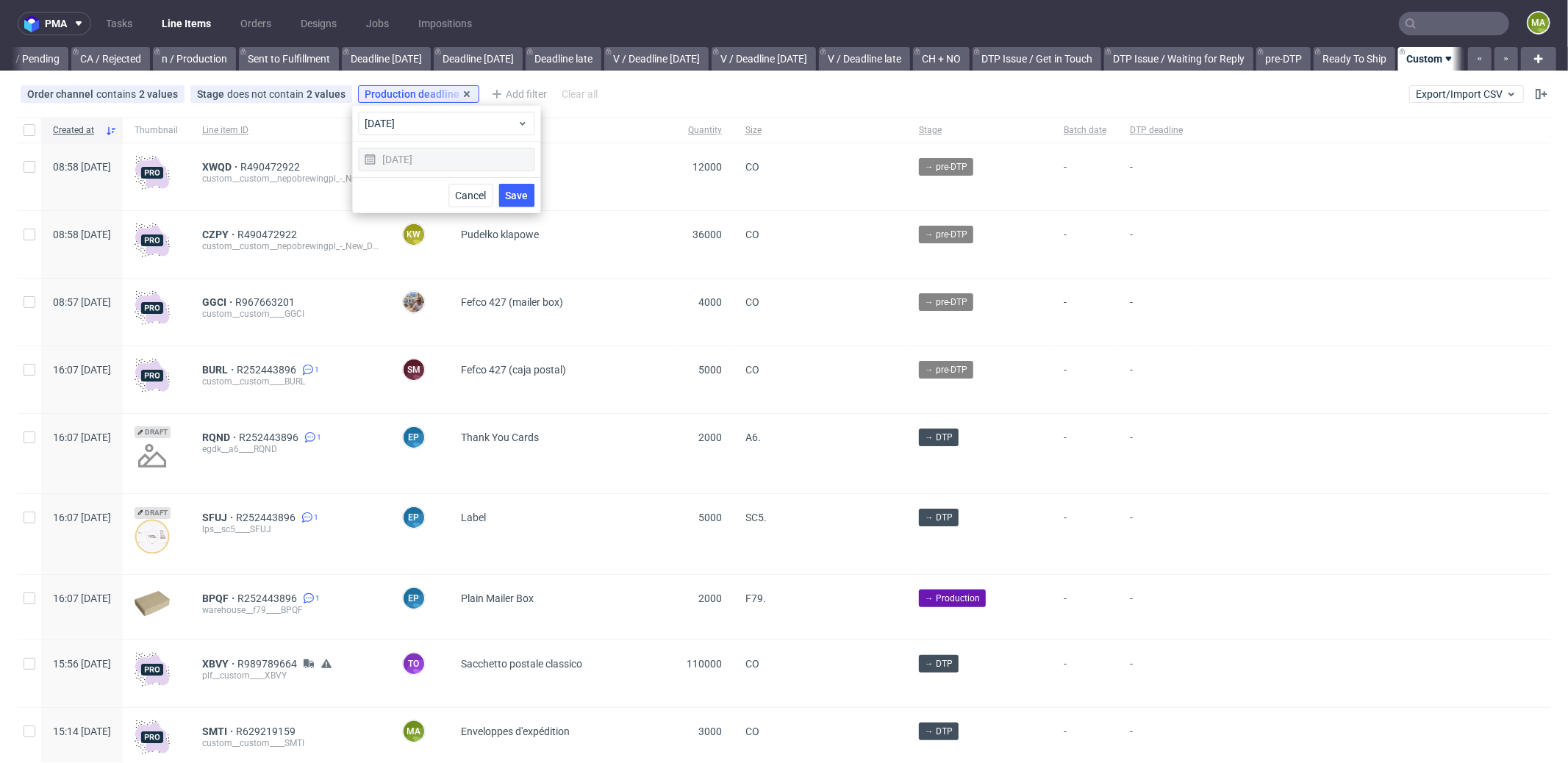
click at [465, 96] on div "Production deadline is" at bounding box center [419, 94] width 121 height 18
click at [461, 94] on icon at bounding box center [467, 94] width 12 height 12
click at [401, 93] on div "Add filter" at bounding box center [390, 94] width 64 height 23
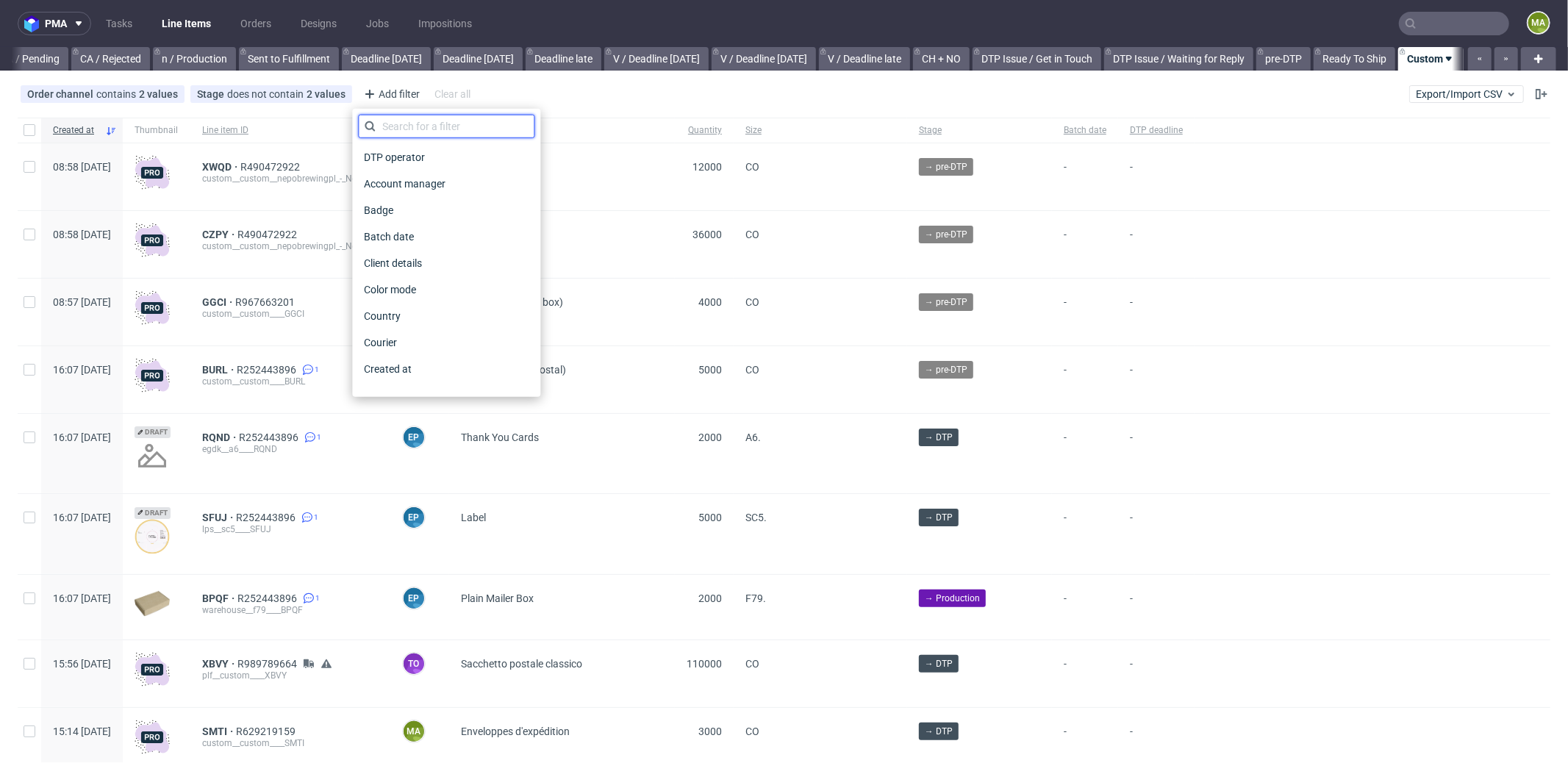
click at [431, 132] on input "text" at bounding box center [446, 126] width 177 height 23
type input "pro"
click at [437, 363] on span "Production manager" at bounding box center [412, 369] width 107 height 21
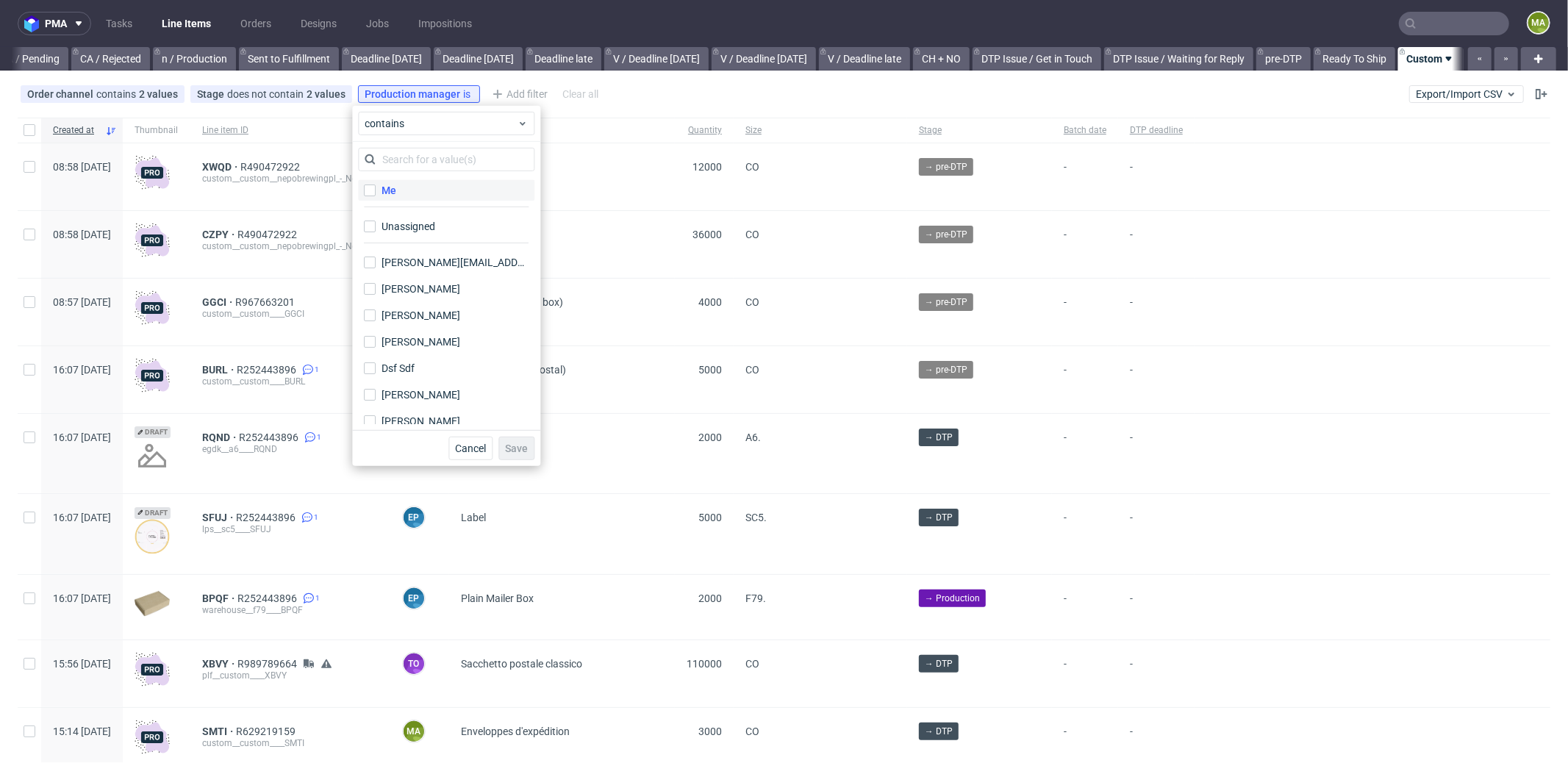
click at [387, 197] on div "Me" at bounding box center [389, 191] width 15 height 15
click at [376, 196] on input "Me" at bounding box center [370, 190] width 12 height 12
checkbox input "true"
click at [512, 444] on span "Save" at bounding box center [516, 449] width 23 height 10
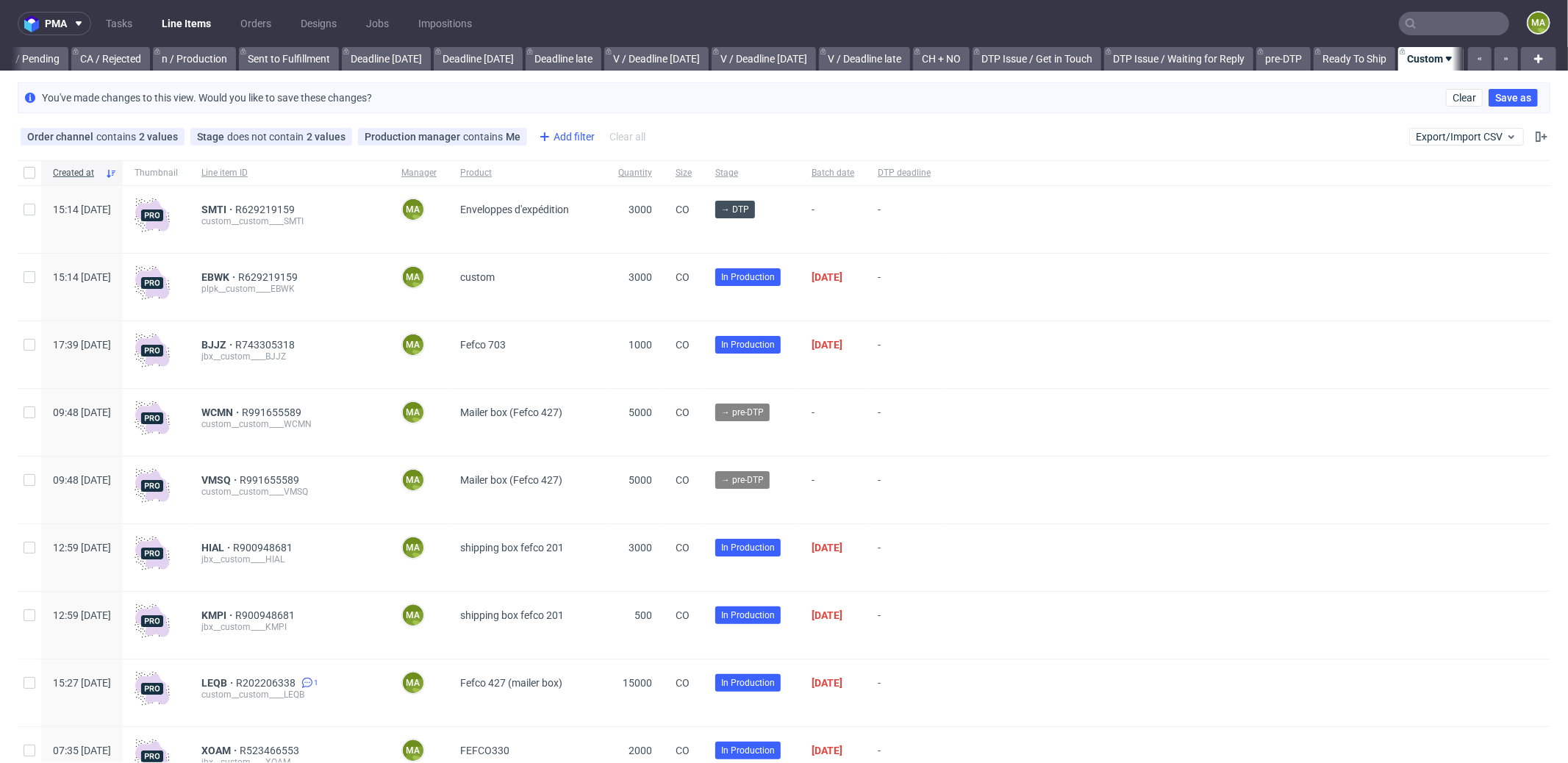
click at [565, 131] on div "Add filter" at bounding box center [565, 137] width 64 height 23
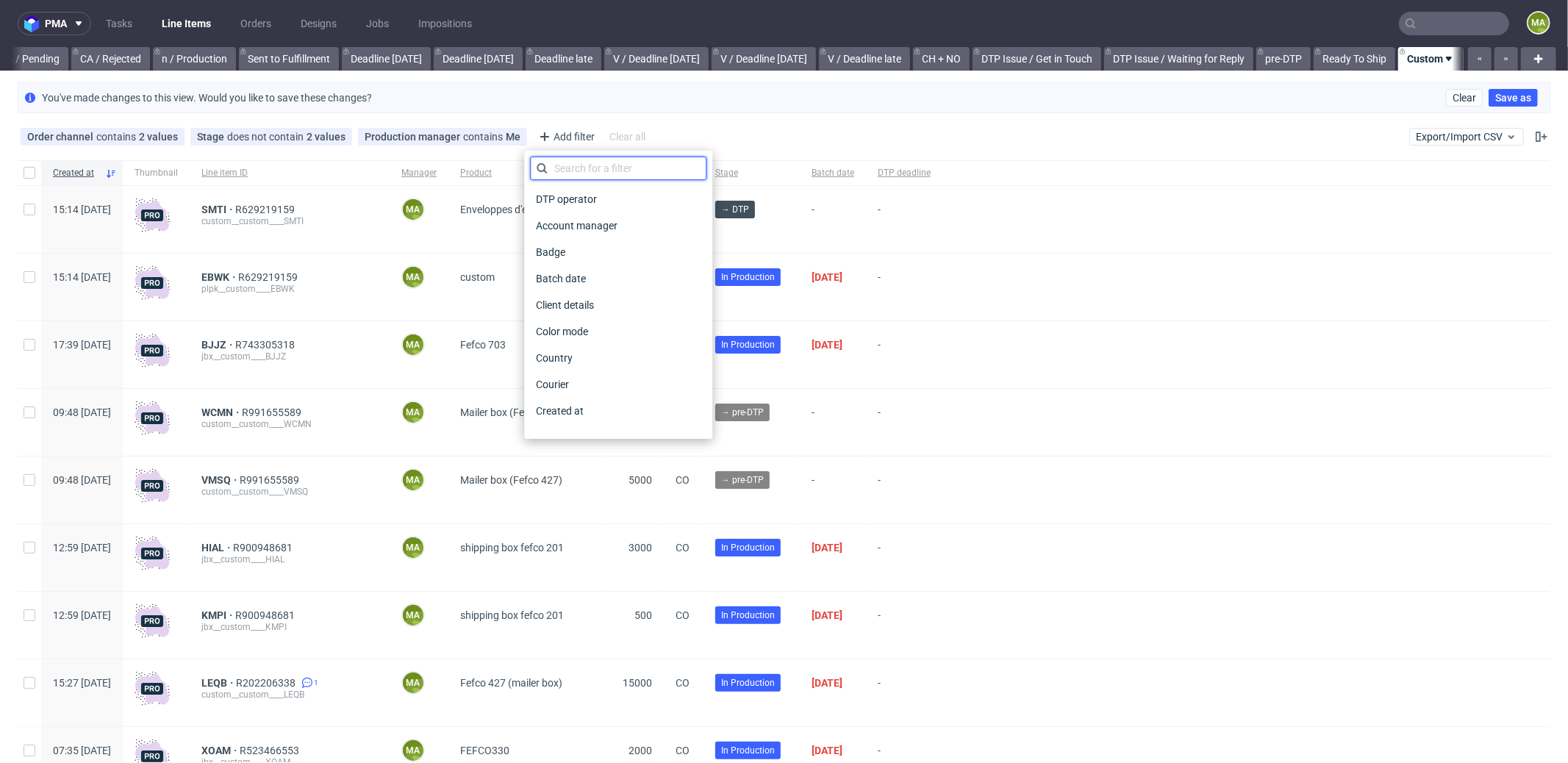
click at [581, 159] on input "text" at bounding box center [618, 168] width 177 height 23
type input "pro"
click at [577, 382] on span "Production deadline" at bounding box center [583, 384] width 106 height 21
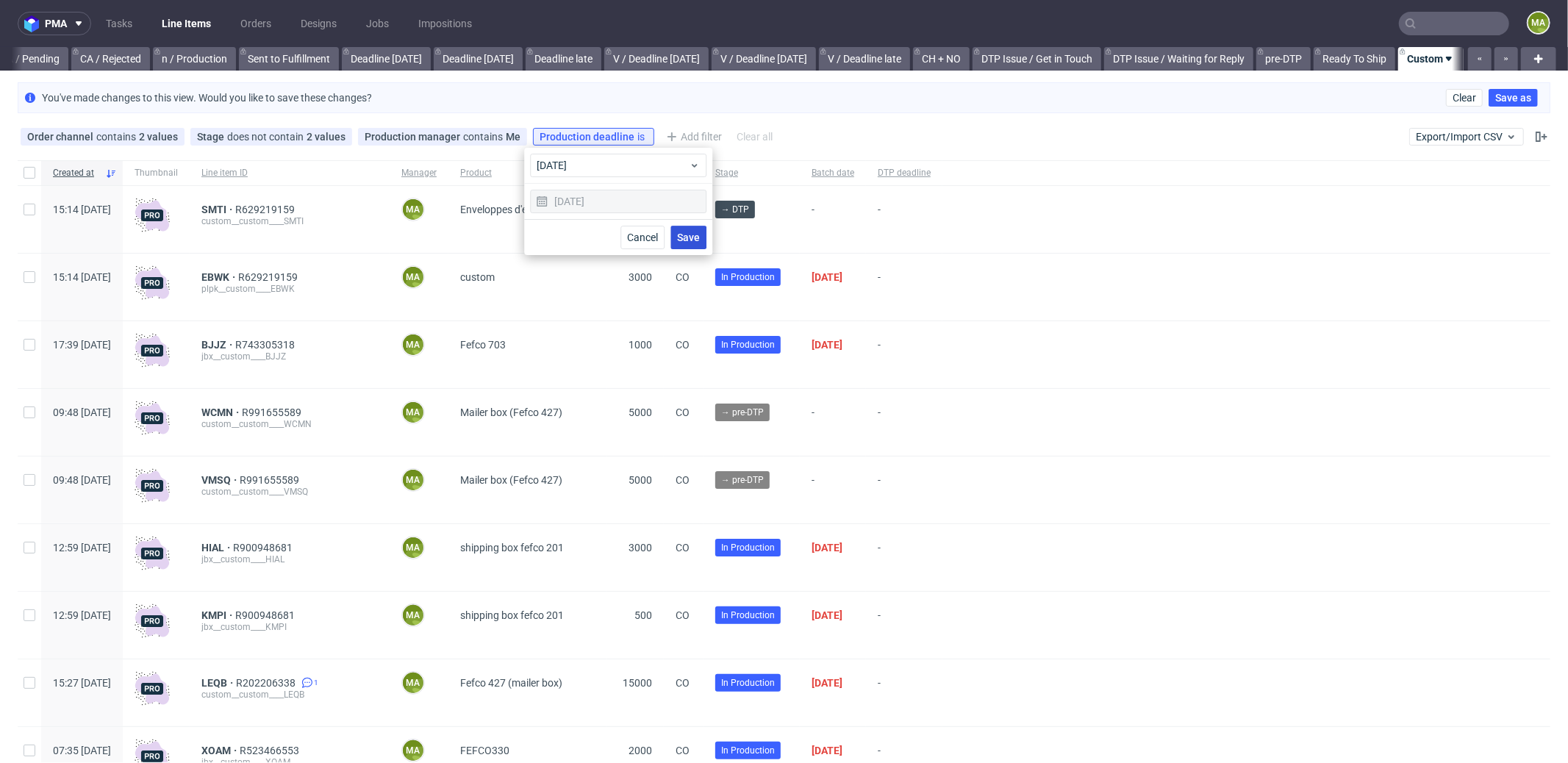
click at [696, 232] on span "Save" at bounding box center [688, 237] width 23 height 10
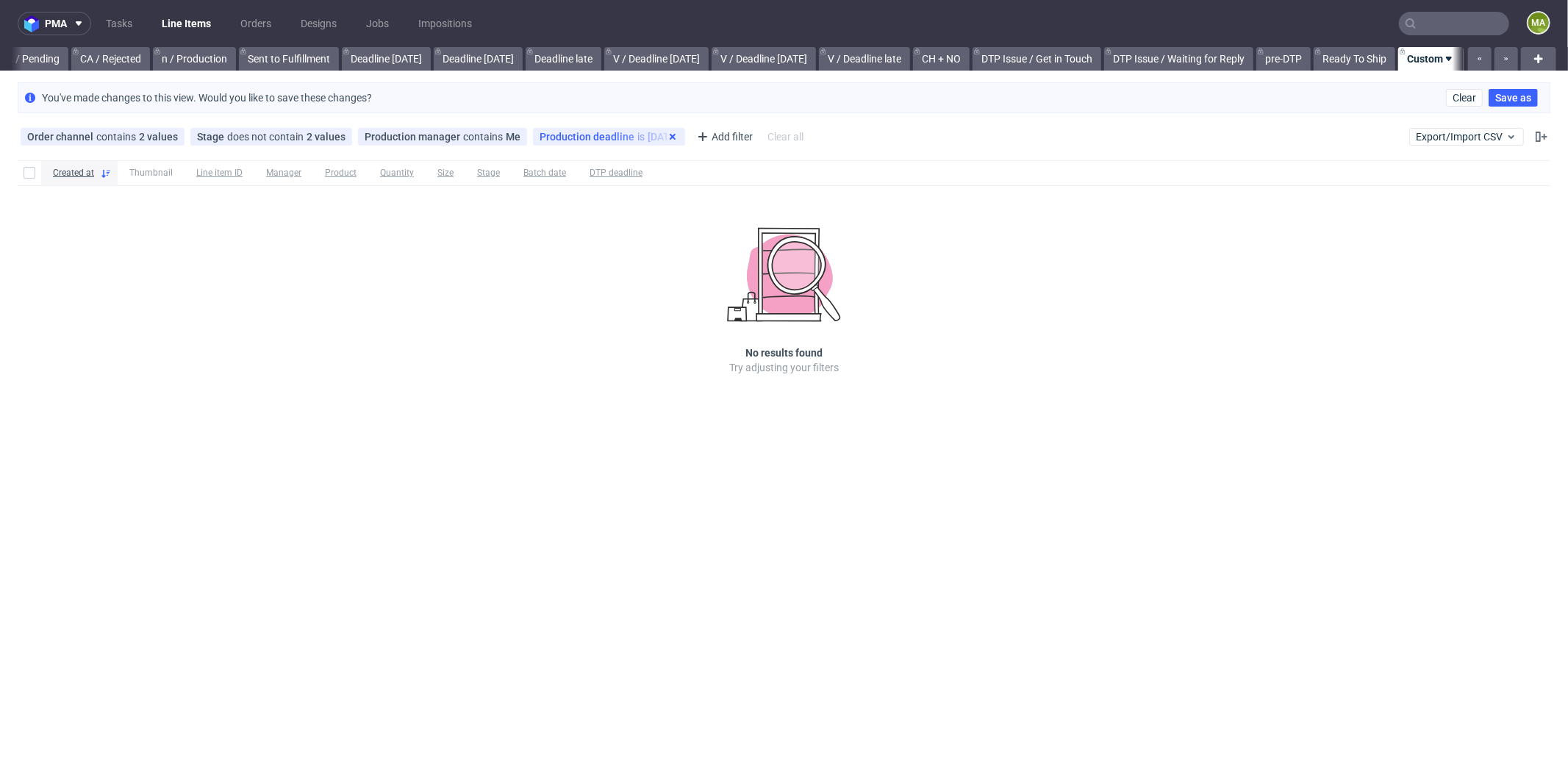
click at [666, 133] on icon at bounding box center [672, 137] width 12 height 12
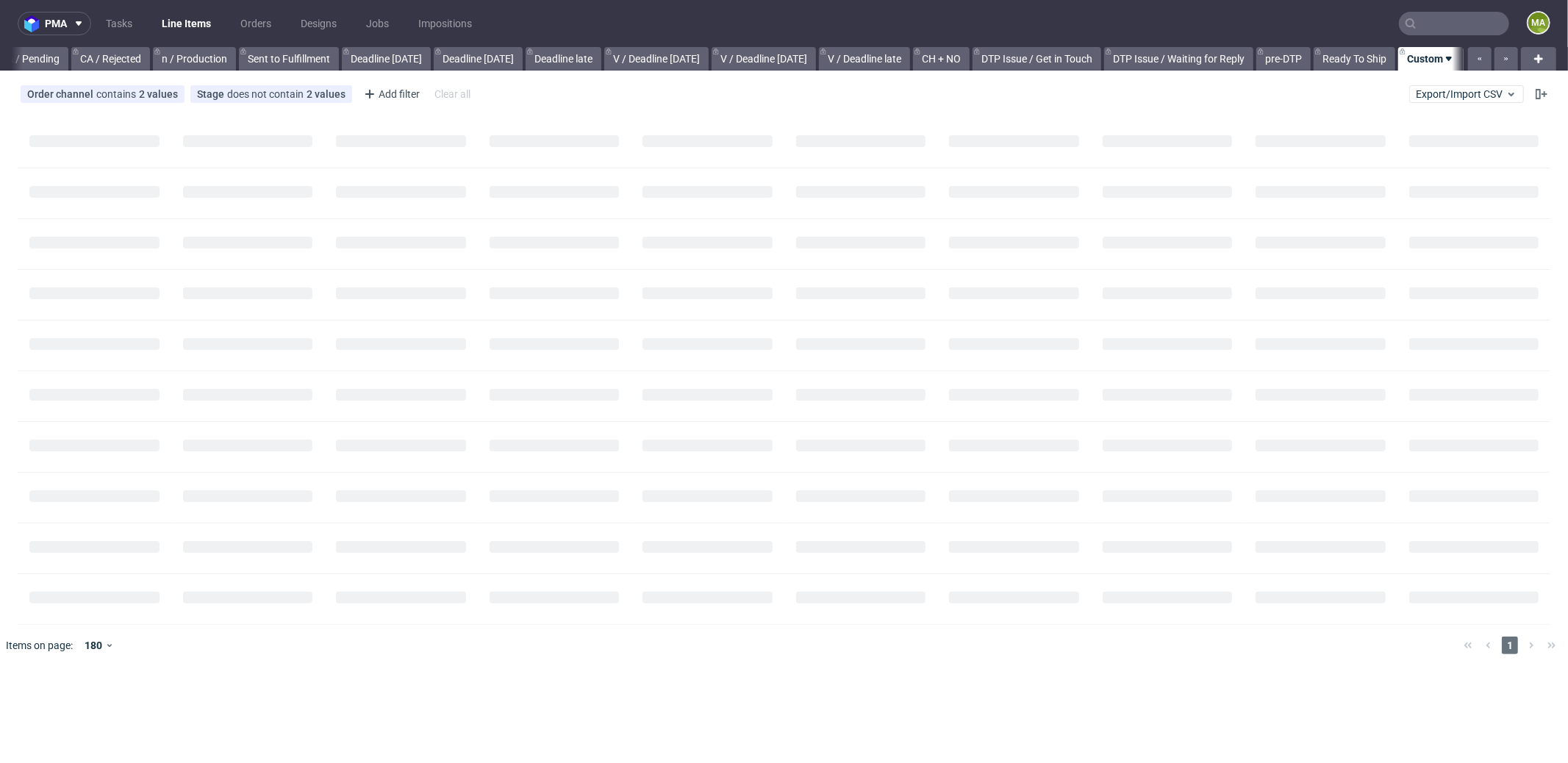
scroll to position [0, 1257]
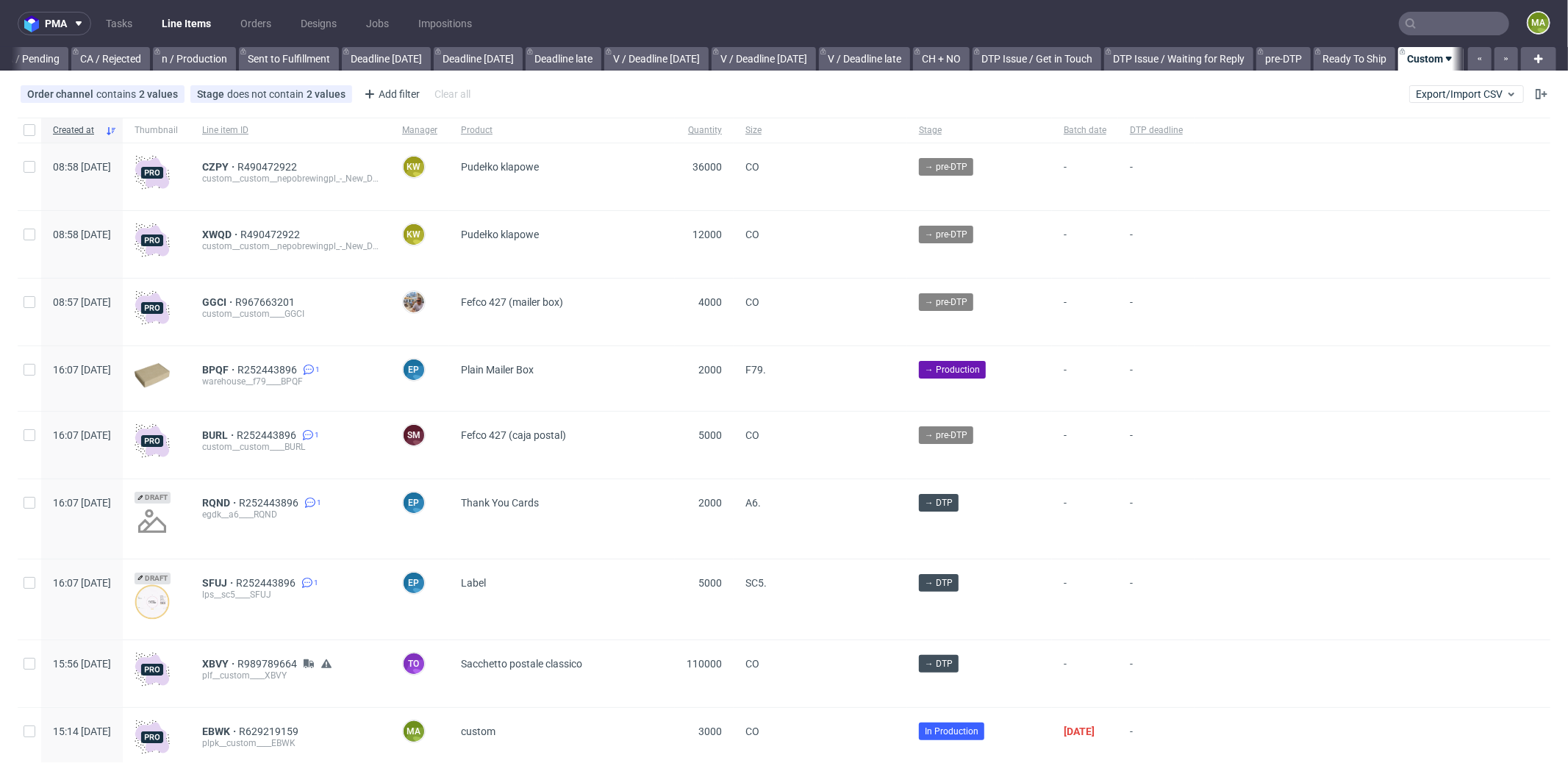
scroll to position [0, 1269]
click at [1447, 25] on input "text" at bounding box center [1454, 23] width 111 height 23
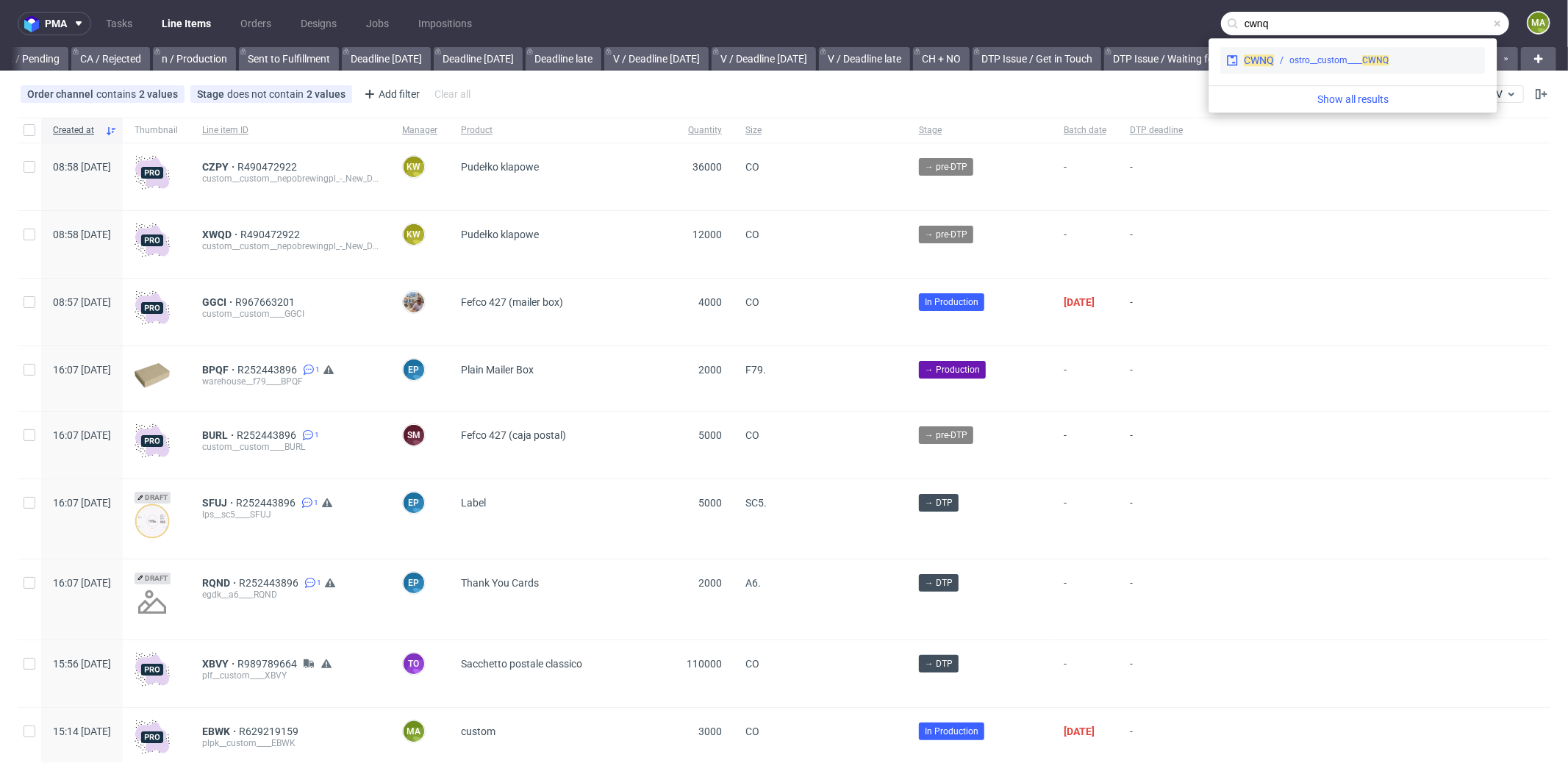
type input "cwnq"
click at [1282, 54] on div "ostro__custom____ CWNQ" at bounding box center [1376, 60] width 205 height 13
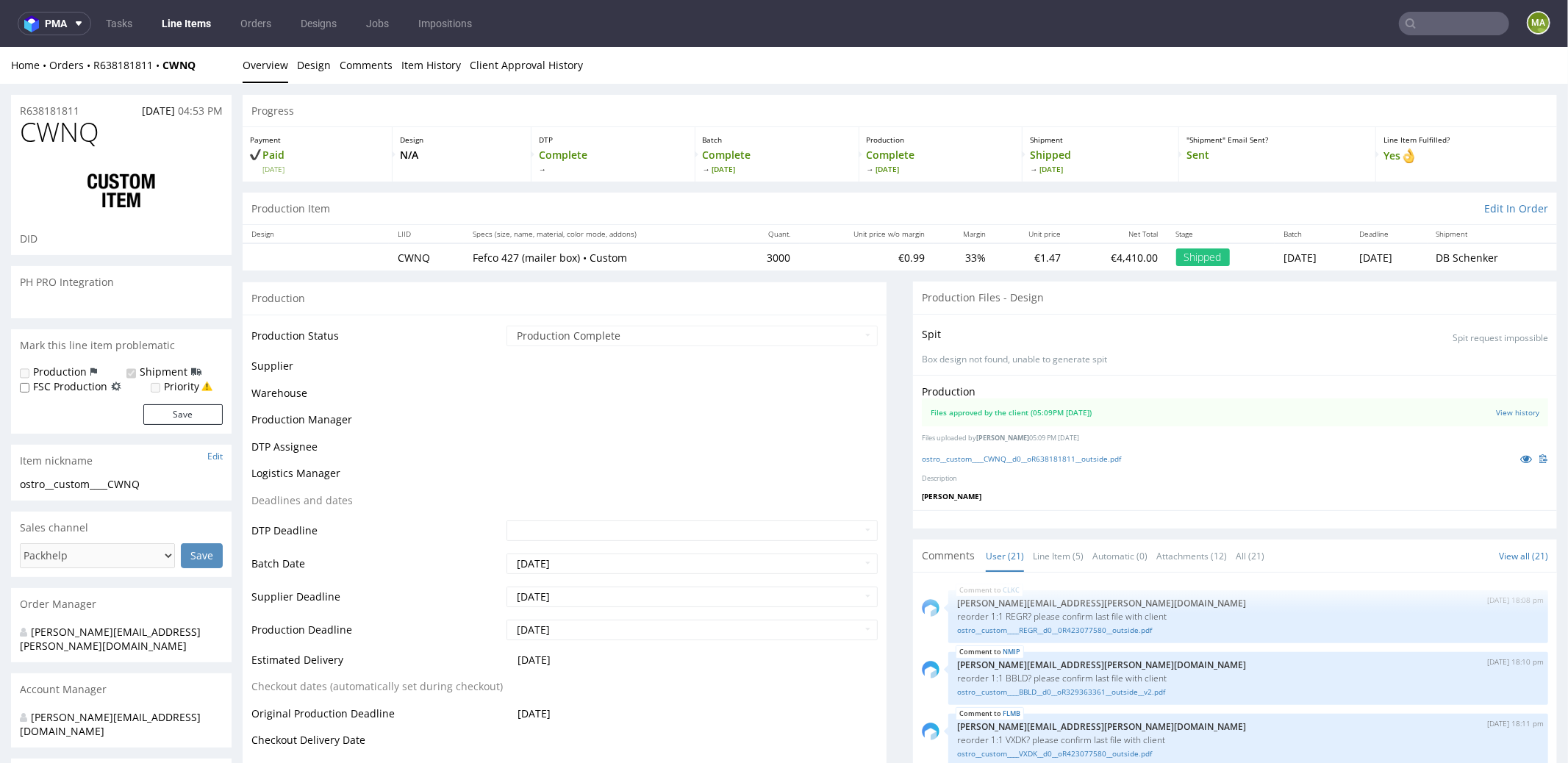
scroll to position [1214, 0]
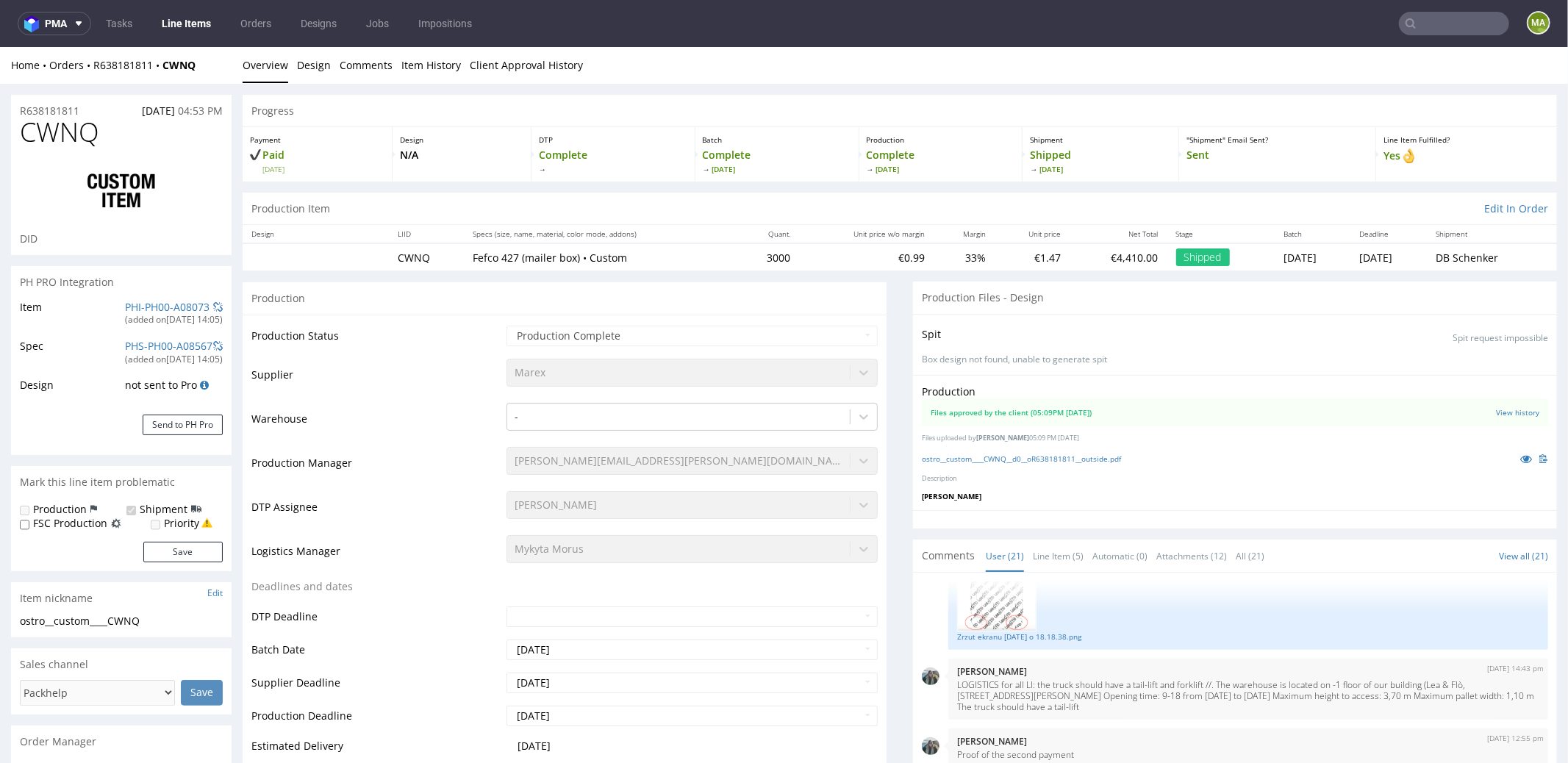
select select "in_progress"
click at [1439, 20] on input "text" at bounding box center [1454, 23] width 111 height 23
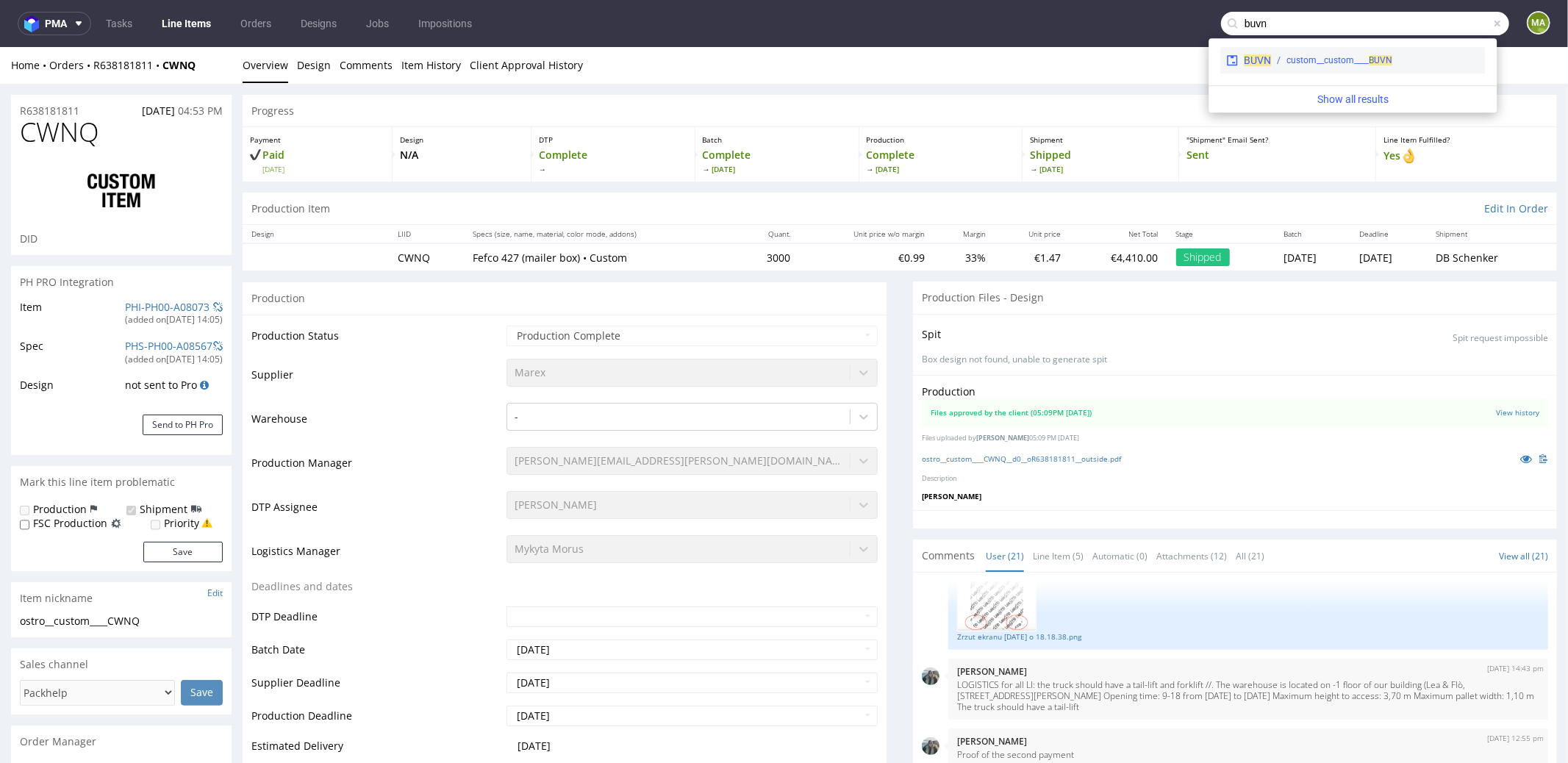
type input "buvn"
click at [1348, 57] on div "custom__custom____ BUVN" at bounding box center [1339, 60] width 105 height 13
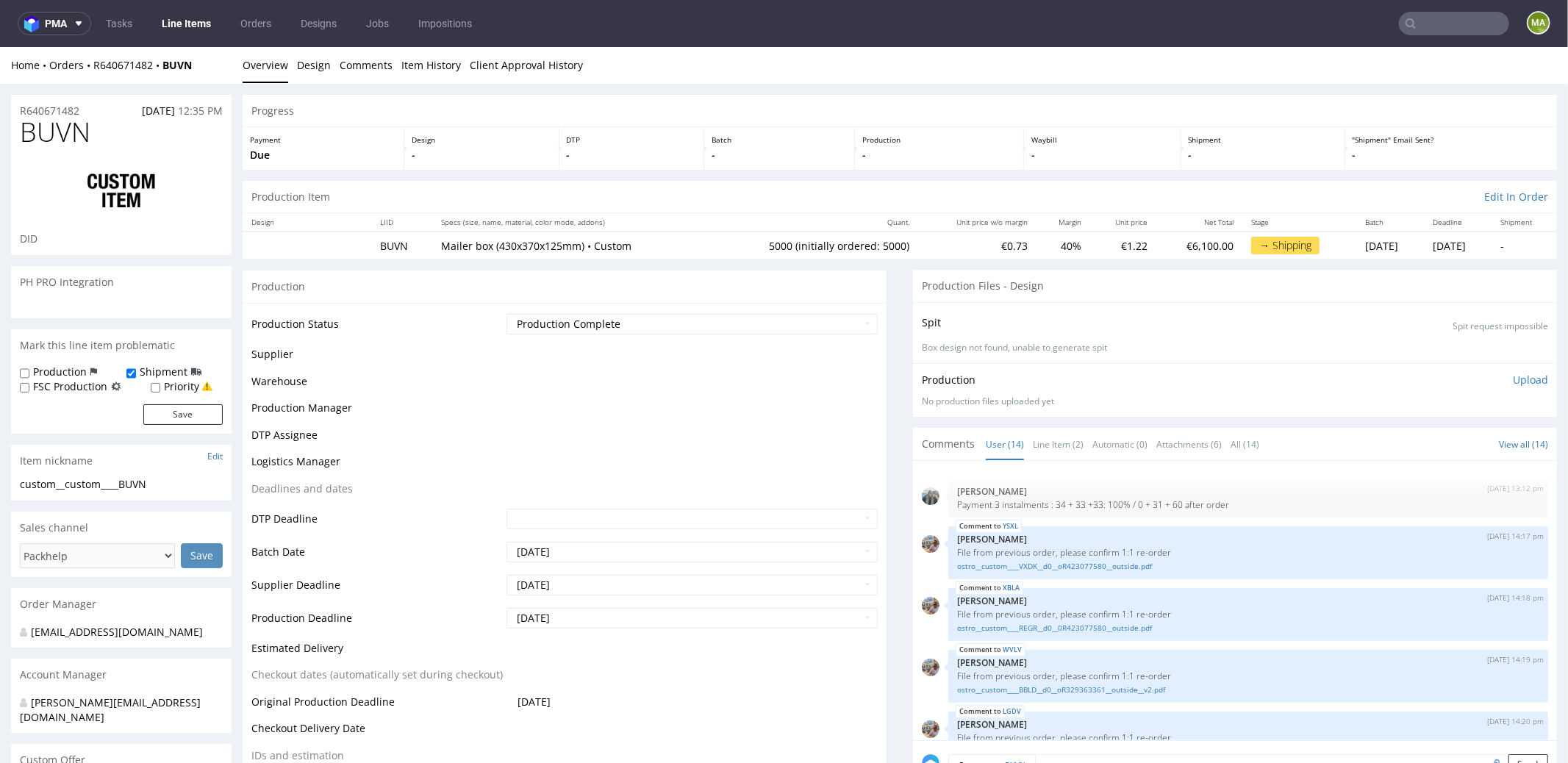
scroll to position [492, 0]
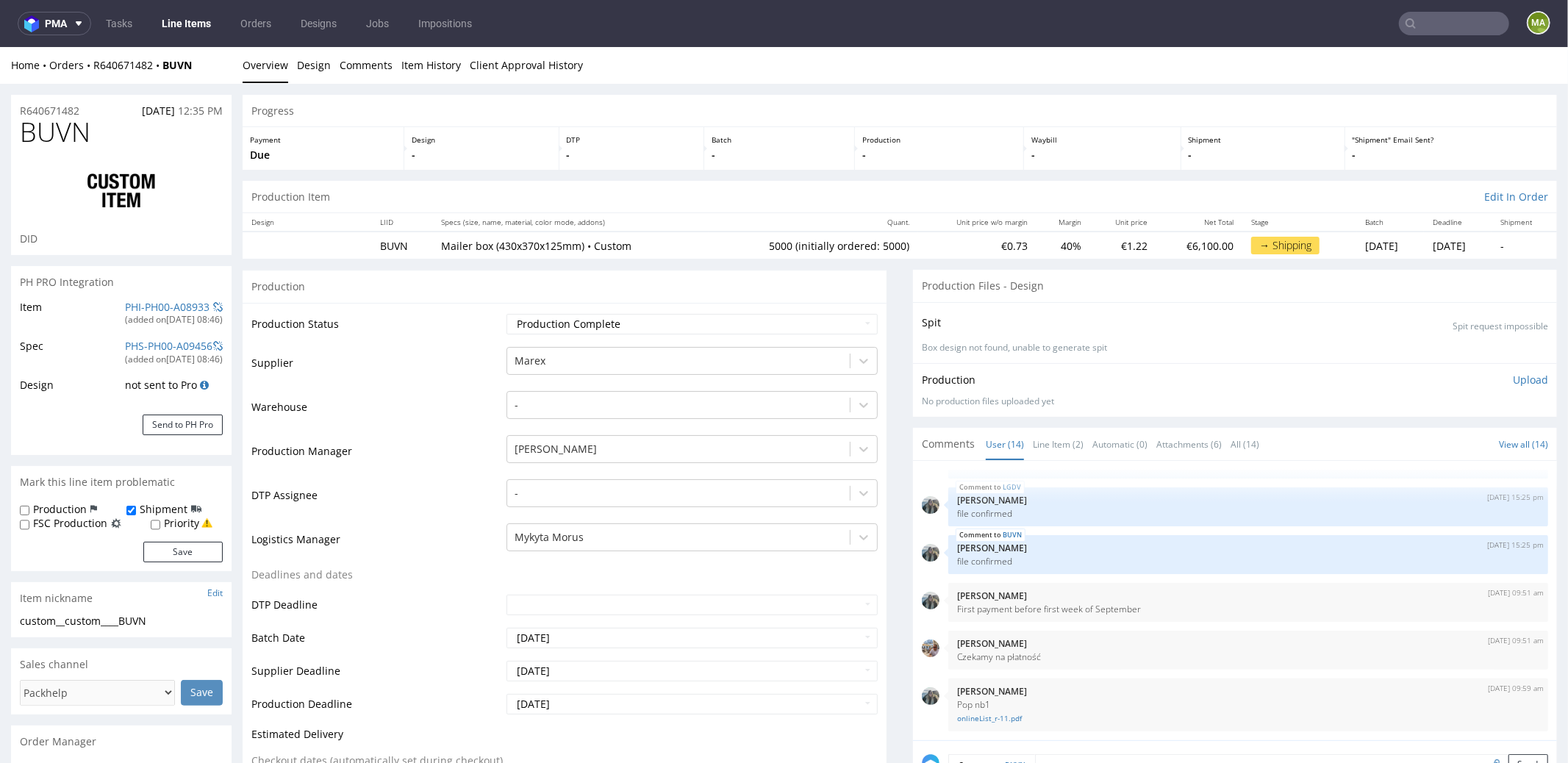
type input "5000"
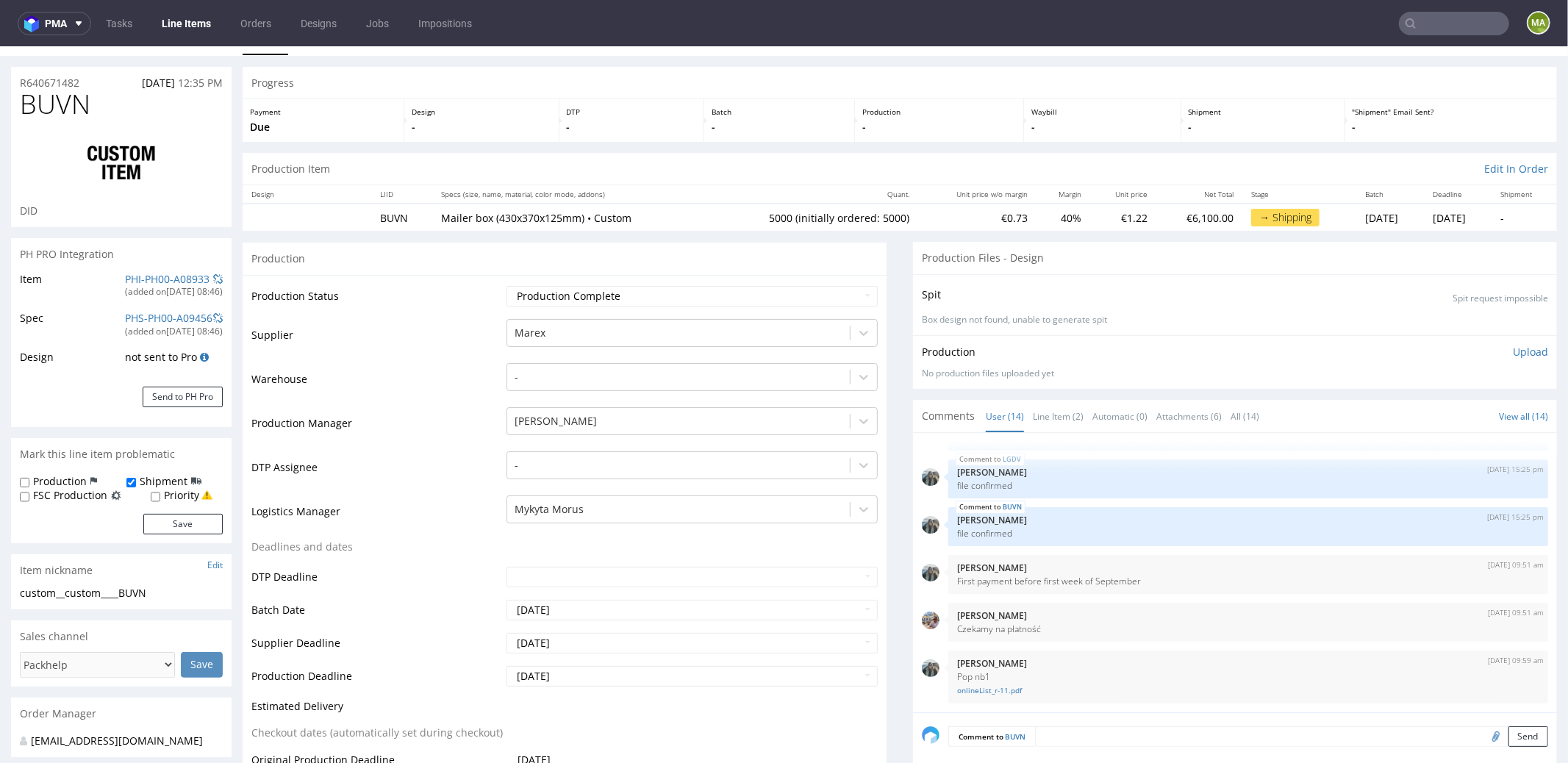
scroll to position [31, 0]
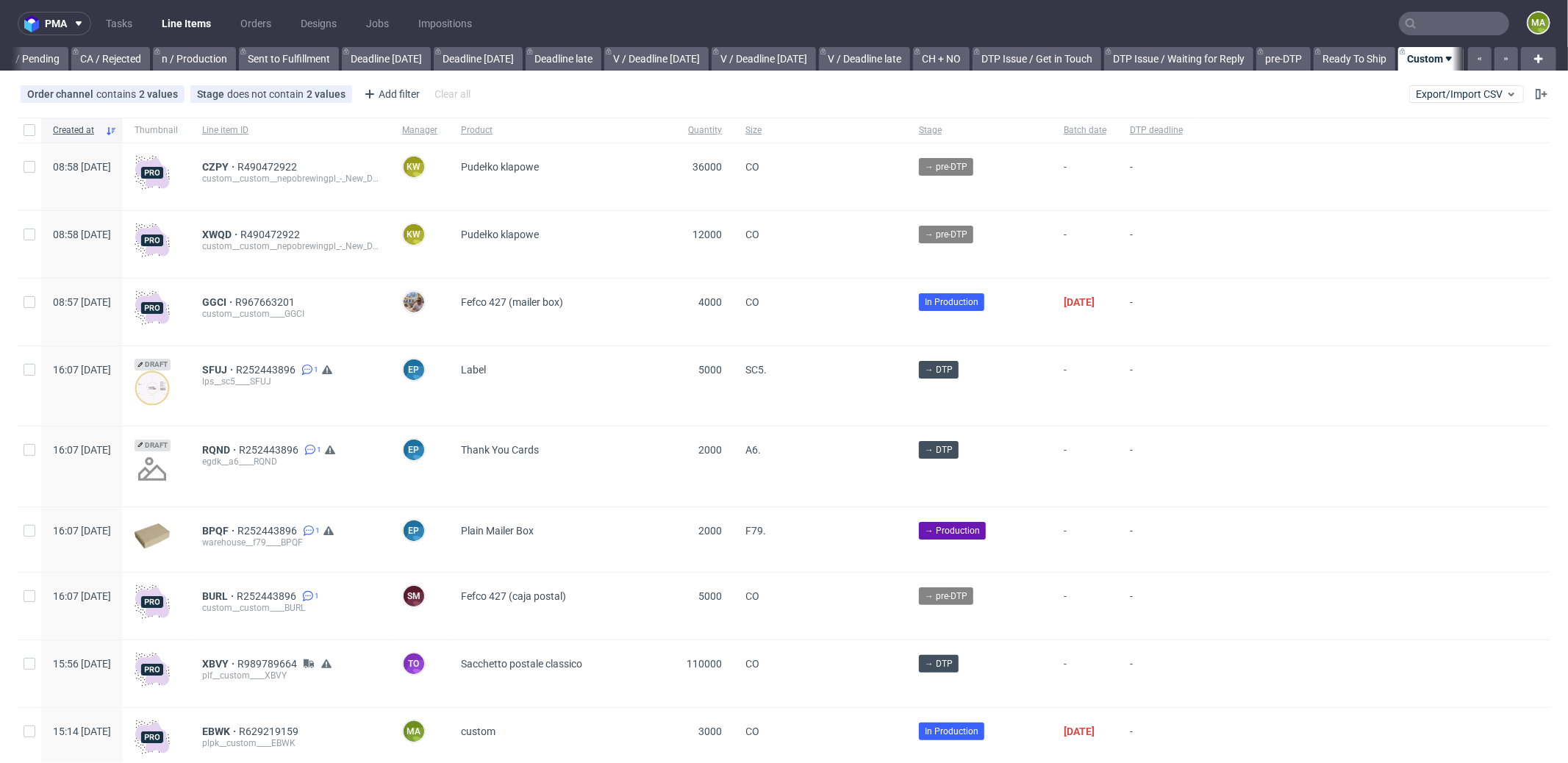
scroll to position [0, 1269]
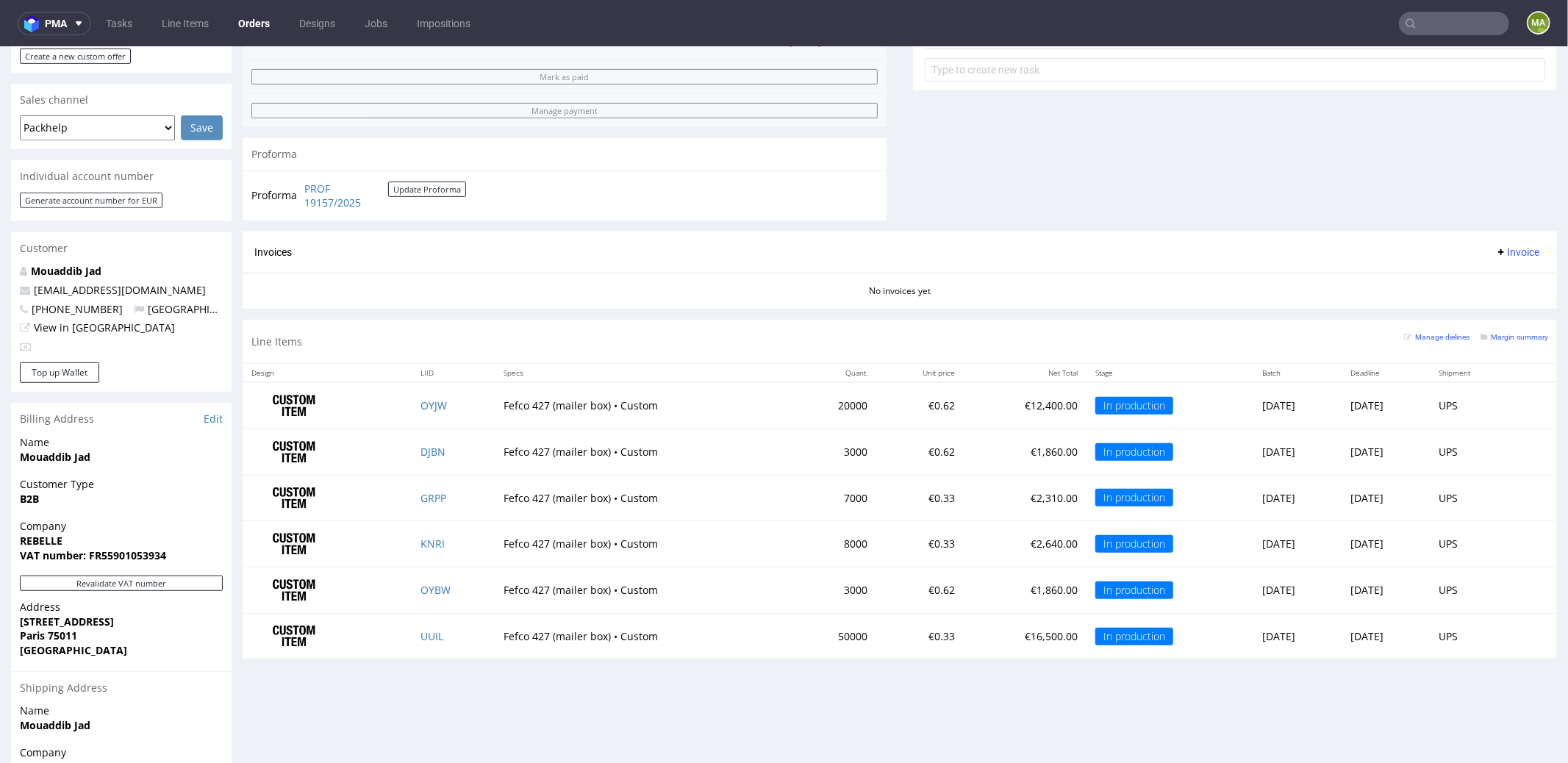
scroll to position [659, 0]
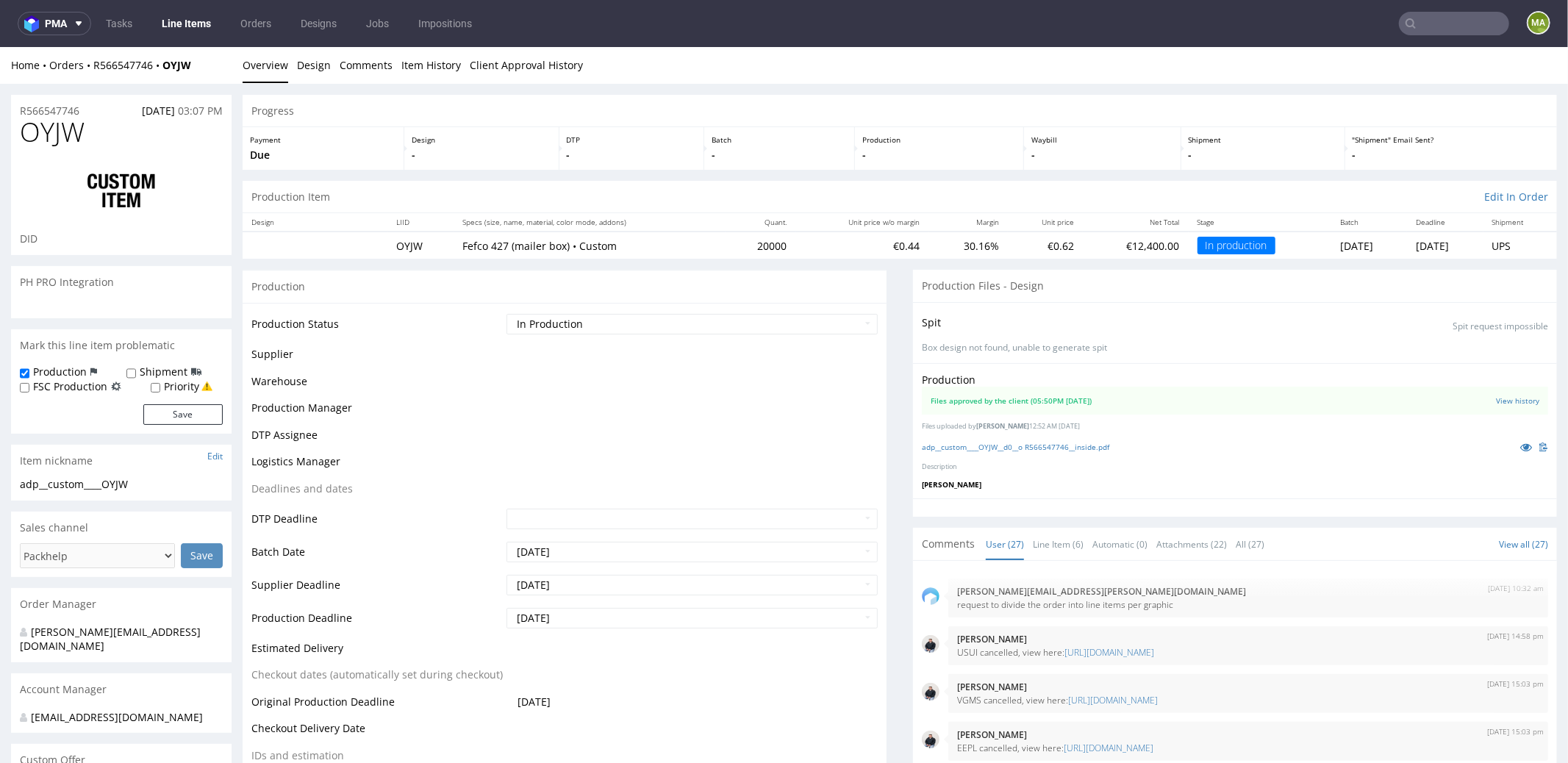
scroll to position [1683, 0]
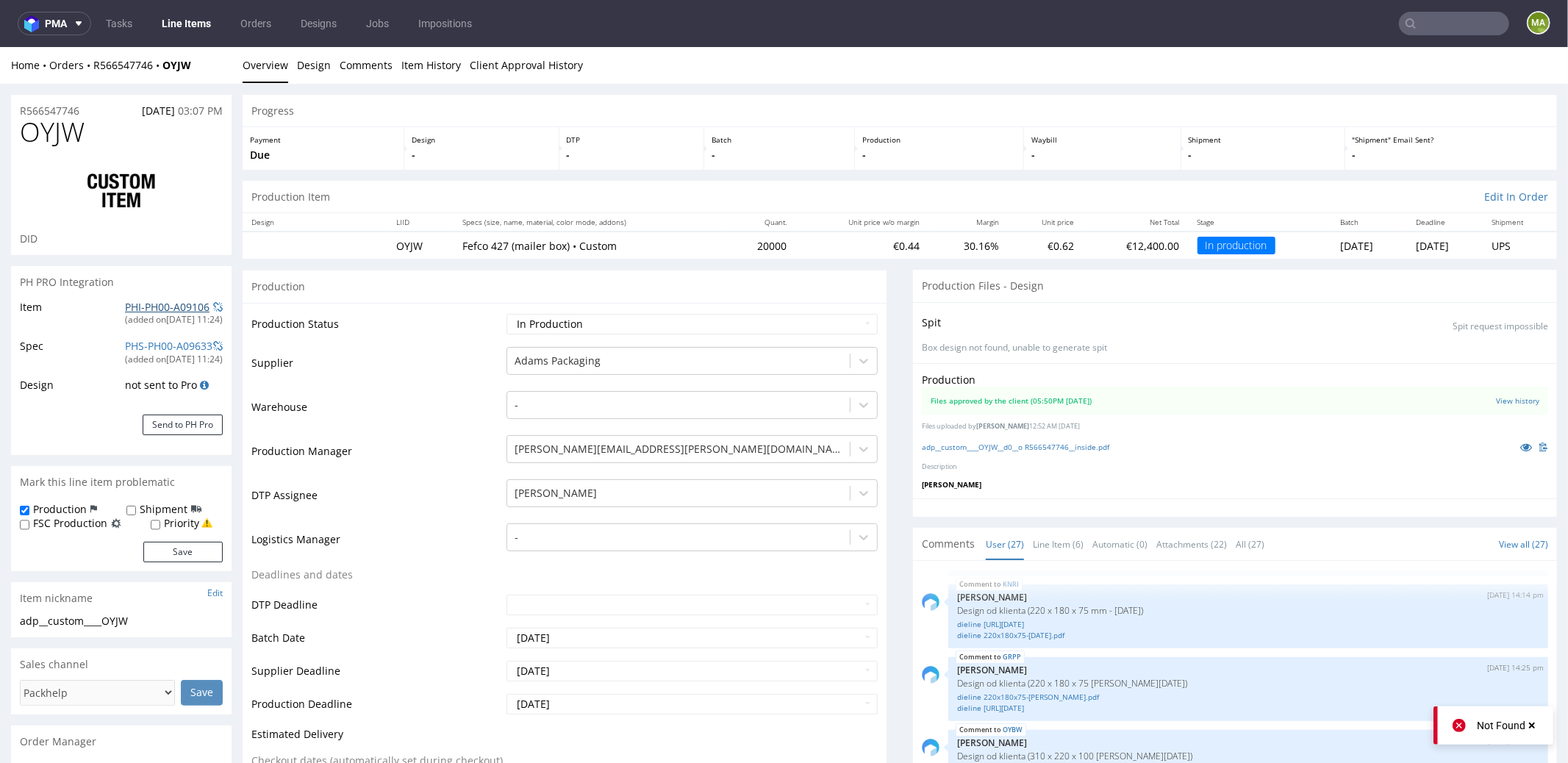
click at [177, 302] on link "PHI-PH00-A09106" at bounding box center [167, 306] width 85 height 14
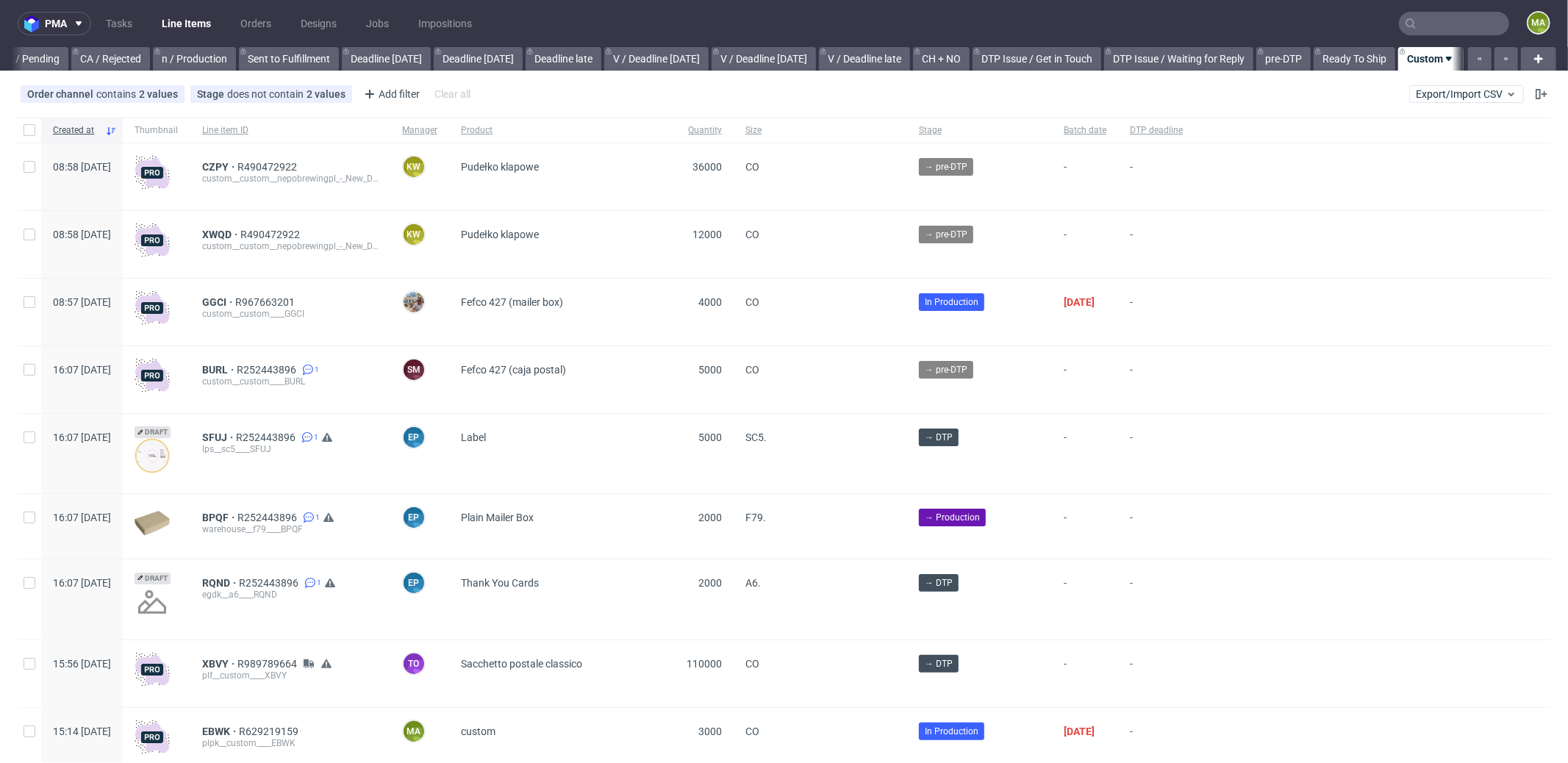
scroll to position [0, 1269]
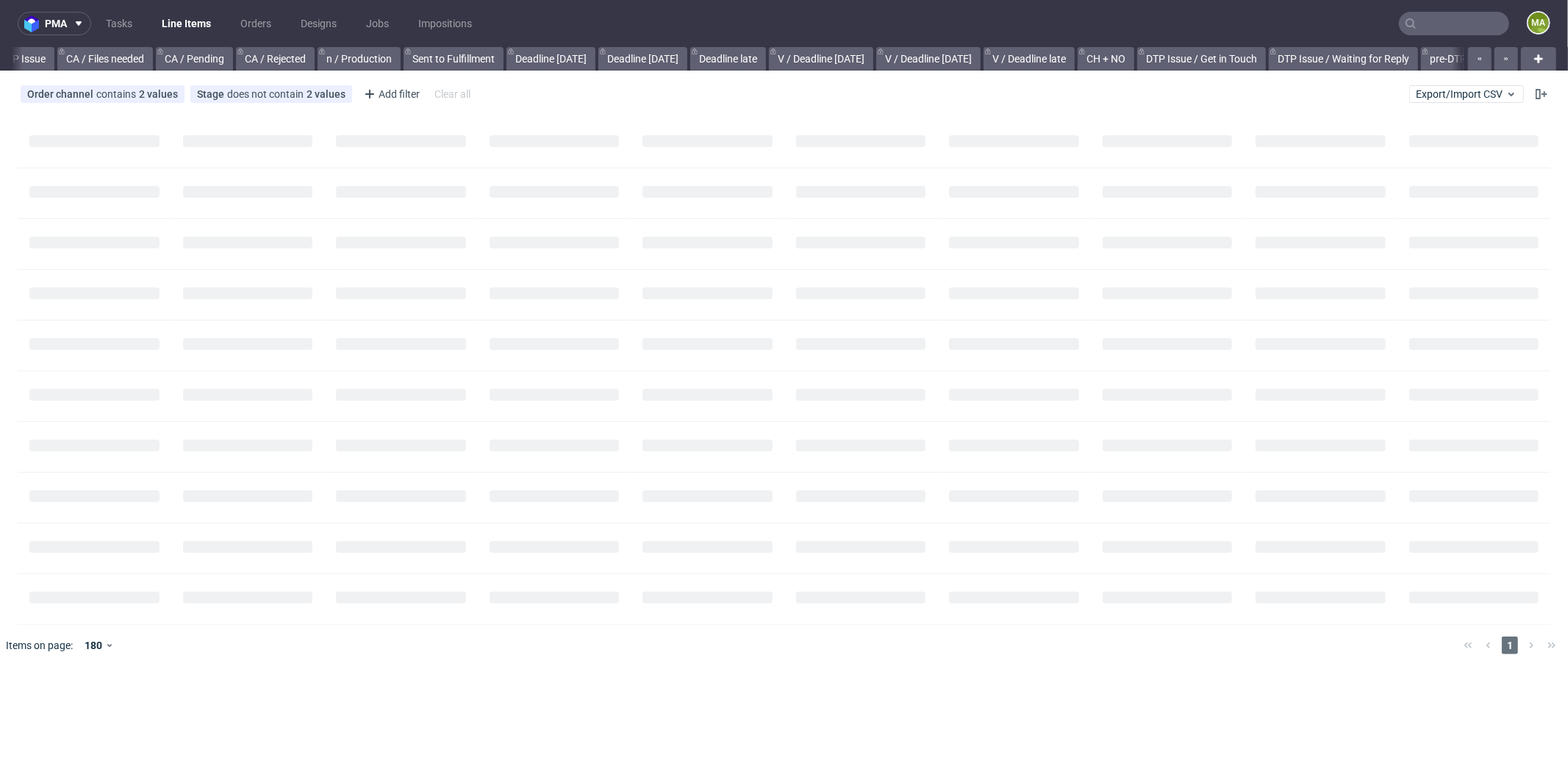
click at [1432, 27] on input "text" at bounding box center [1454, 23] width 111 height 23
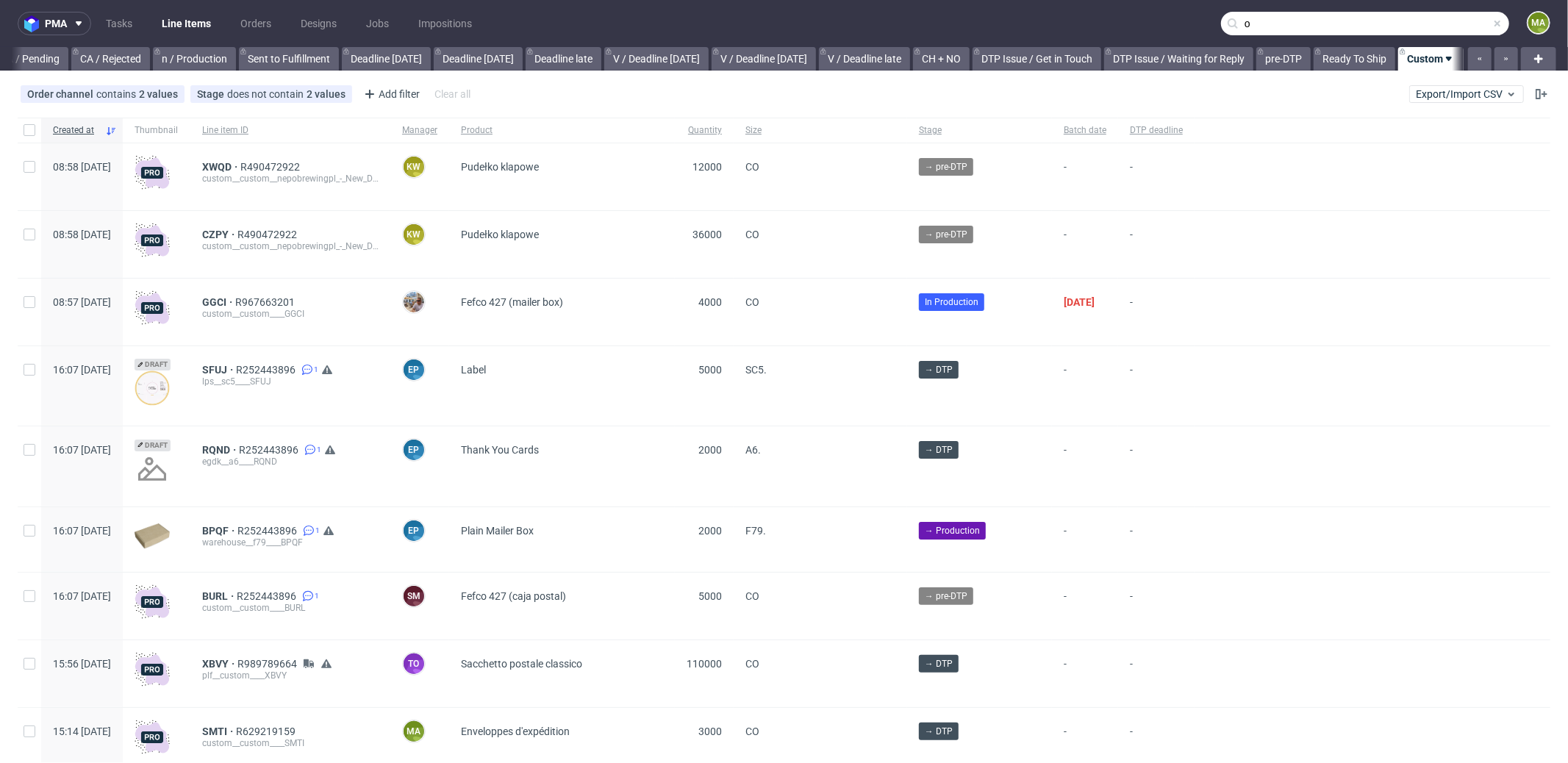
scroll to position [0, 1269]
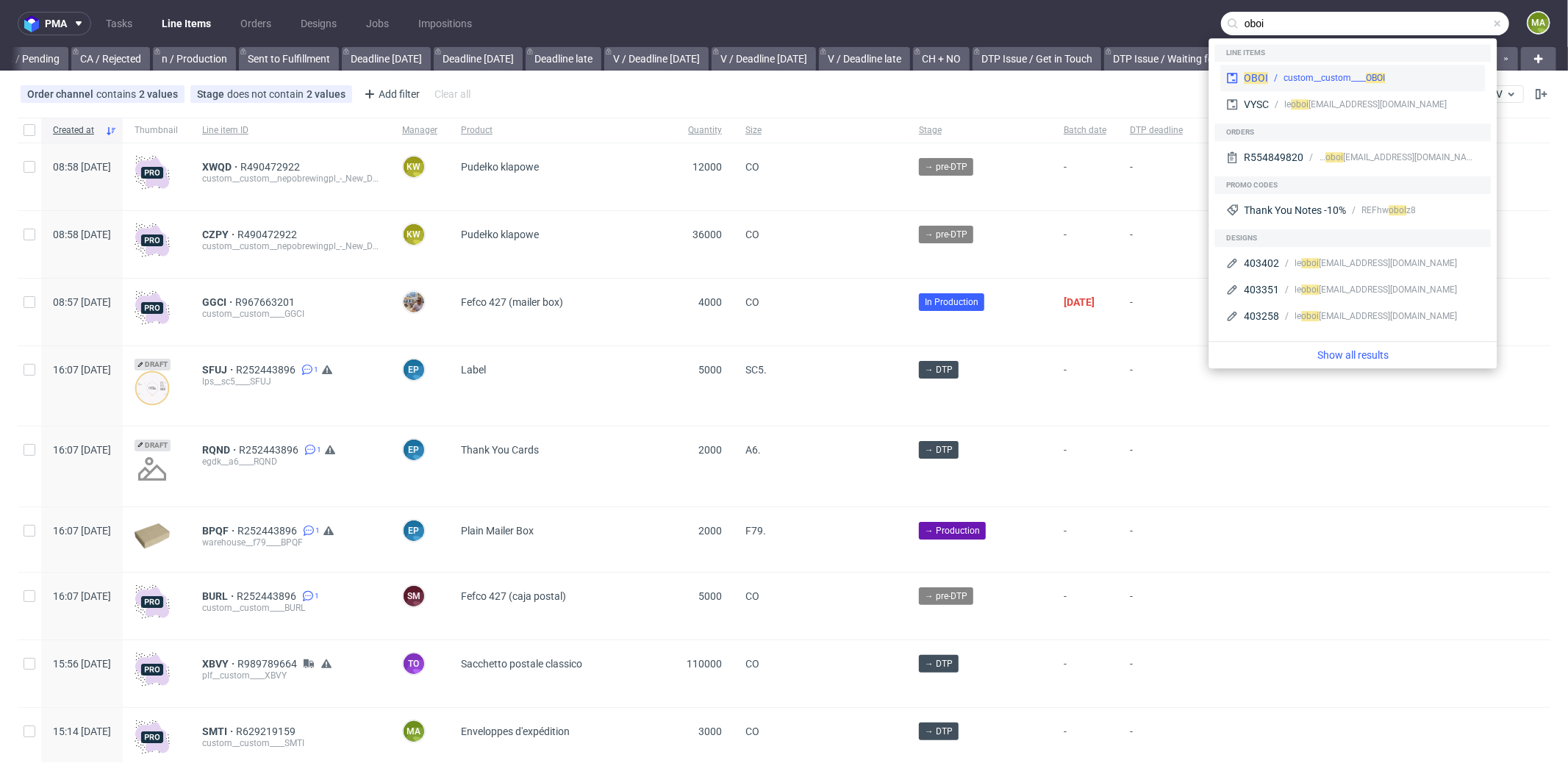
type input "oboi"
click at [1282, 78] on div "custom__custom____ OBOI" at bounding box center [1374, 78] width 211 height 13
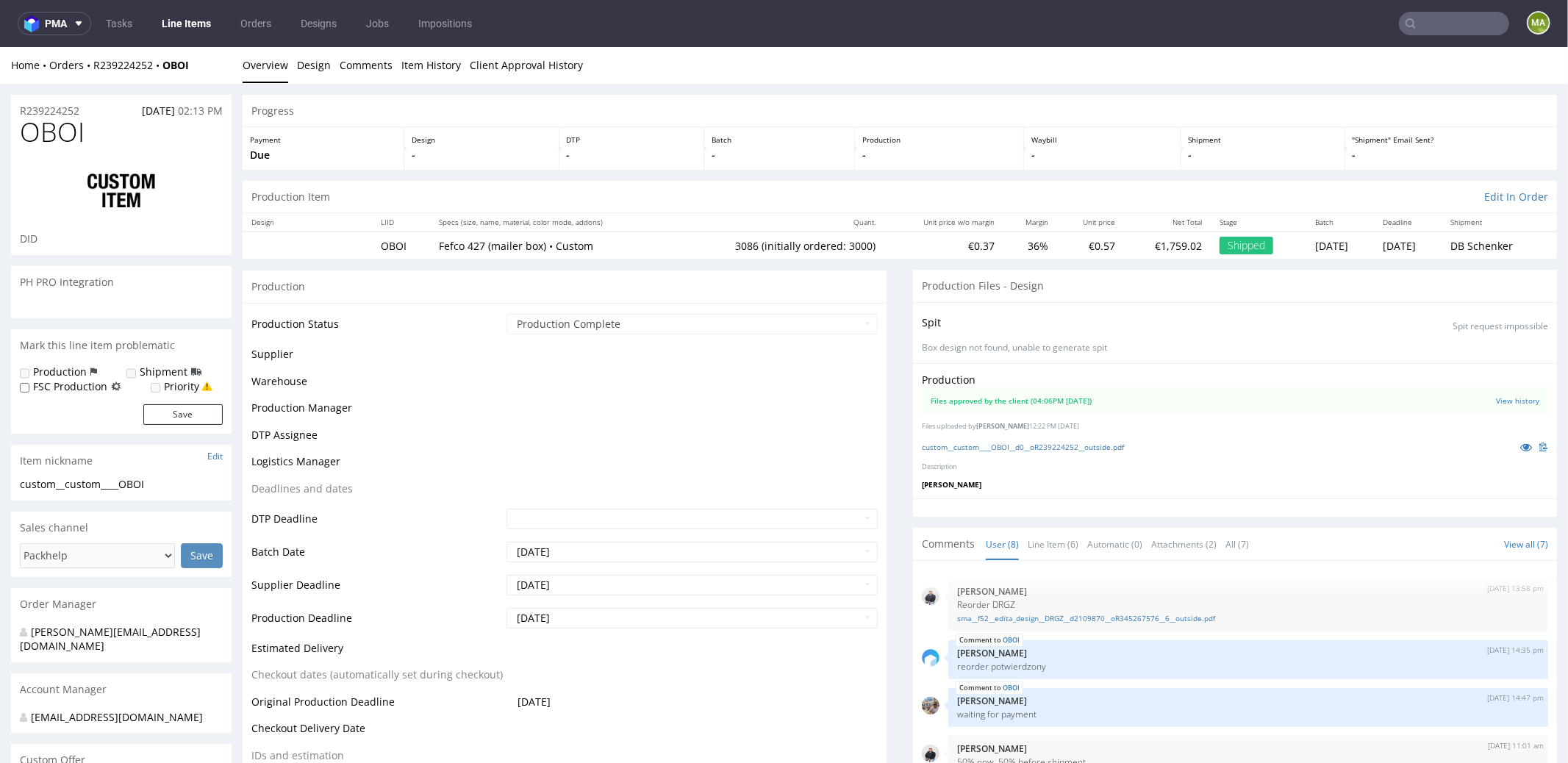
scroll to position [148, 0]
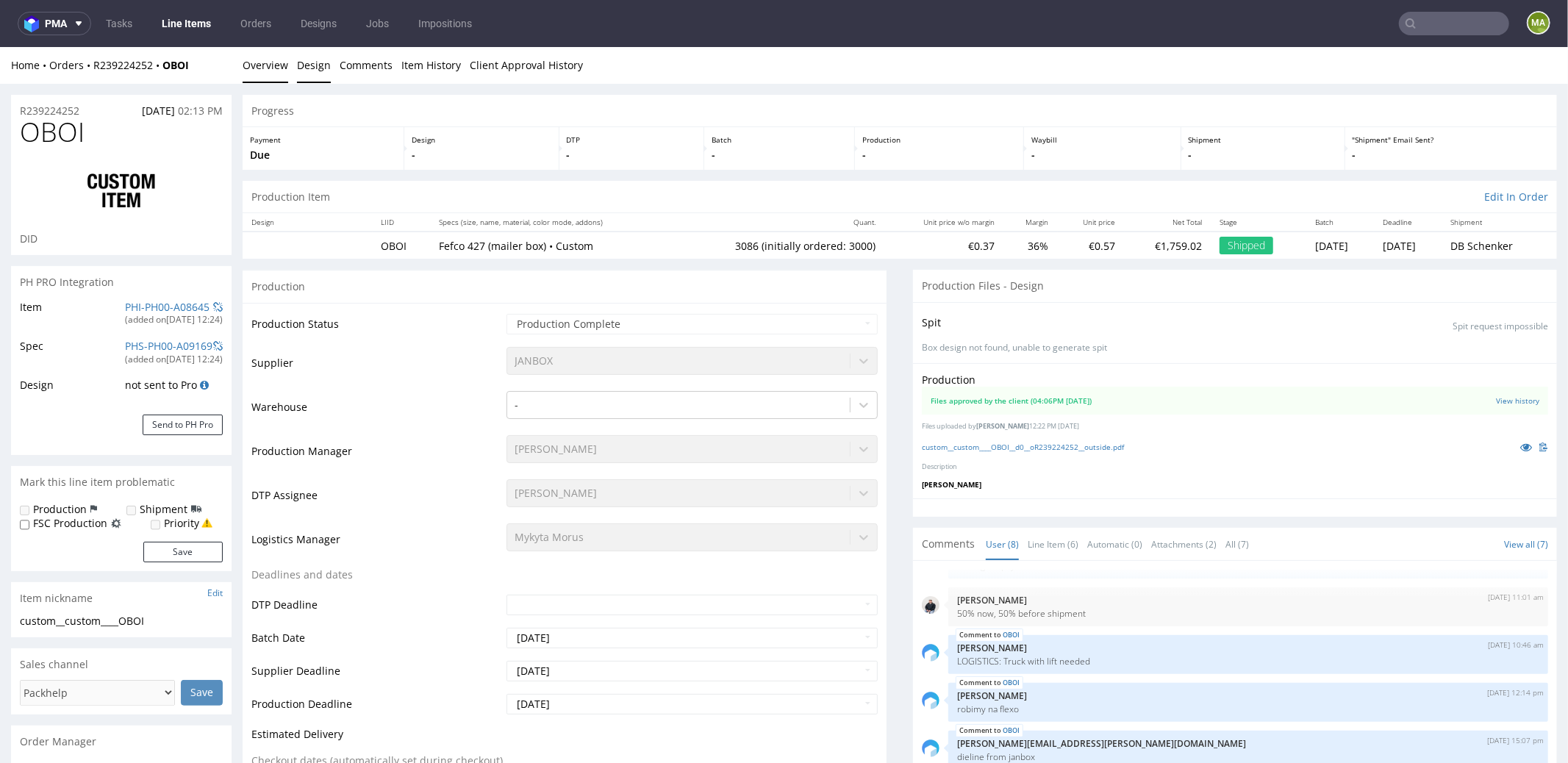
select select "in_progress"
drag, startPoint x: 80, startPoint y: 134, endPoint x: 9, endPoint y: 106, distance: 76.3
click at [100, 123] on h1 "OBOI" at bounding box center [121, 131] width 203 height 29
drag, startPoint x: 35, startPoint y: 135, endPoint x: 1, endPoint y: 133, distance: 34.1
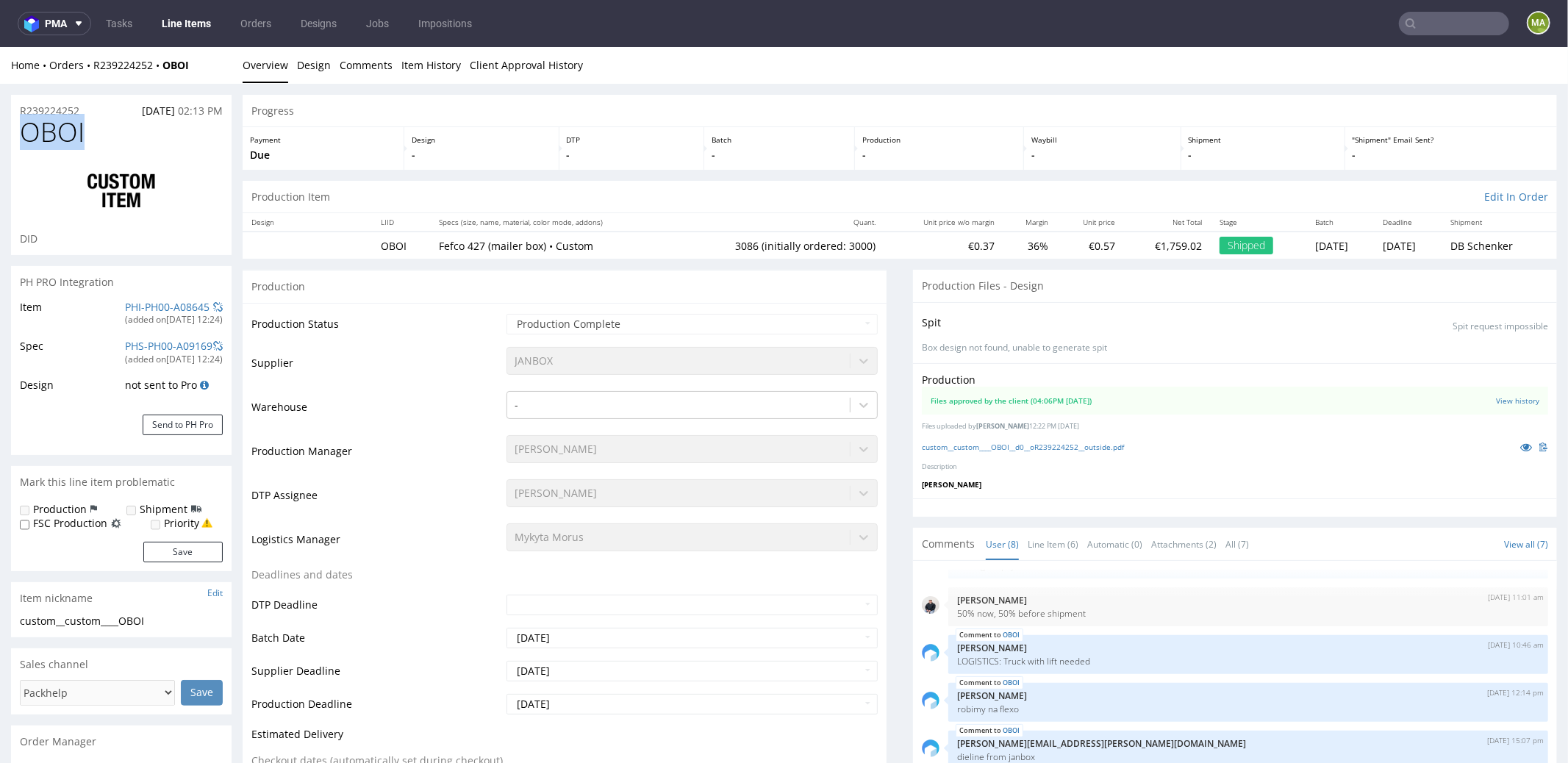
copy span "OBOI"
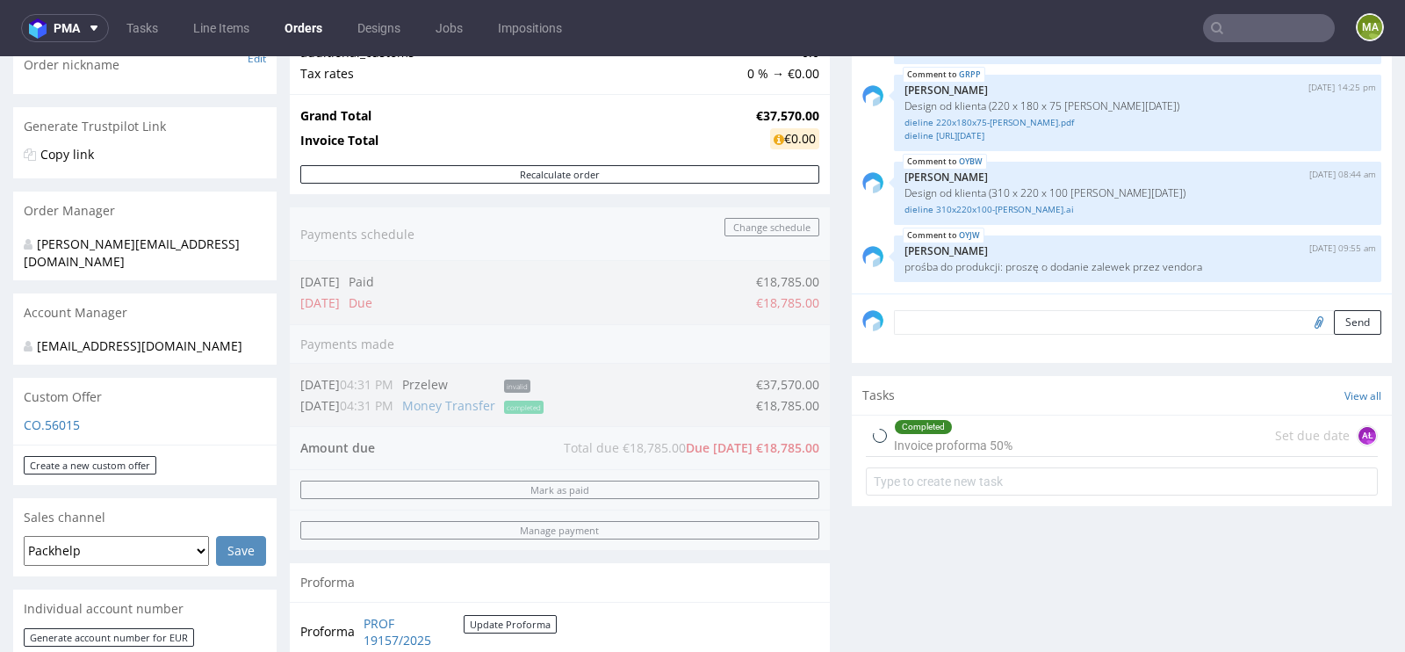
scroll to position [679, 0]
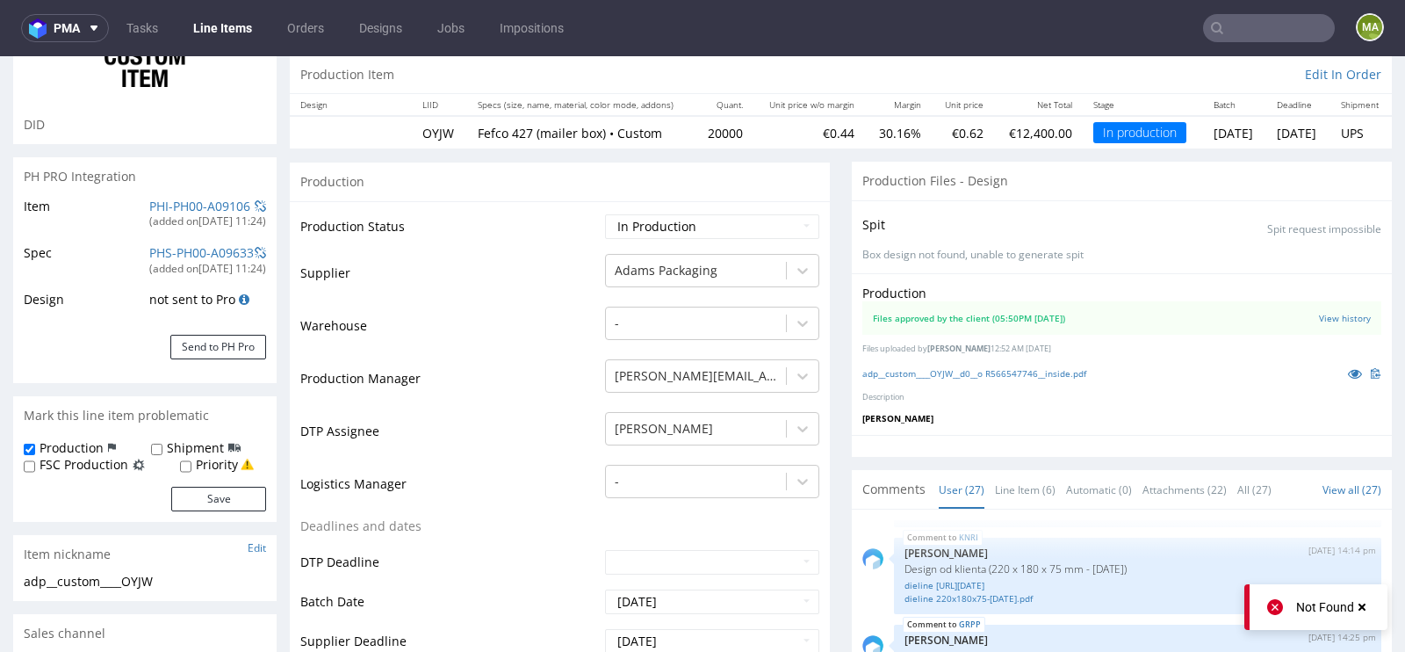
scroll to position [299, 0]
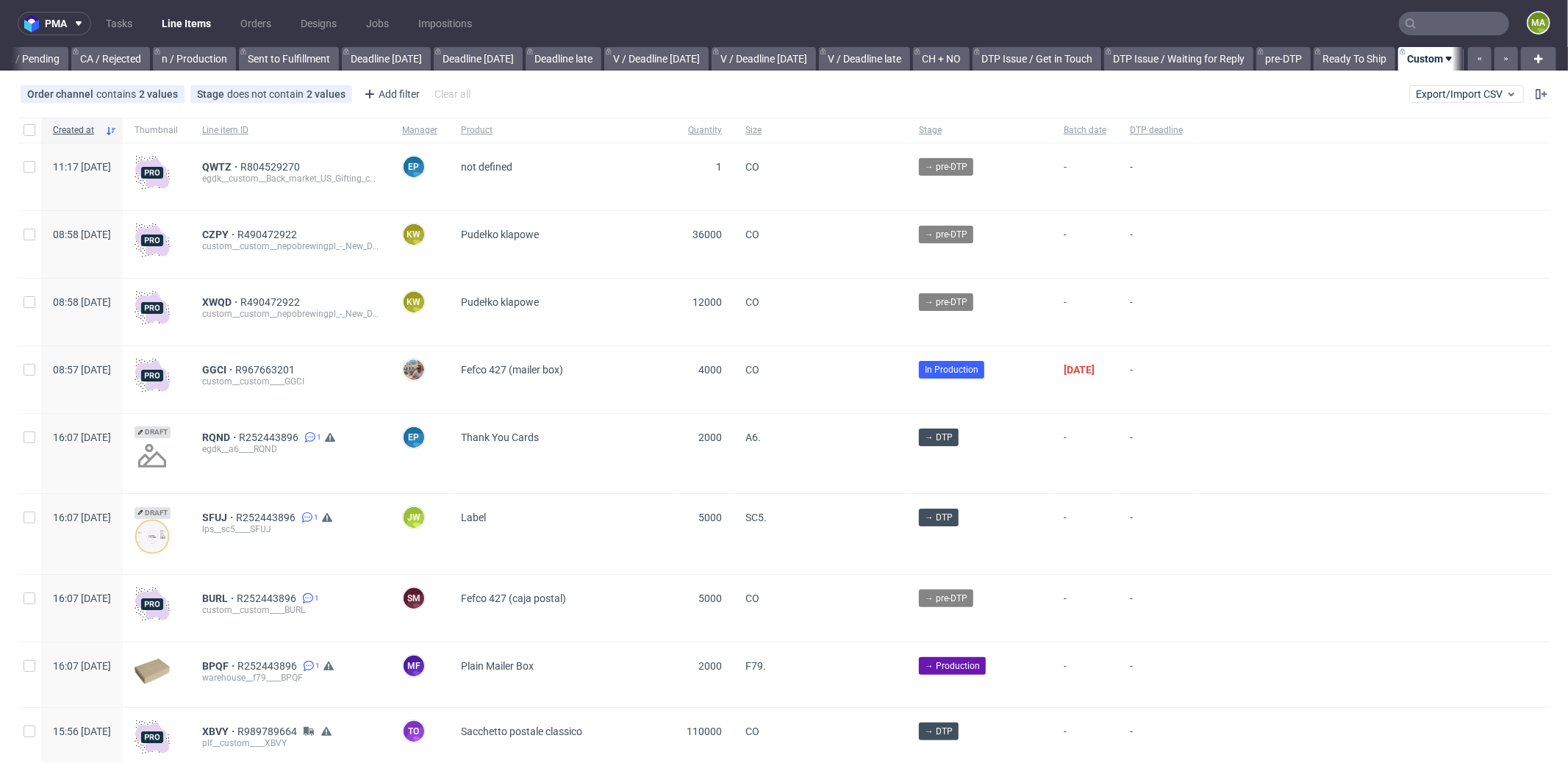
scroll to position [0, 1269]
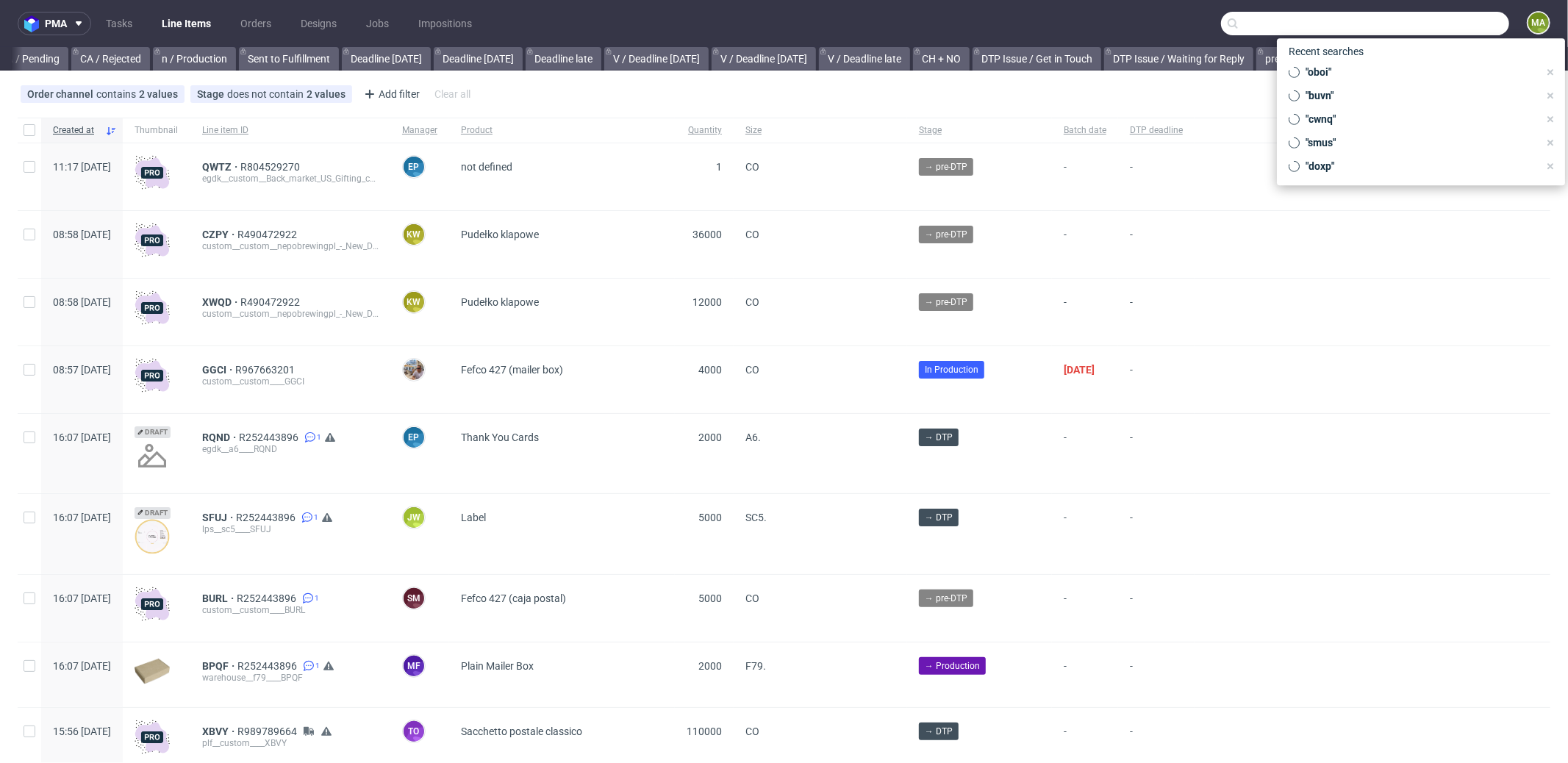
click at [1426, 23] on input "text" at bounding box center [1365, 23] width 288 height 23
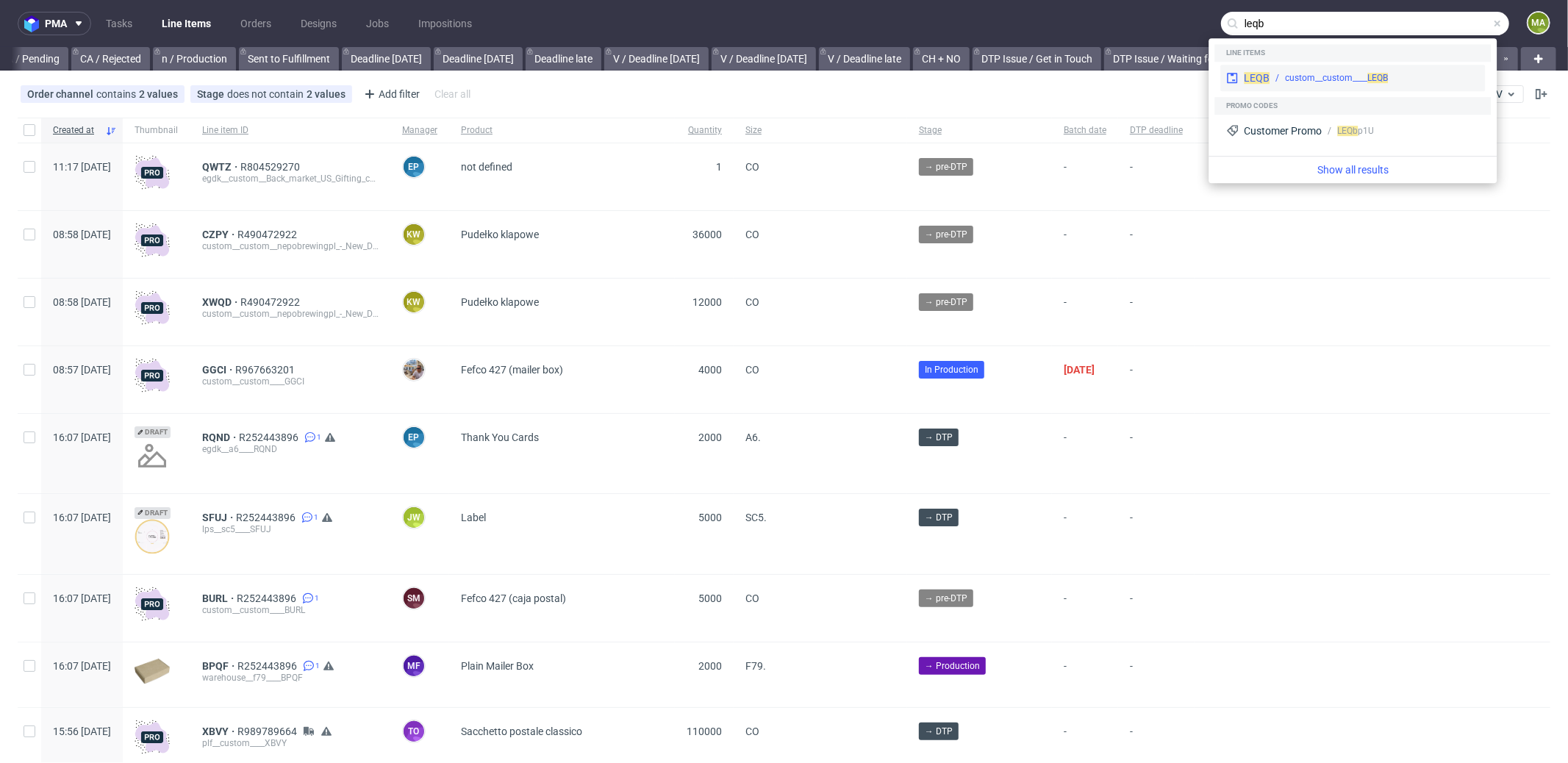
type input "leqb"
click at [1263, 75] on span "LEQB" at bounding box center [1257, 78] width 26 height 12
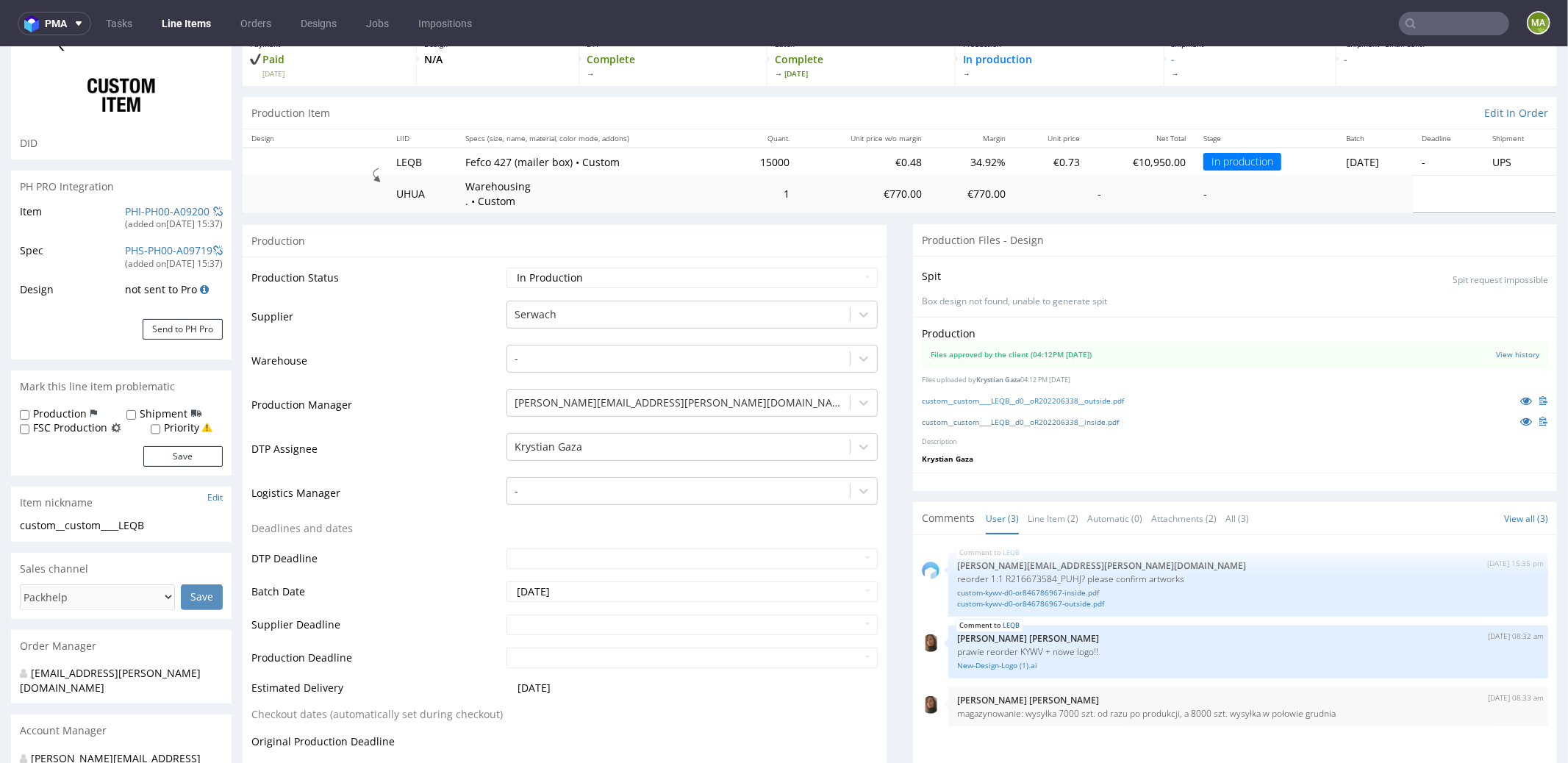
scroll to position [107, 0]
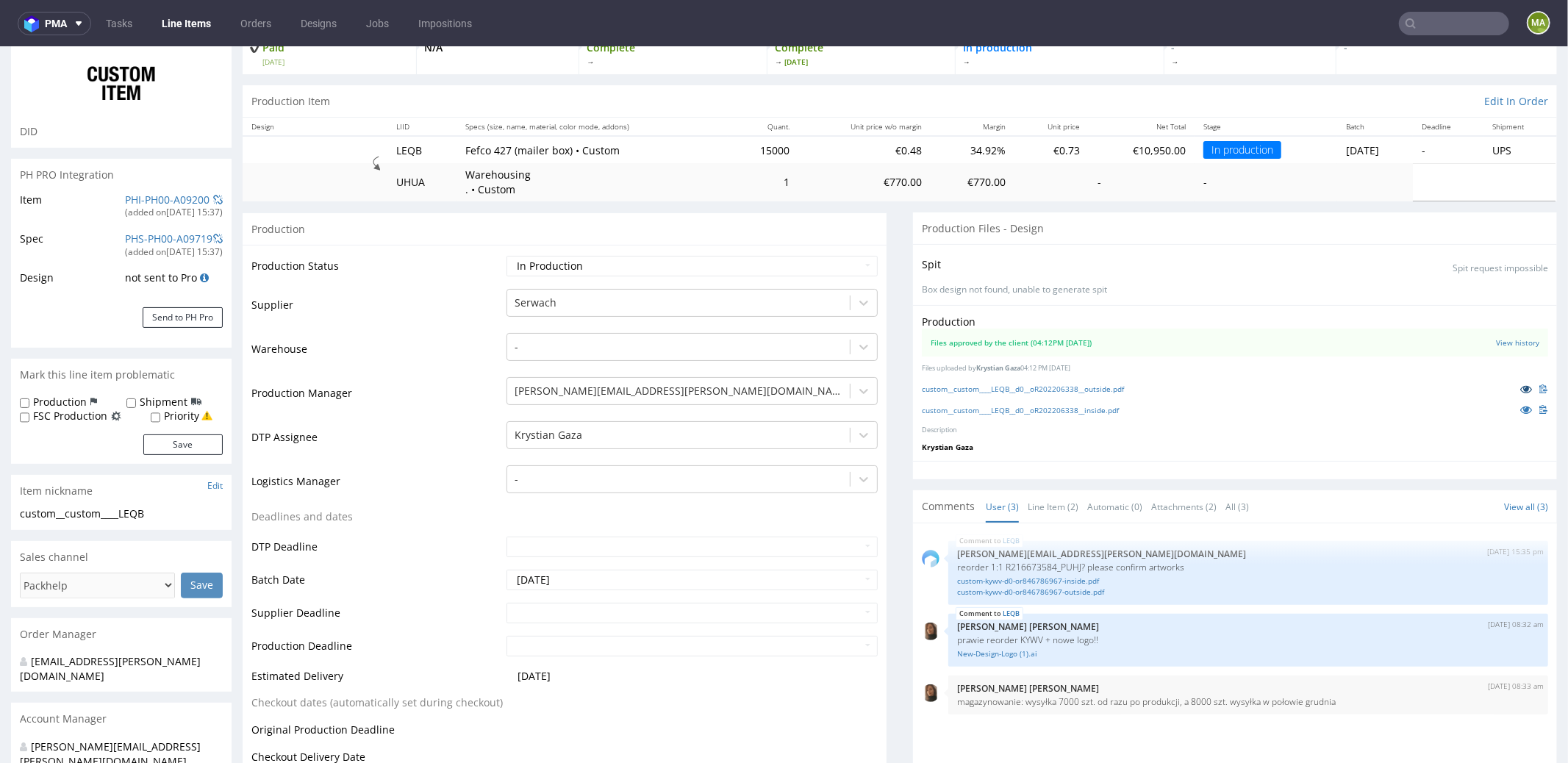
click at [1520, 385] on icon at bounding box center [1526, 389] width 12 height 10
click at [1520, 410] on icon at bounding box center [1526, 409] width 12 height 10
click at [1520, 389] on icon at bounding box center [1526, 389] width 12 height 10
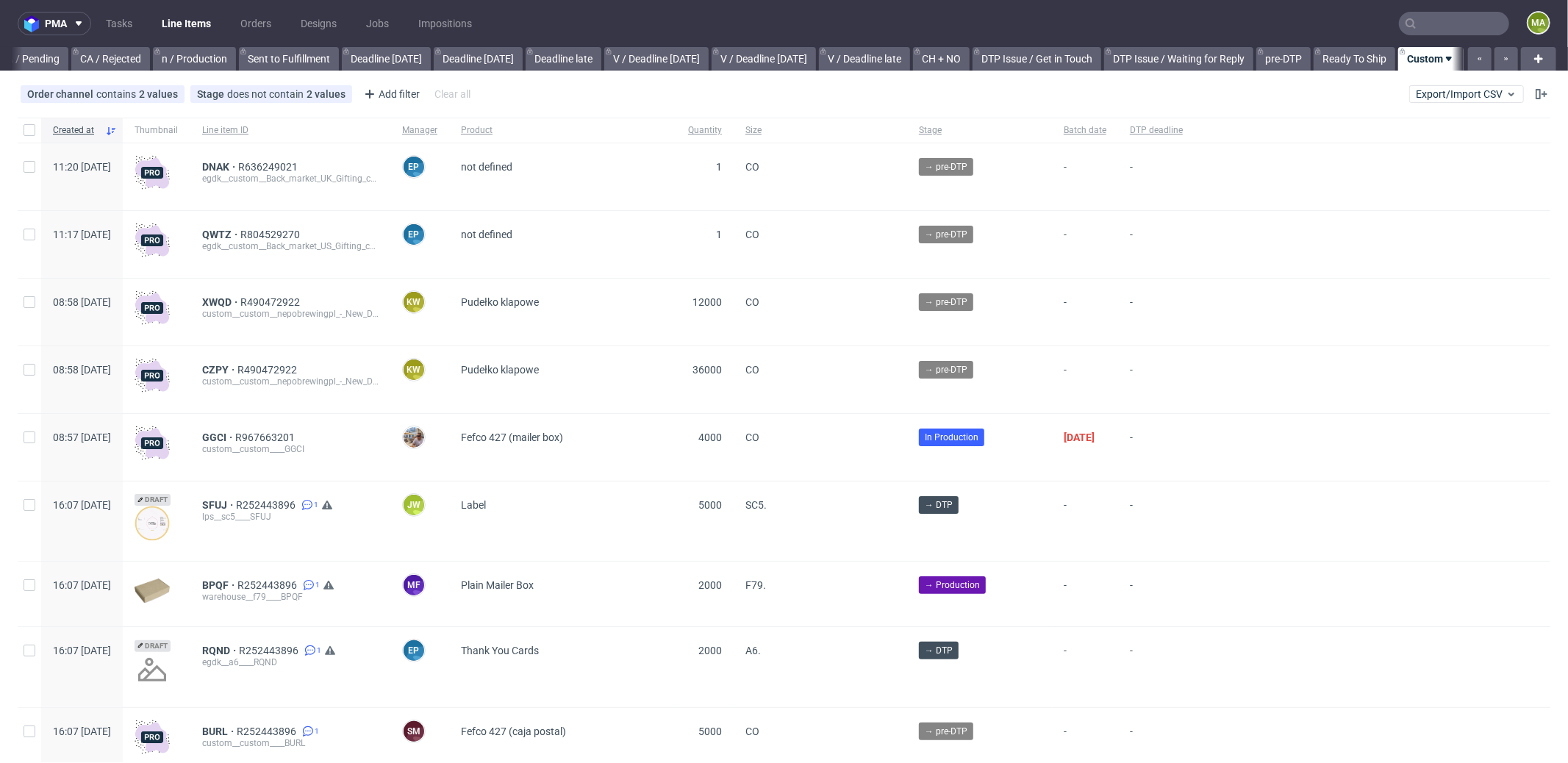
scroll to position [0, 1269]
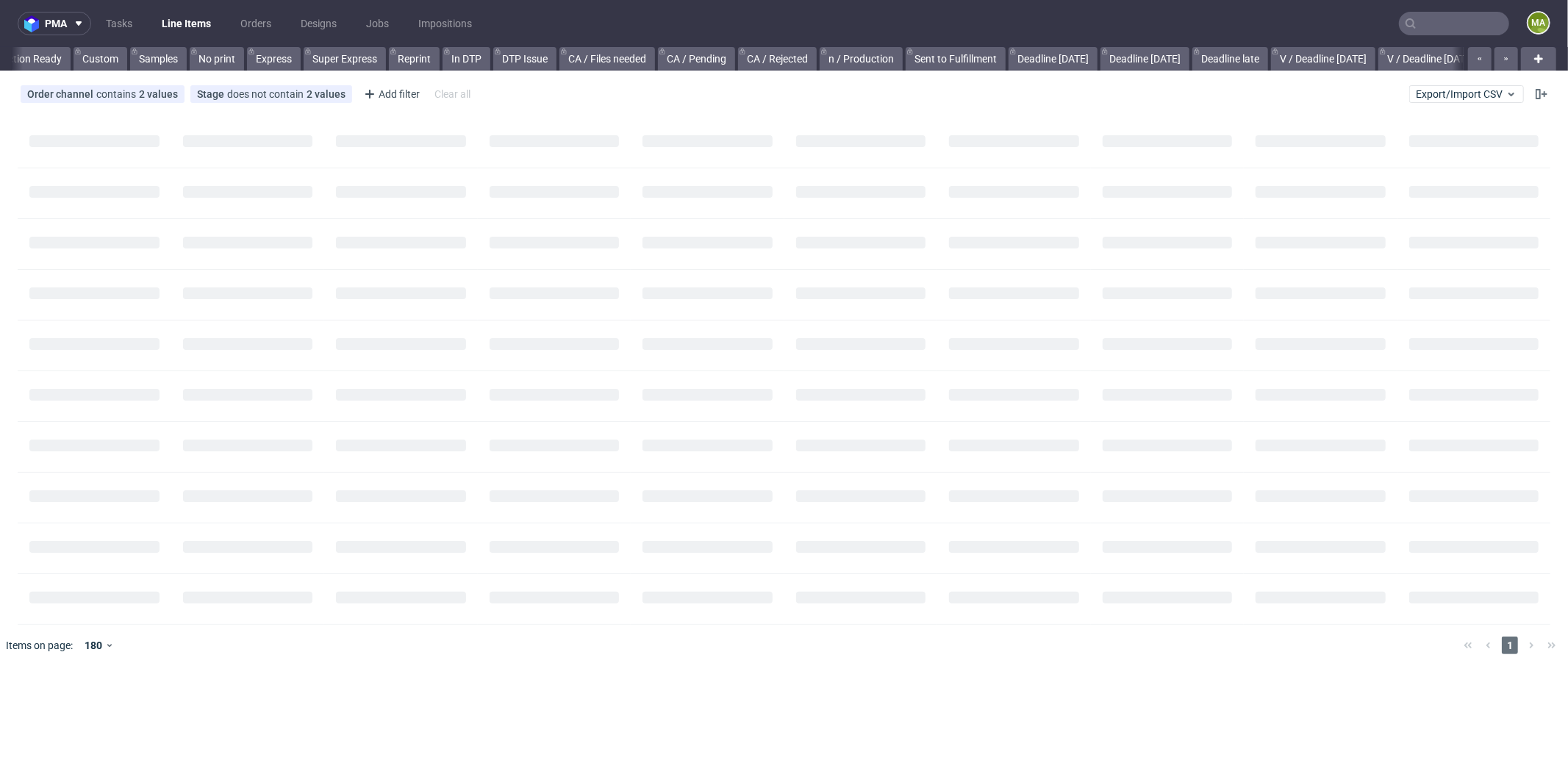
click at [1452, 27] on input "text" at bounding box center [1454, 23] width 111 height 23
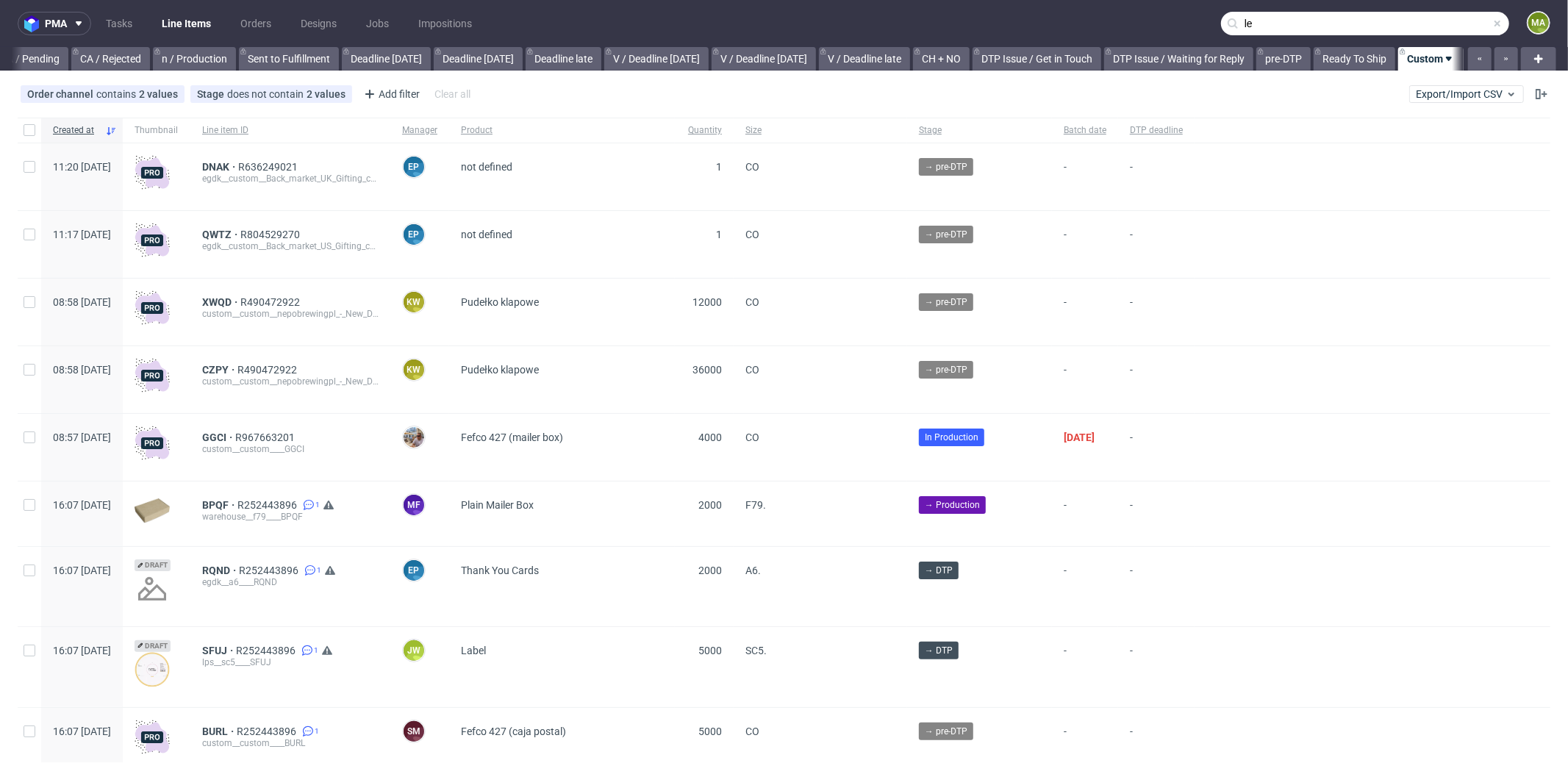
scroll to position [0, 1269]
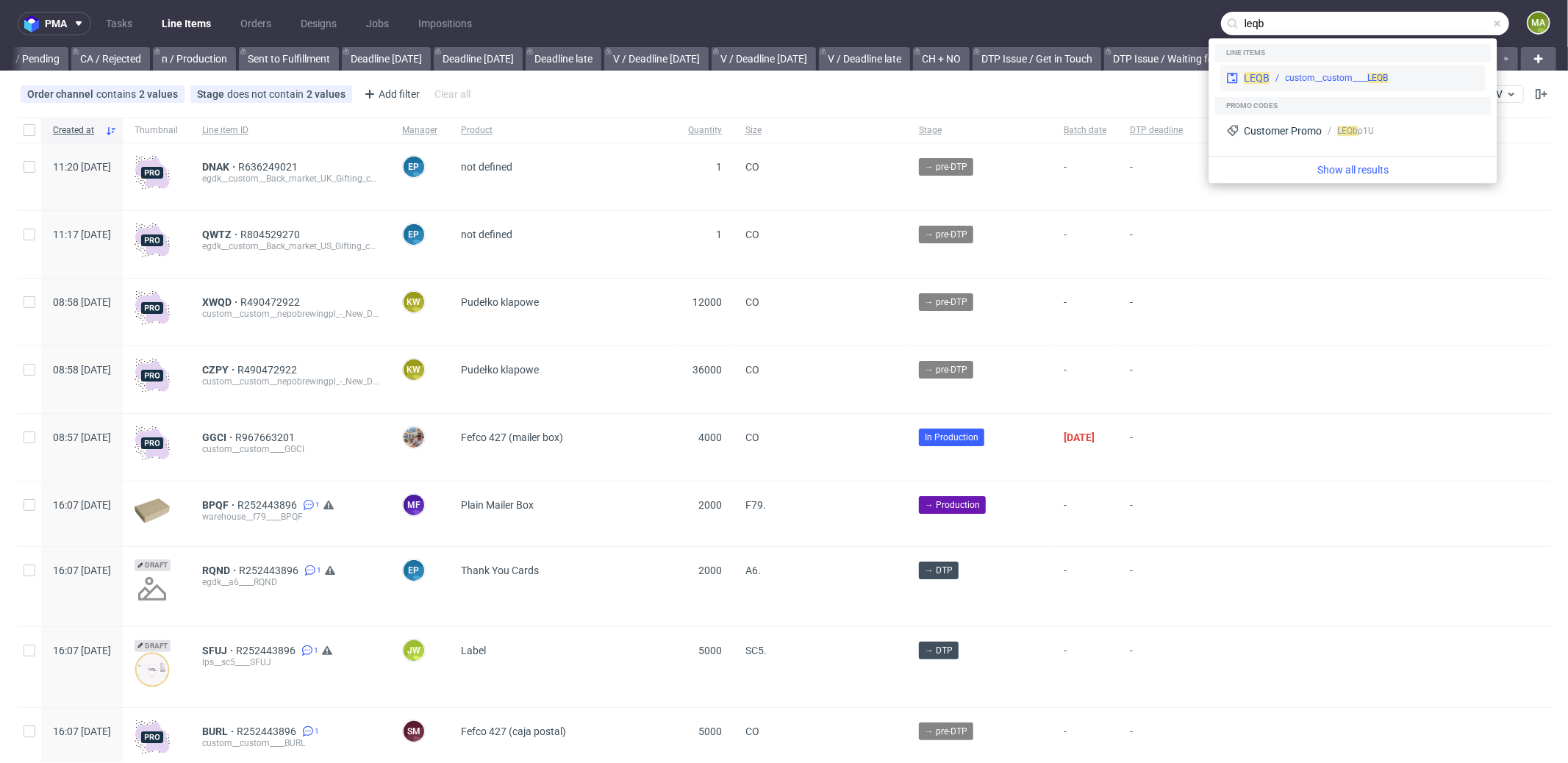
type input "leqb"
click at [1295, 64] on div "LEQB custom__custom____ LEQB" at bounding box center [1353, 78] width 265 height 27
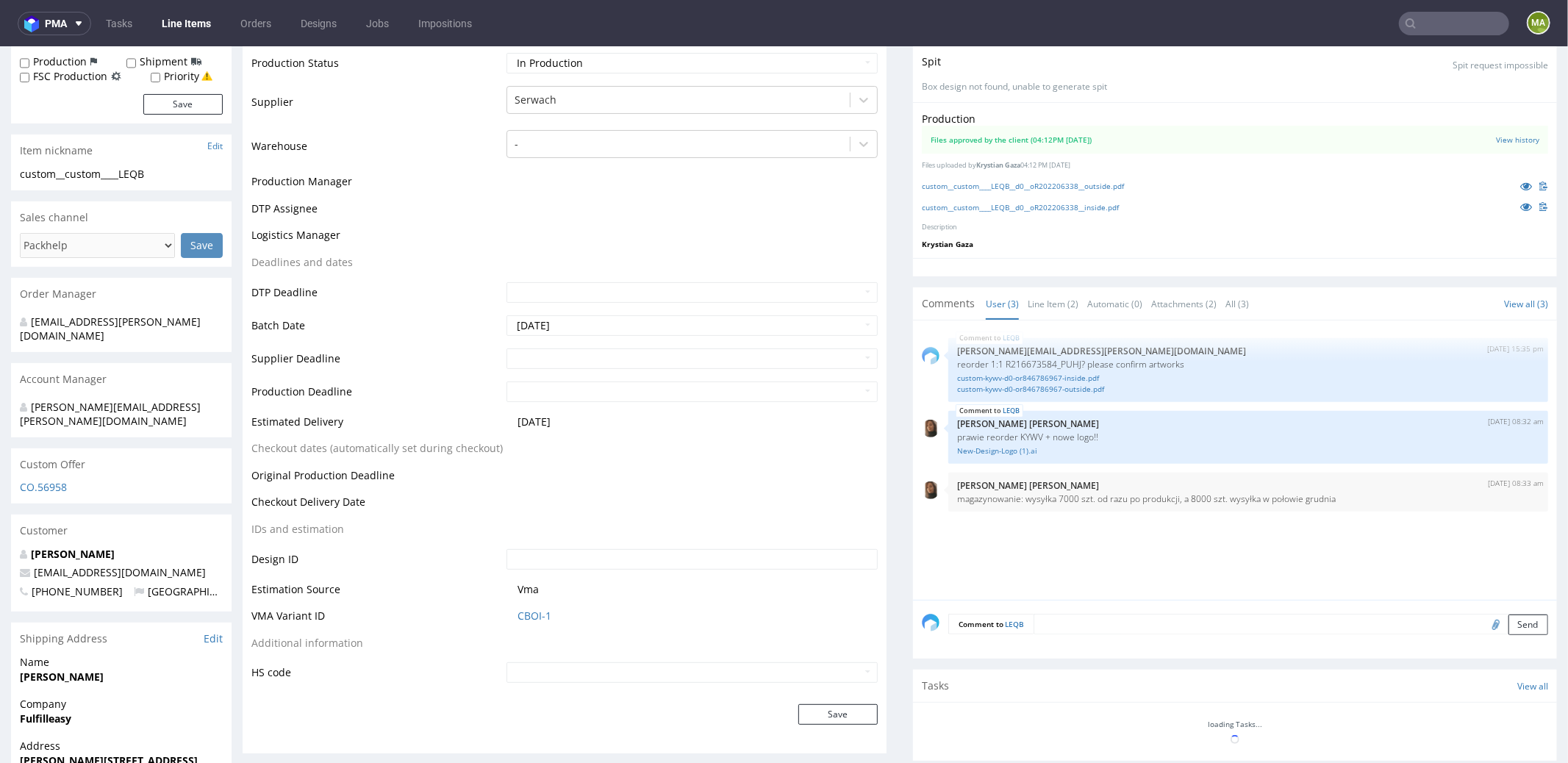
scroll to position [448, 0]
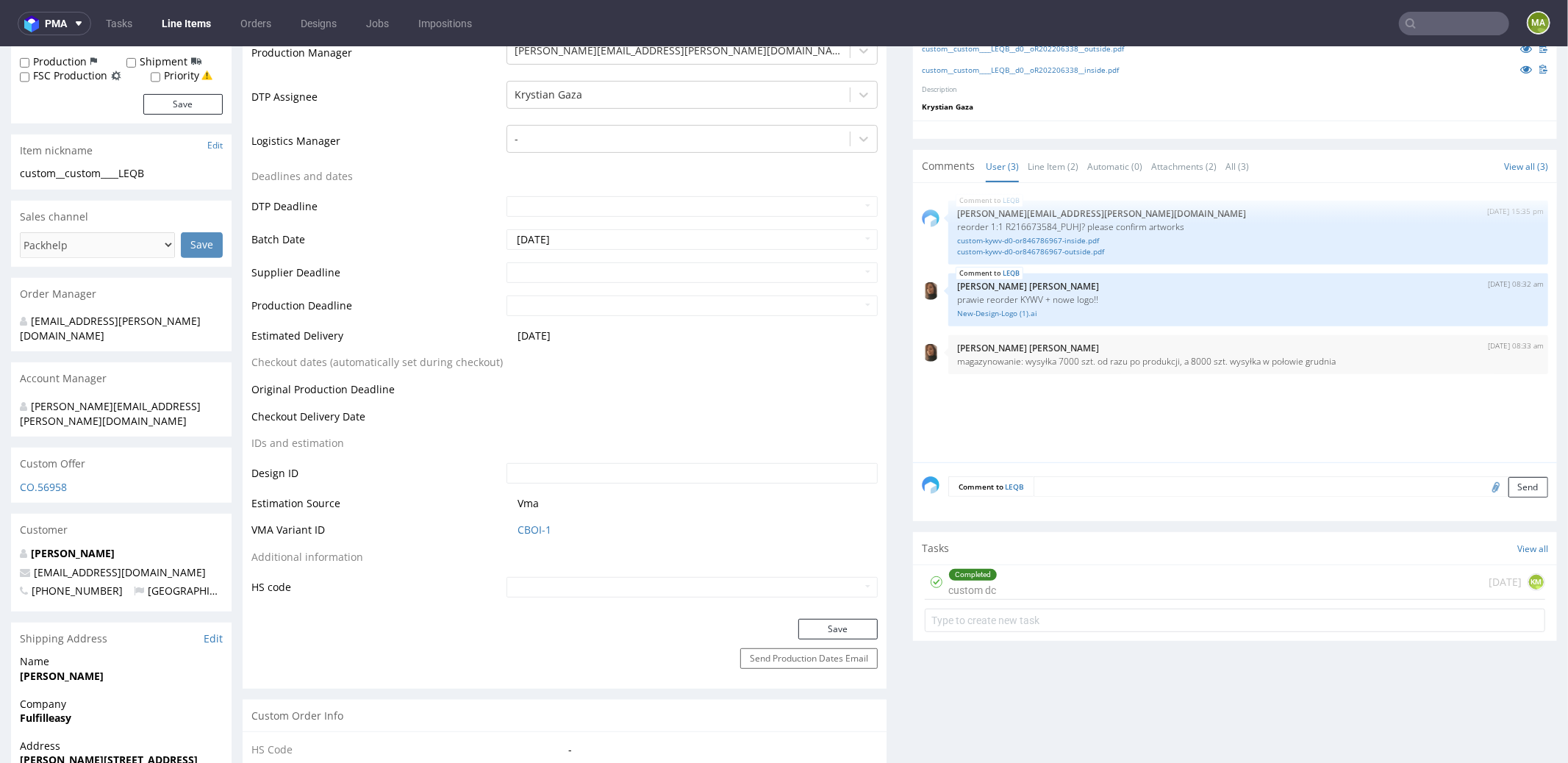
click at [548, 281] on td at bounding box center [691, 277] width 375 height 34
click at [549, 275] on input "text" at bounding box center [691, 272] width 371 height 21
click at [635, 205] on td "24" at bounding box center [628, 205] width 22 height 22
type input "2025-10-24"
click at [558, 299] on input "text" at bounding box center [691, 305] width 371 height 21
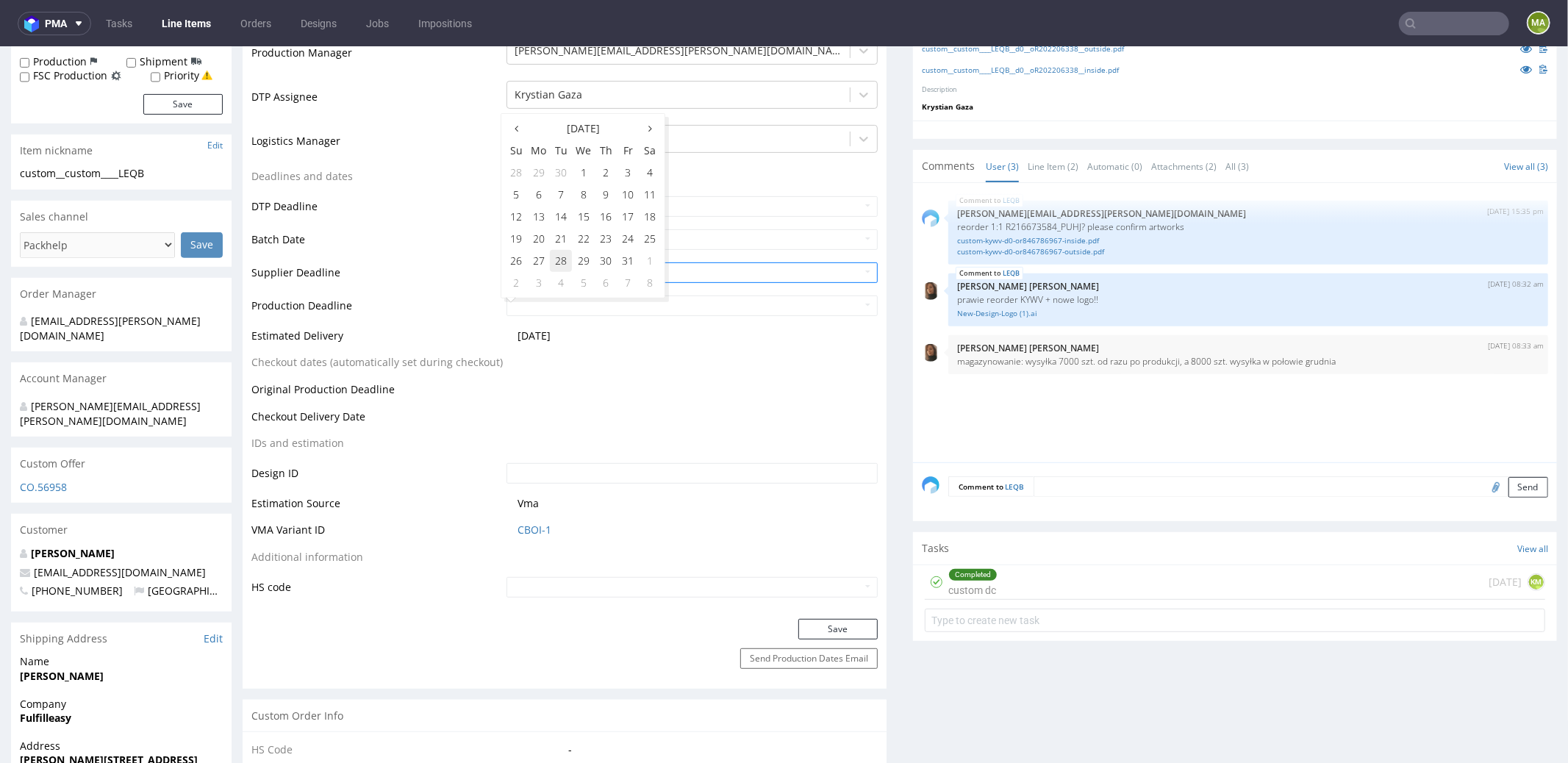
click at [557, 260] on td "28" at bounding box center [561, 260] width 22 height 22
type input "2025-10-28"
click at [425, 294] on td "Production Deadline" at bounding box center [377, 310] width 251 height 34
click at [849, 621] on button "Save" at bounding box center [838, 629] width 80 height 21
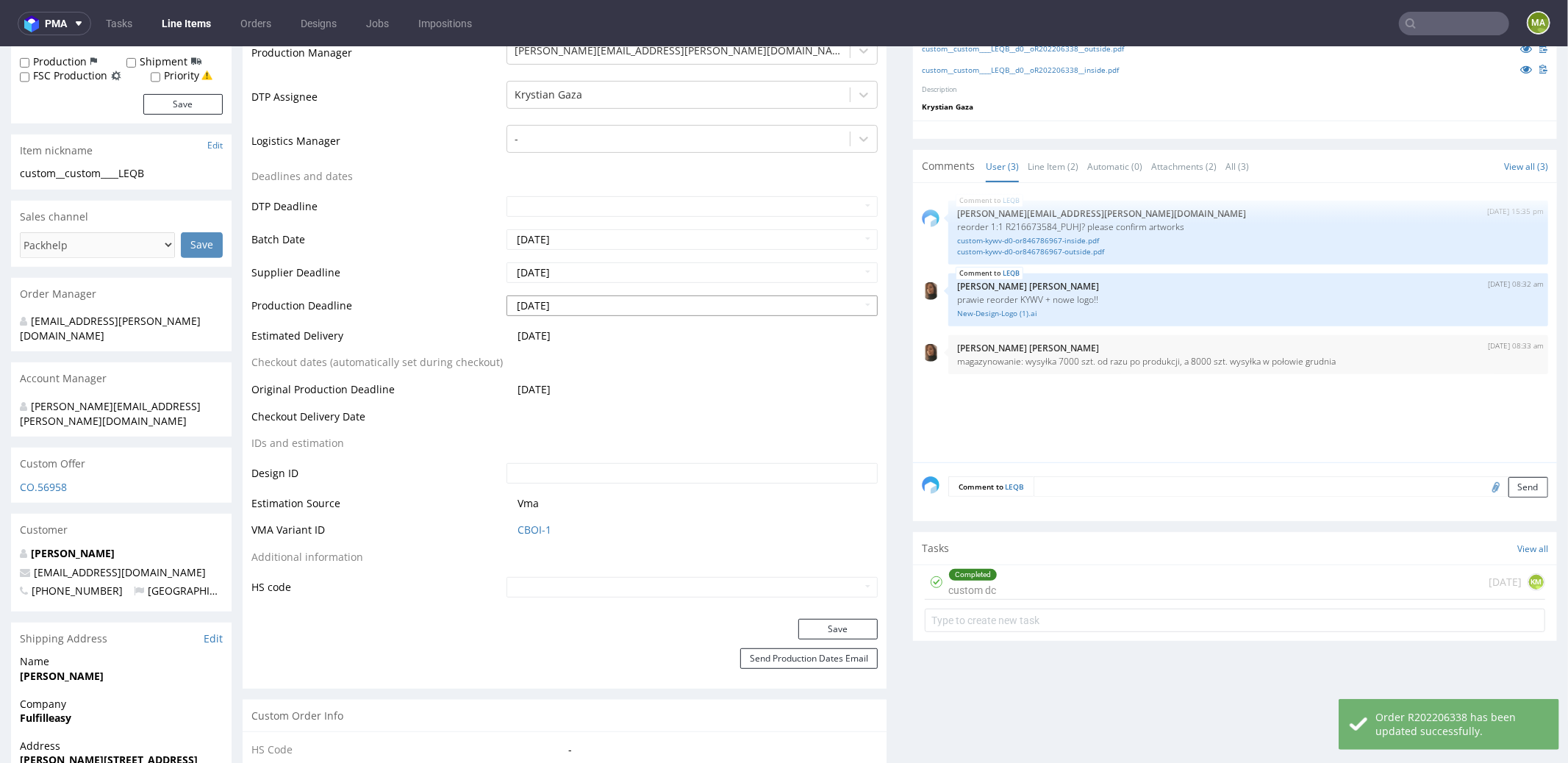
click at [583, 303] on input "2025-10-28" at bounding box center [691, 305] width 371 height 21
click at [393, 315] on td "Production Deadline" at bounding box center [377, 310] width 251 height 34
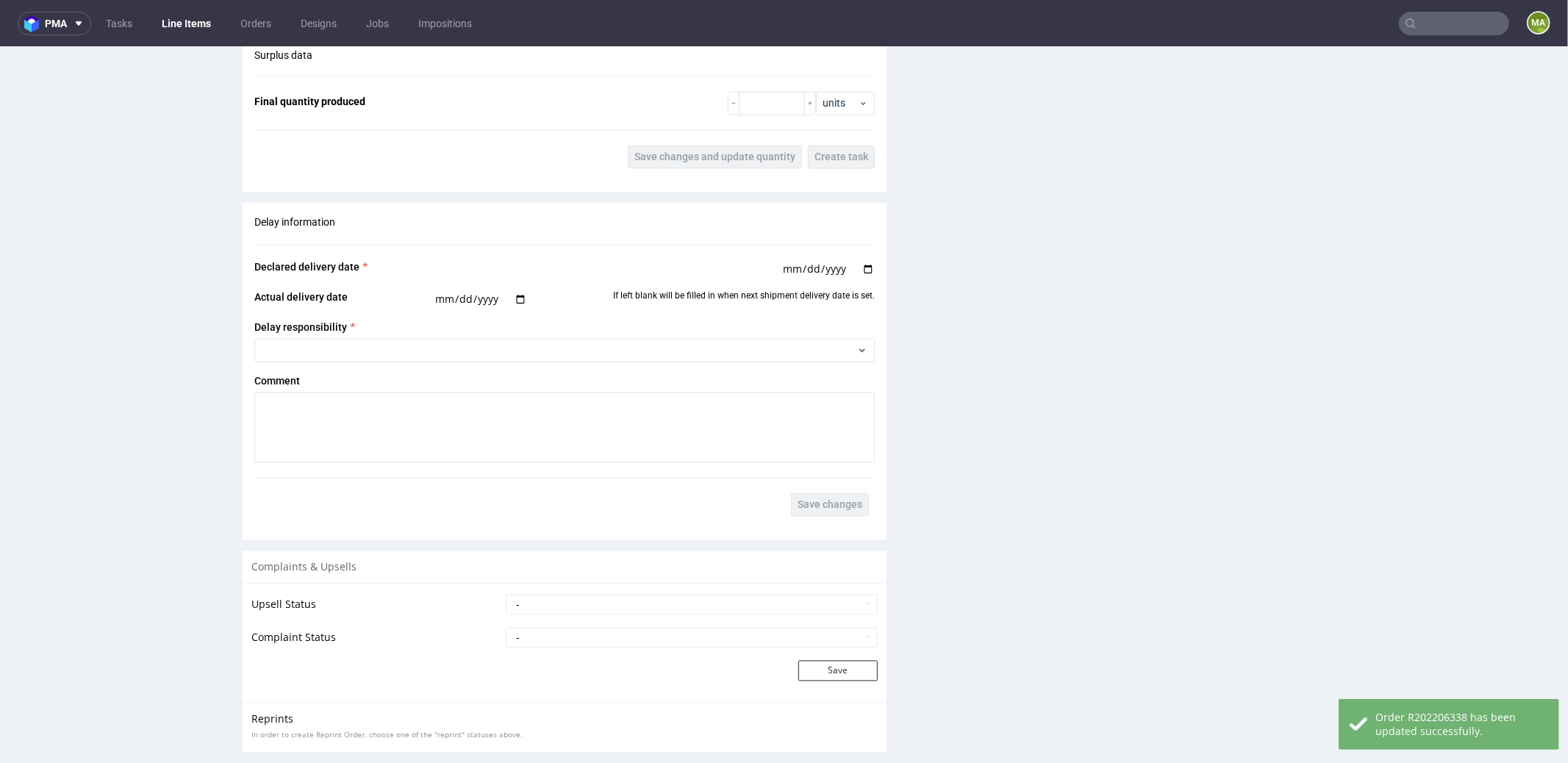
scroll to position [2428, 0]
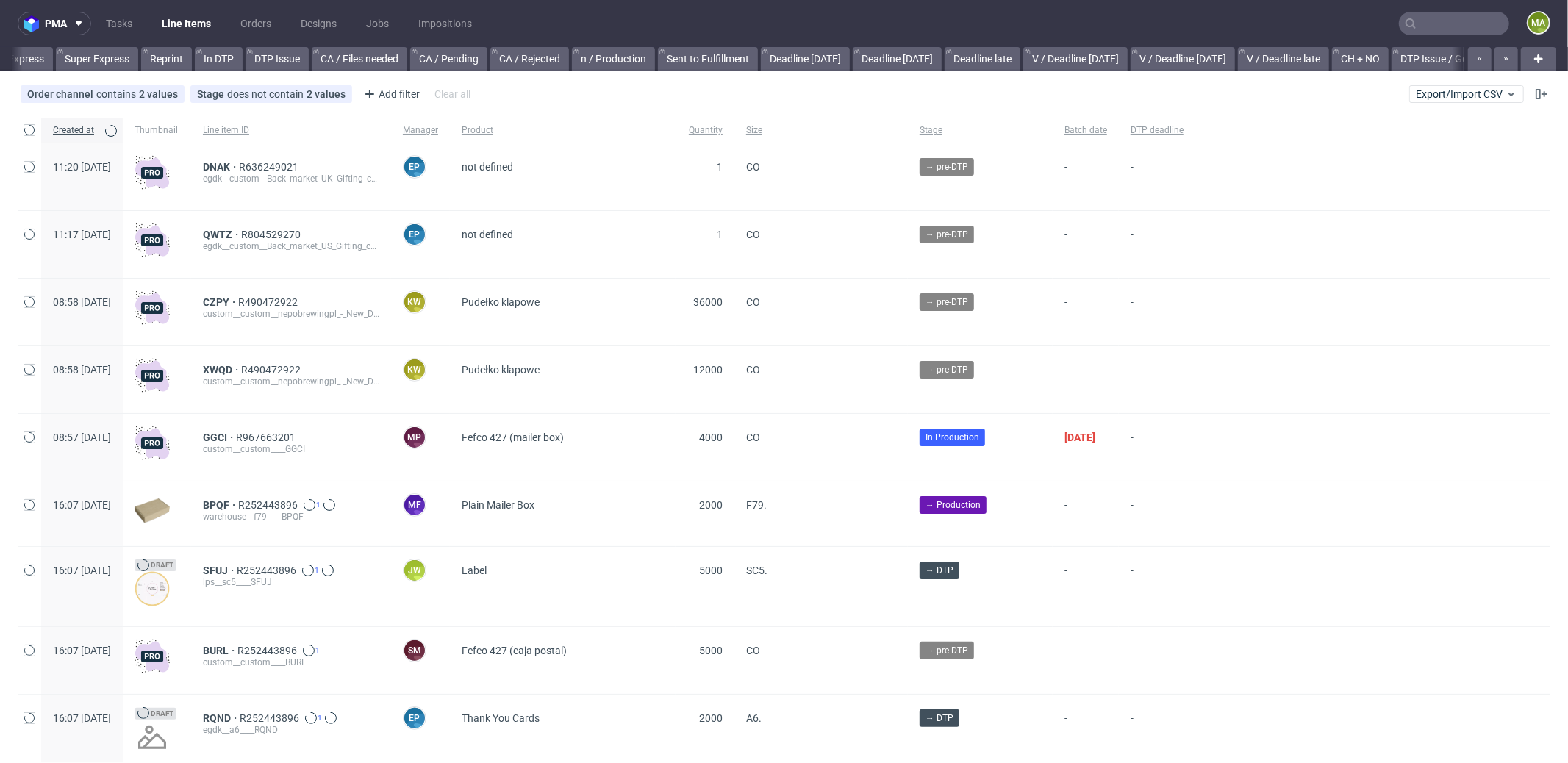
scroll to position [0, 1050]
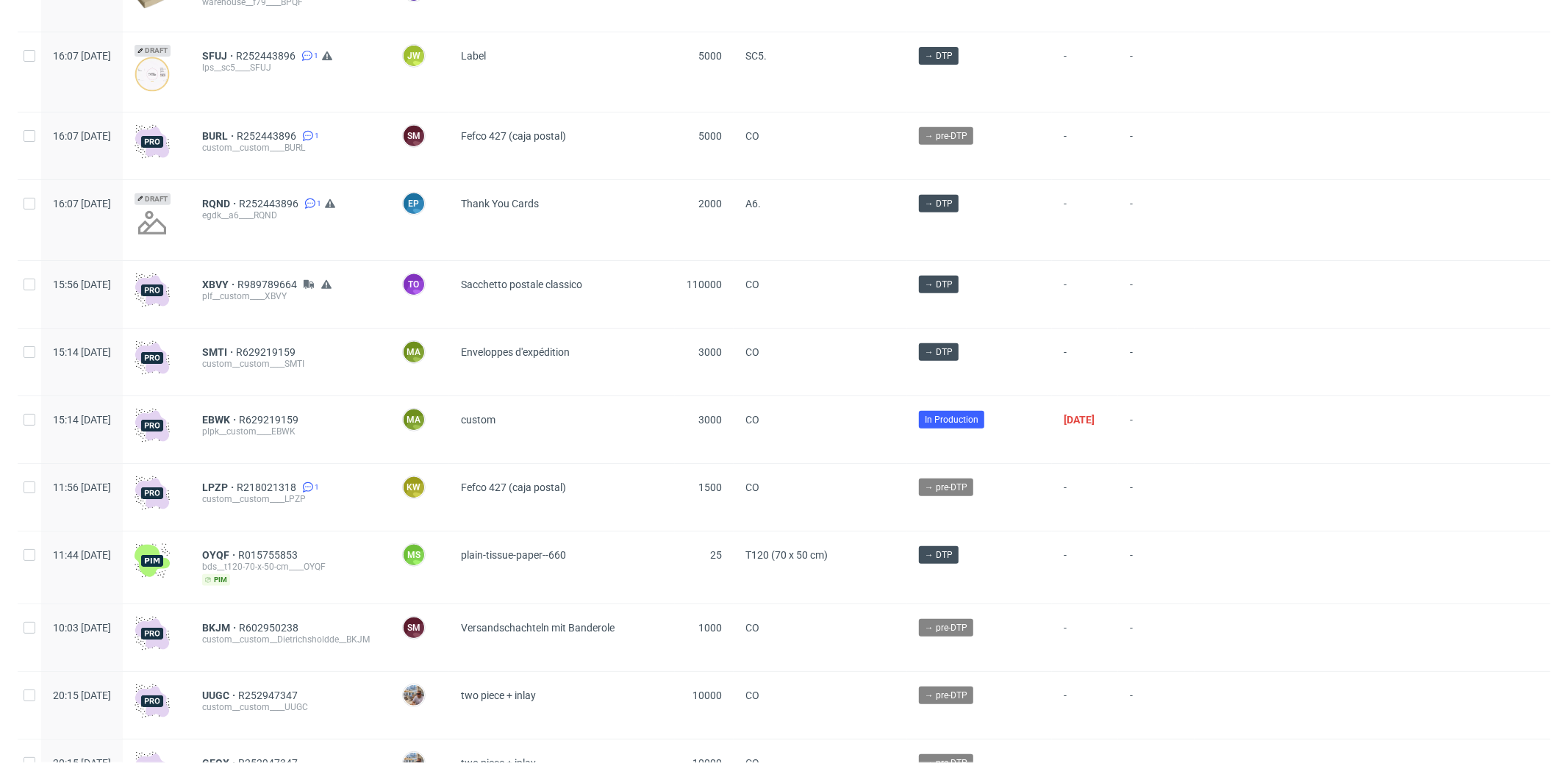
scroll to position [853, 0]
